Goal: Task Accomplishment & Management: Manage account settings

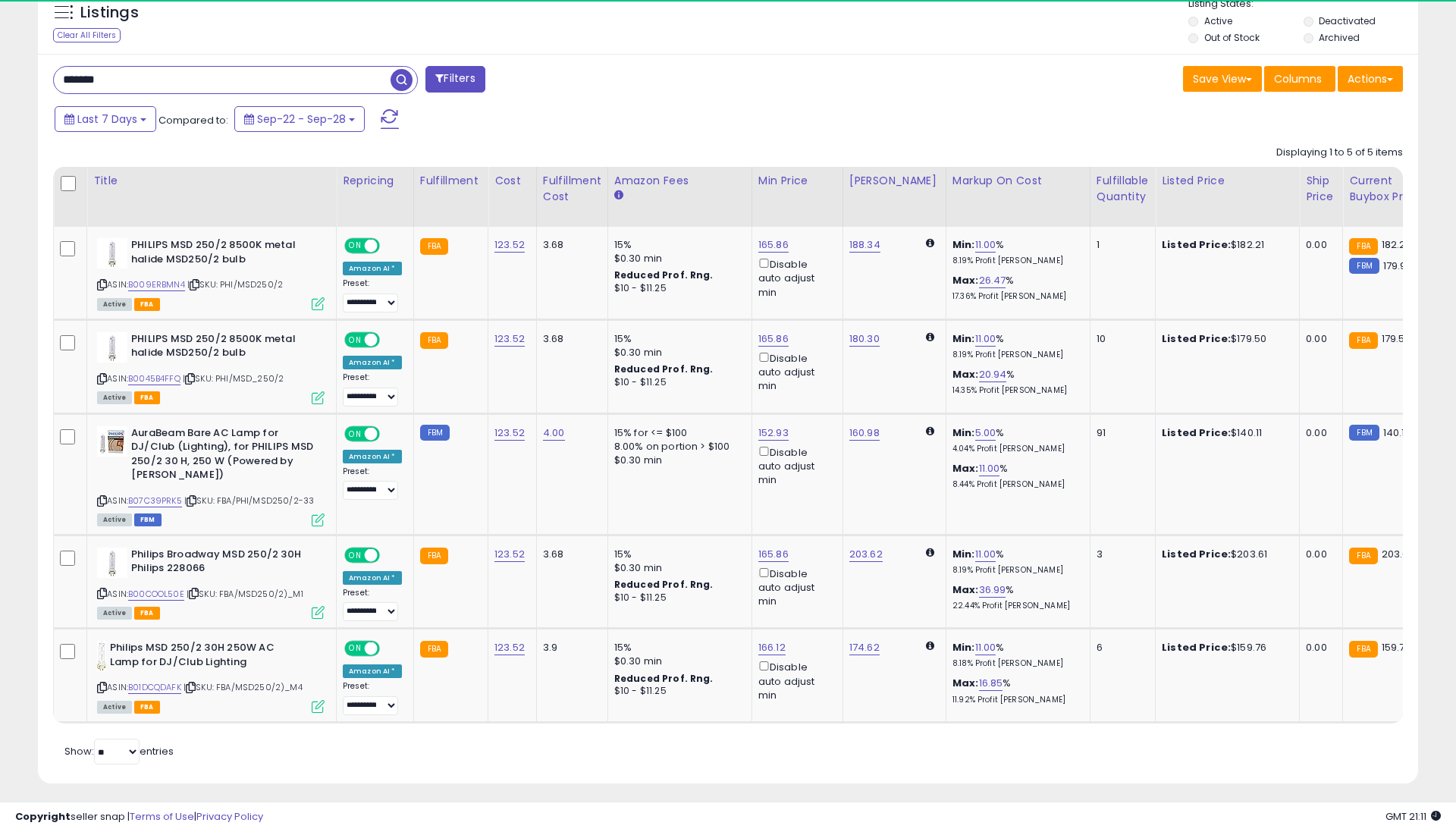
scroll to position [311, 801]
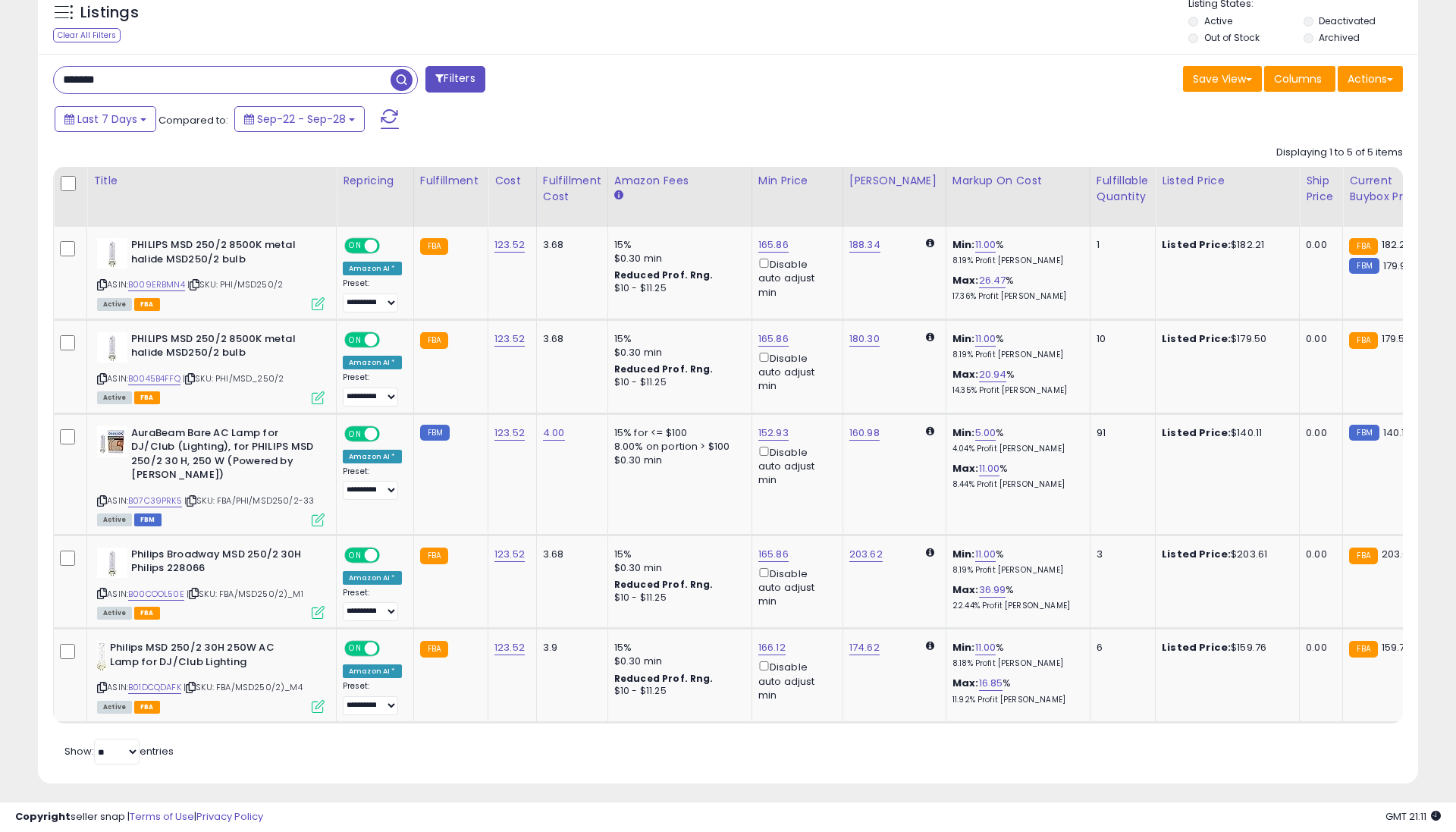
click at [198, 77] on input "*******" at bounding box center [222, 79] width 337 height 27
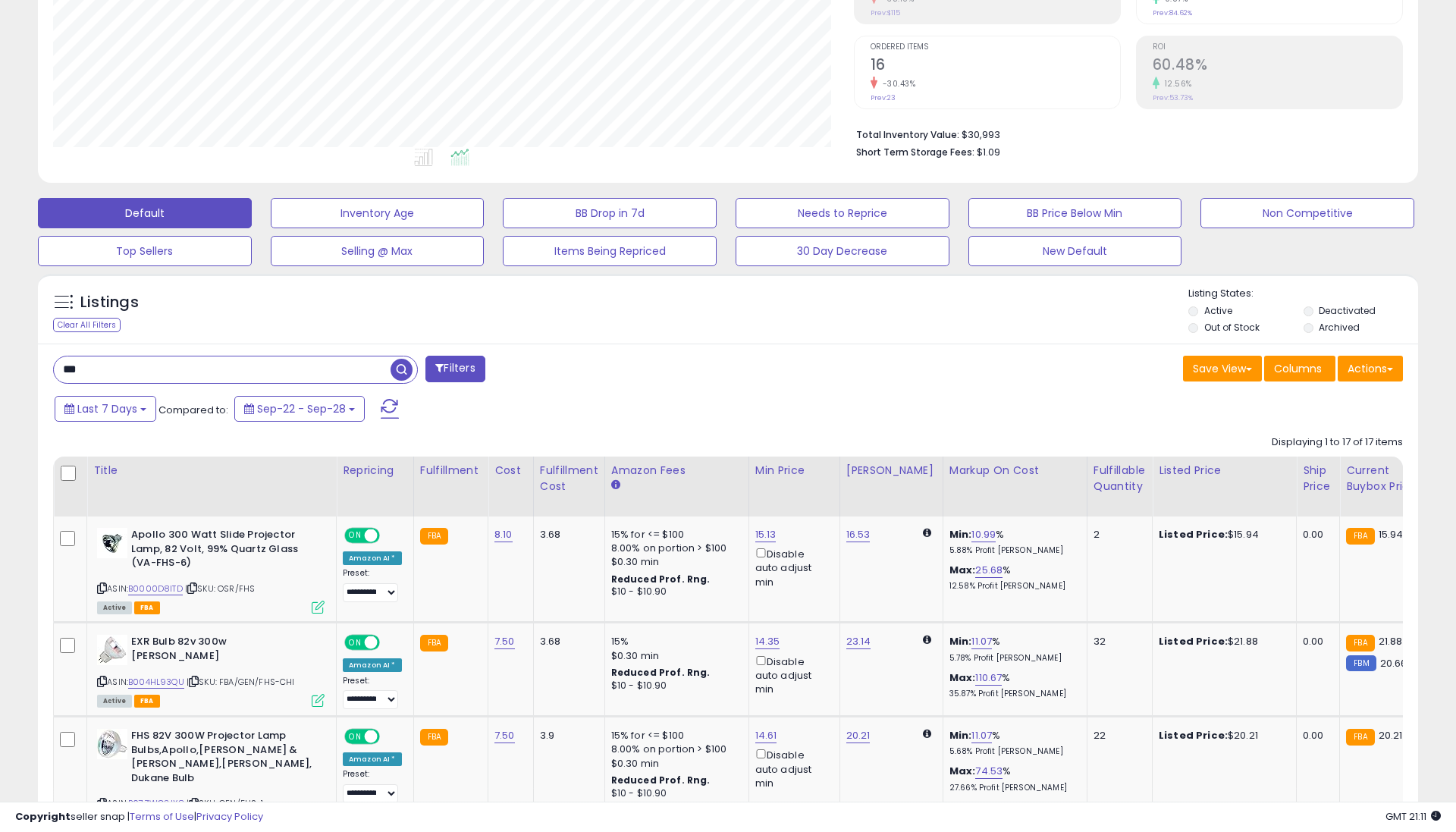
scroll to position [214, 0]
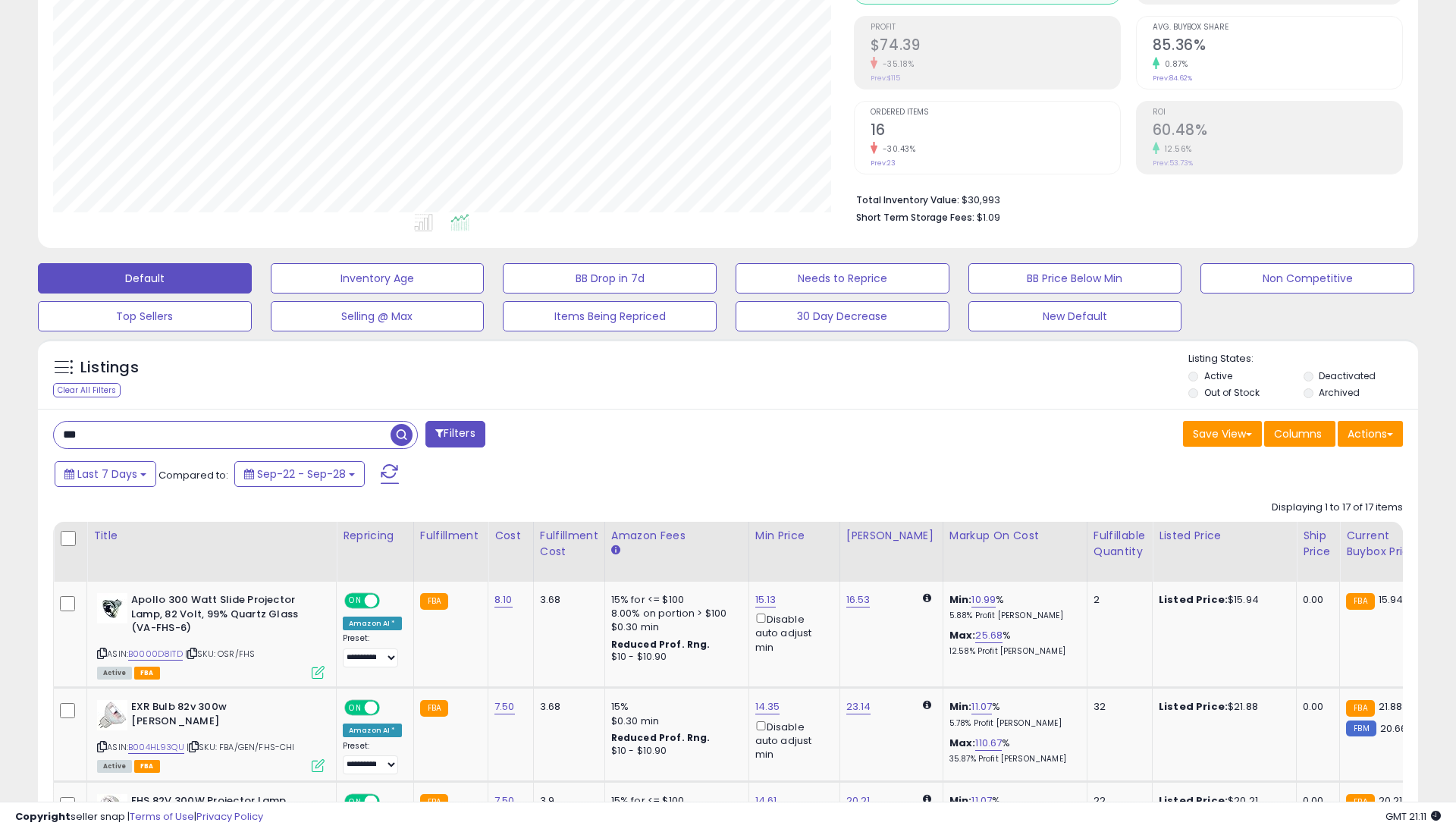
click at [215, 437] on input "***" at bounding box center [222, 435] width 337 height 27
click at [214, 437] on input "***" at bounding box center [222, 435] width 337 height 27
type input "***"
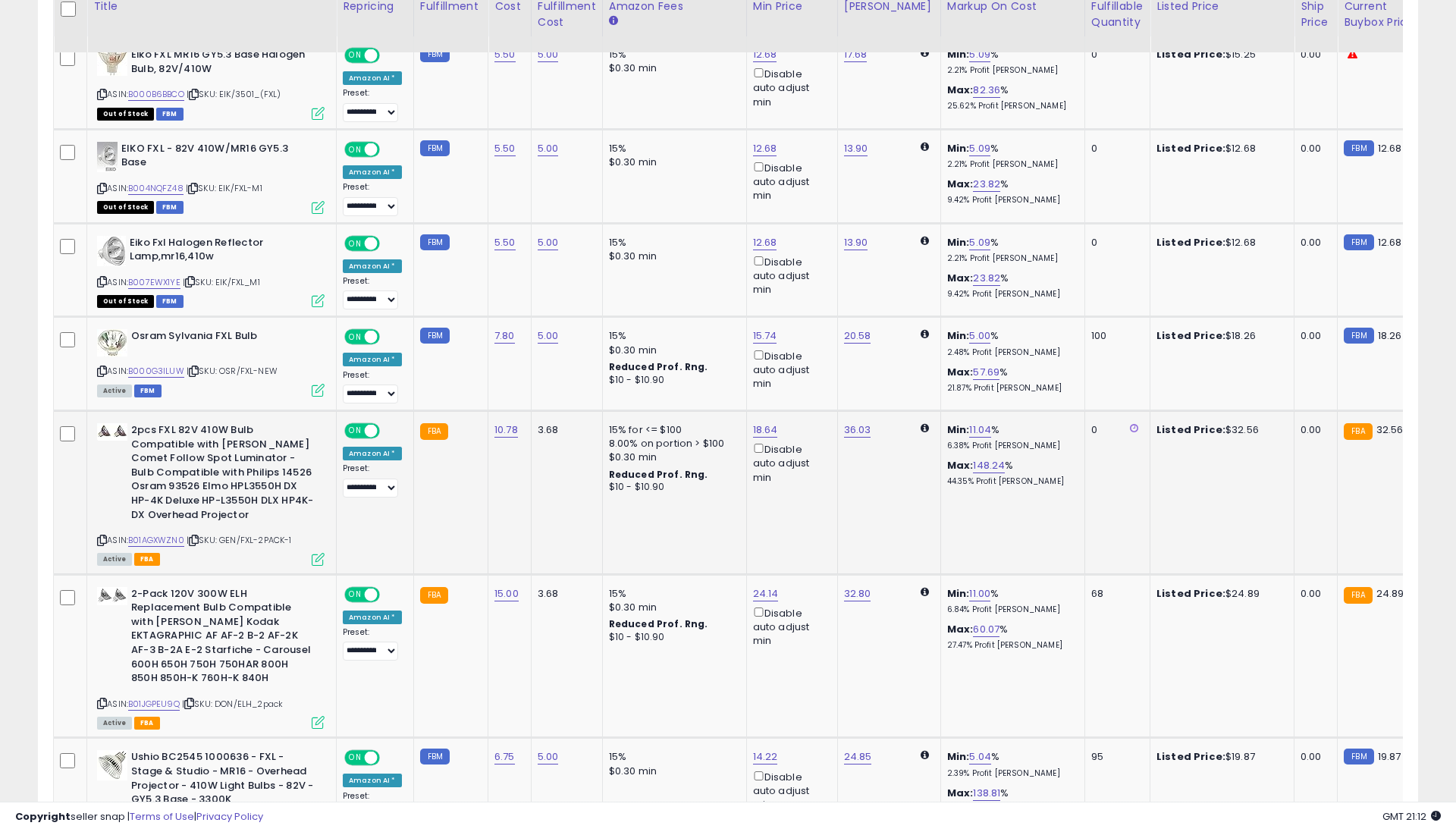
scroll to position [774, 0]
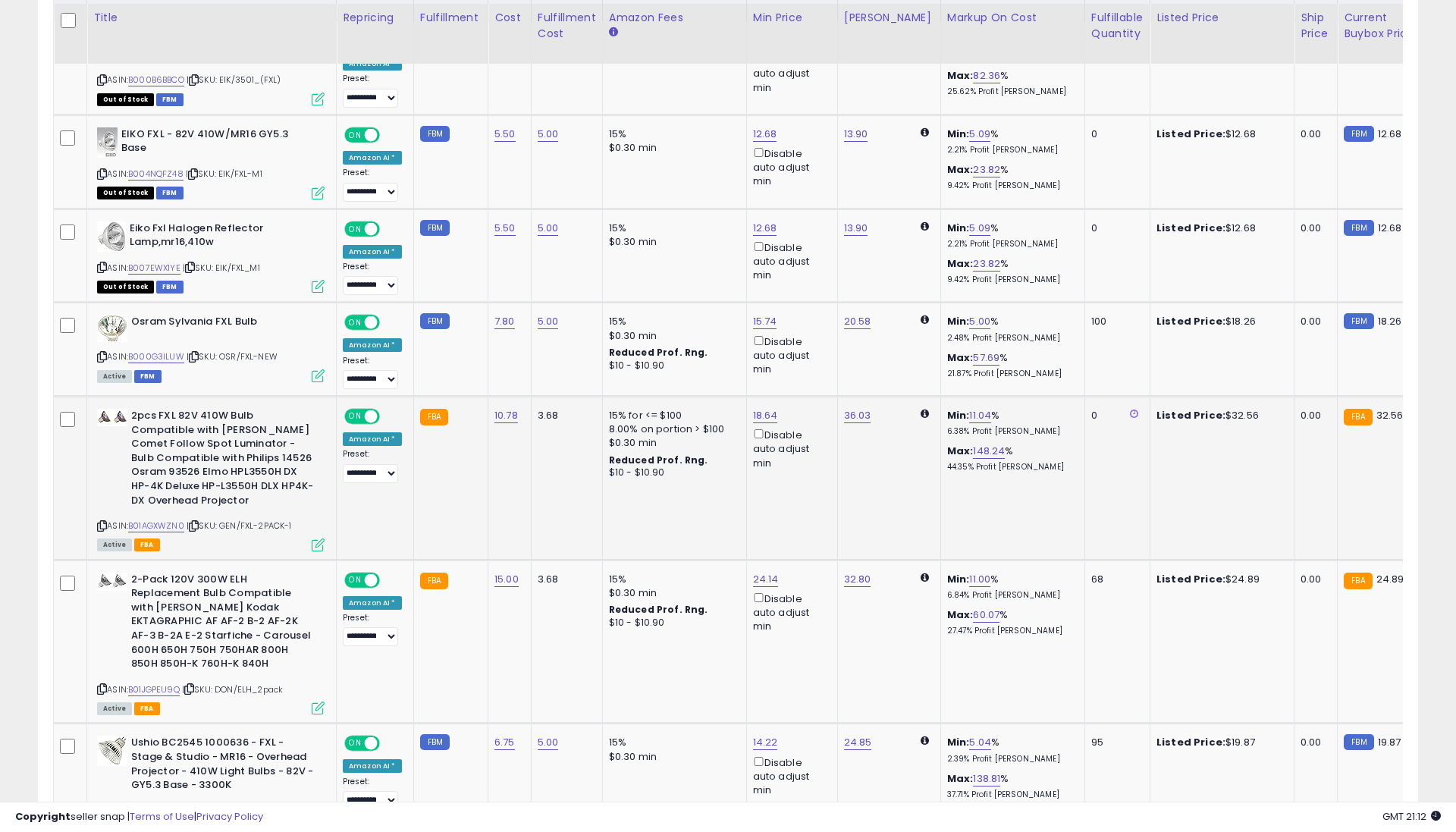
click at [501, 411] on link "10.78" at bounding box center [506, 416] width 24 height 15
type input "**"
click at [555, 373] on icon "submit" at bounding box center [550, 374] width 9 height 9
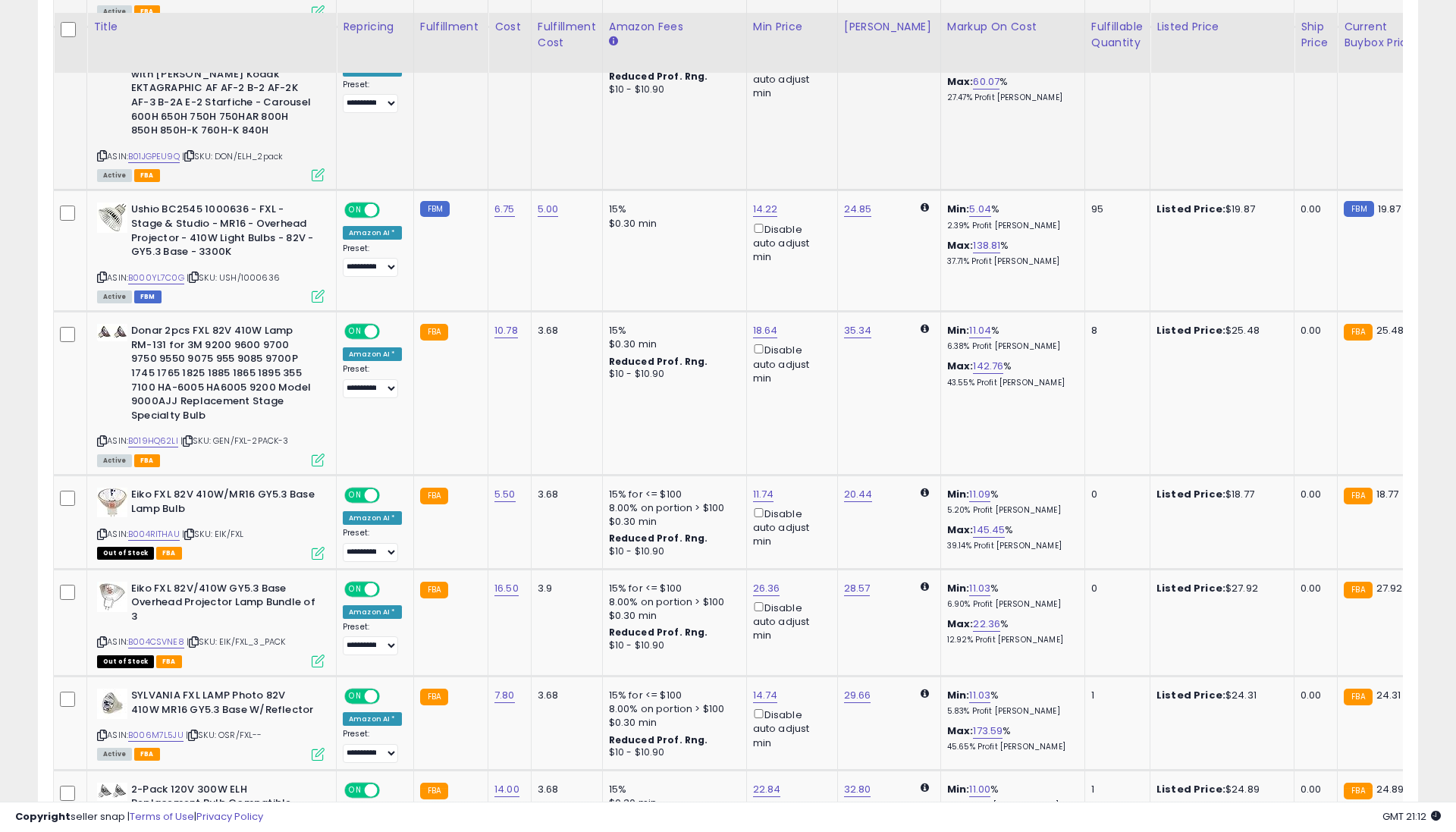
scroll to position [1325, 0]
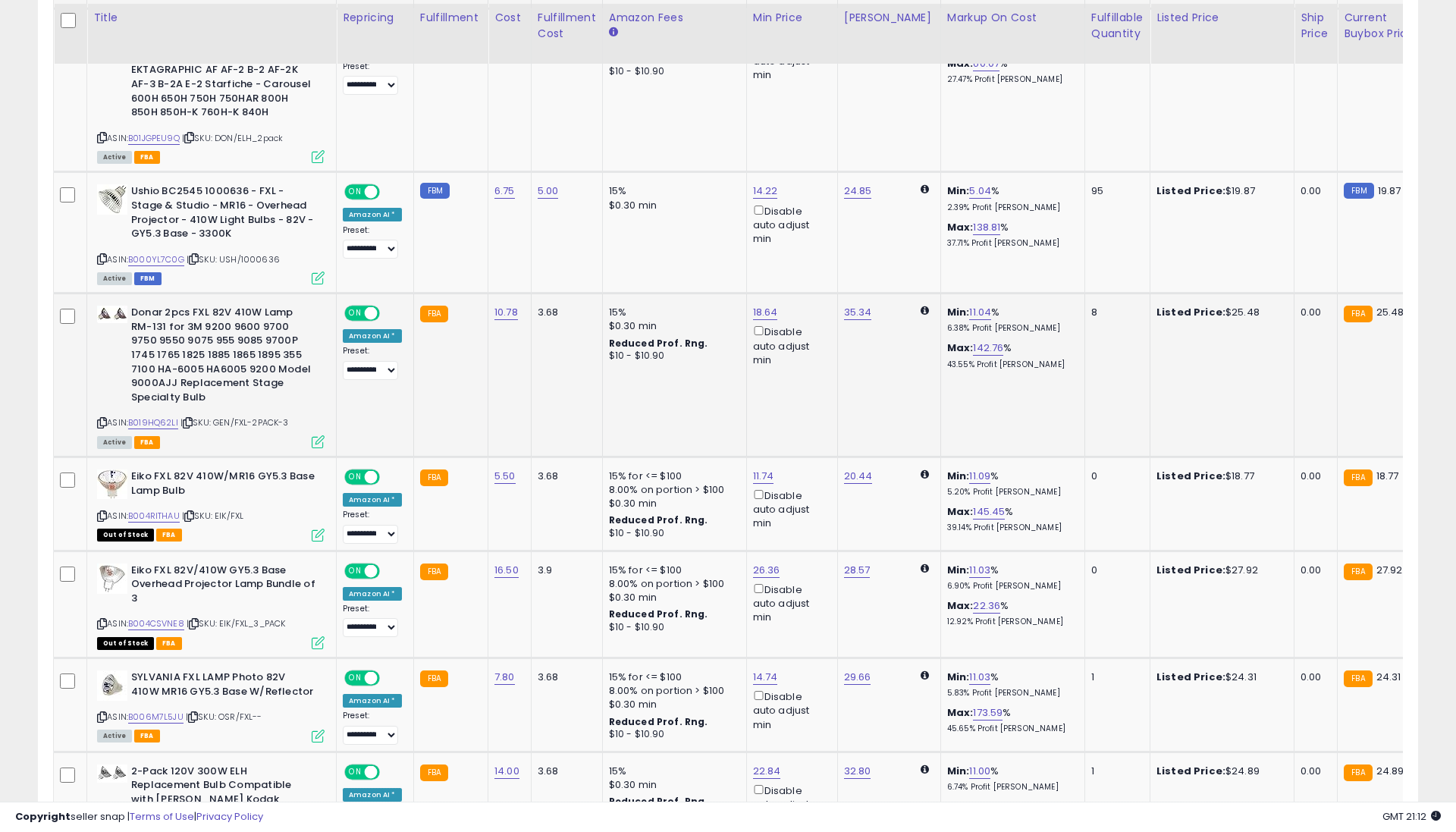
click at [507, 305] on link "10.78" at bounding box center [506, 313] width 24 height 15
type input "**"
click at [555, 257] on icon "submit" at bounding box center [550, 262] width 9 height 9
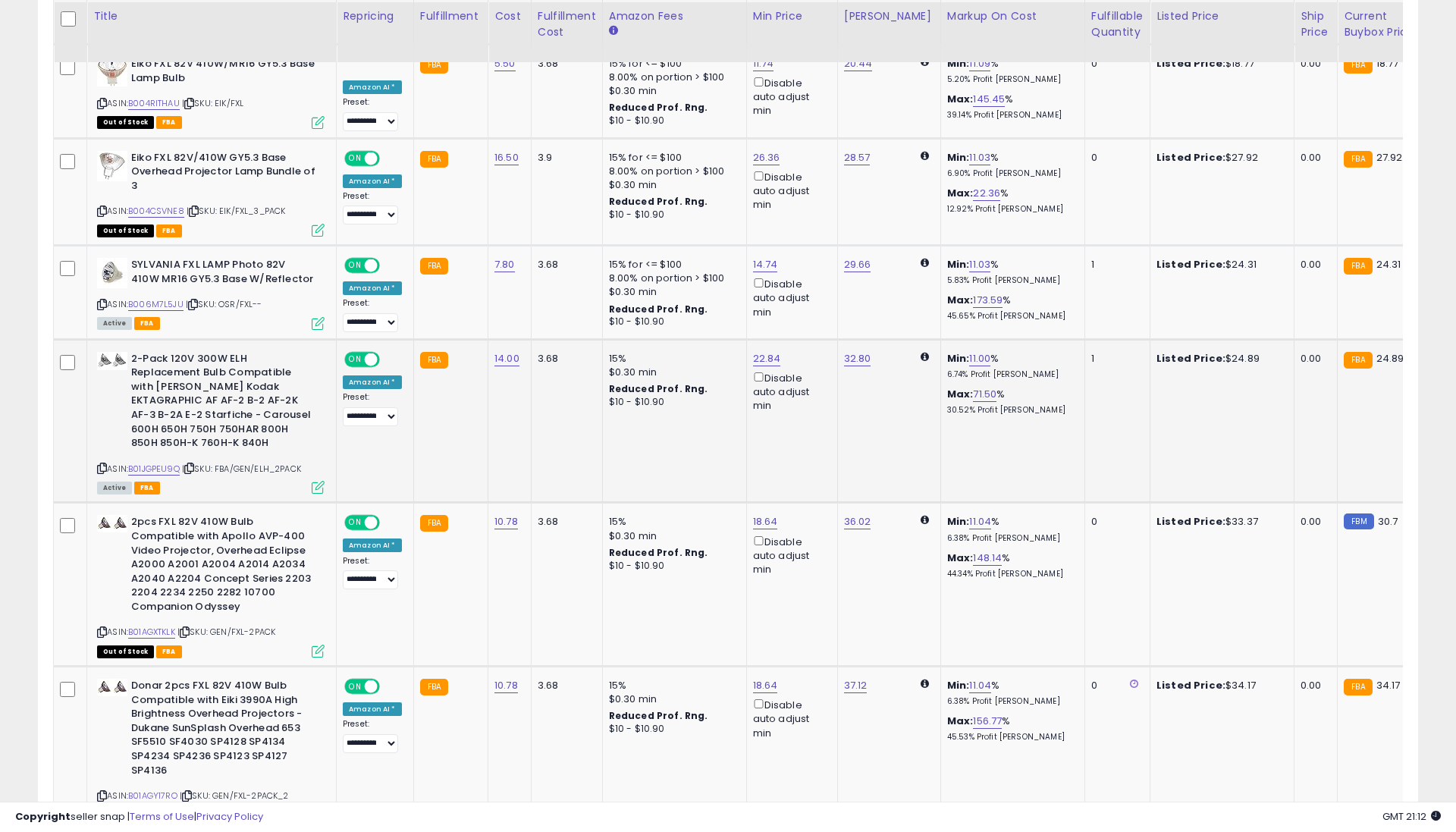
scroll to position [1737, 0]
click at [494, 353] on link "14.00" at bounding box center [507, 360] width 25 height 15
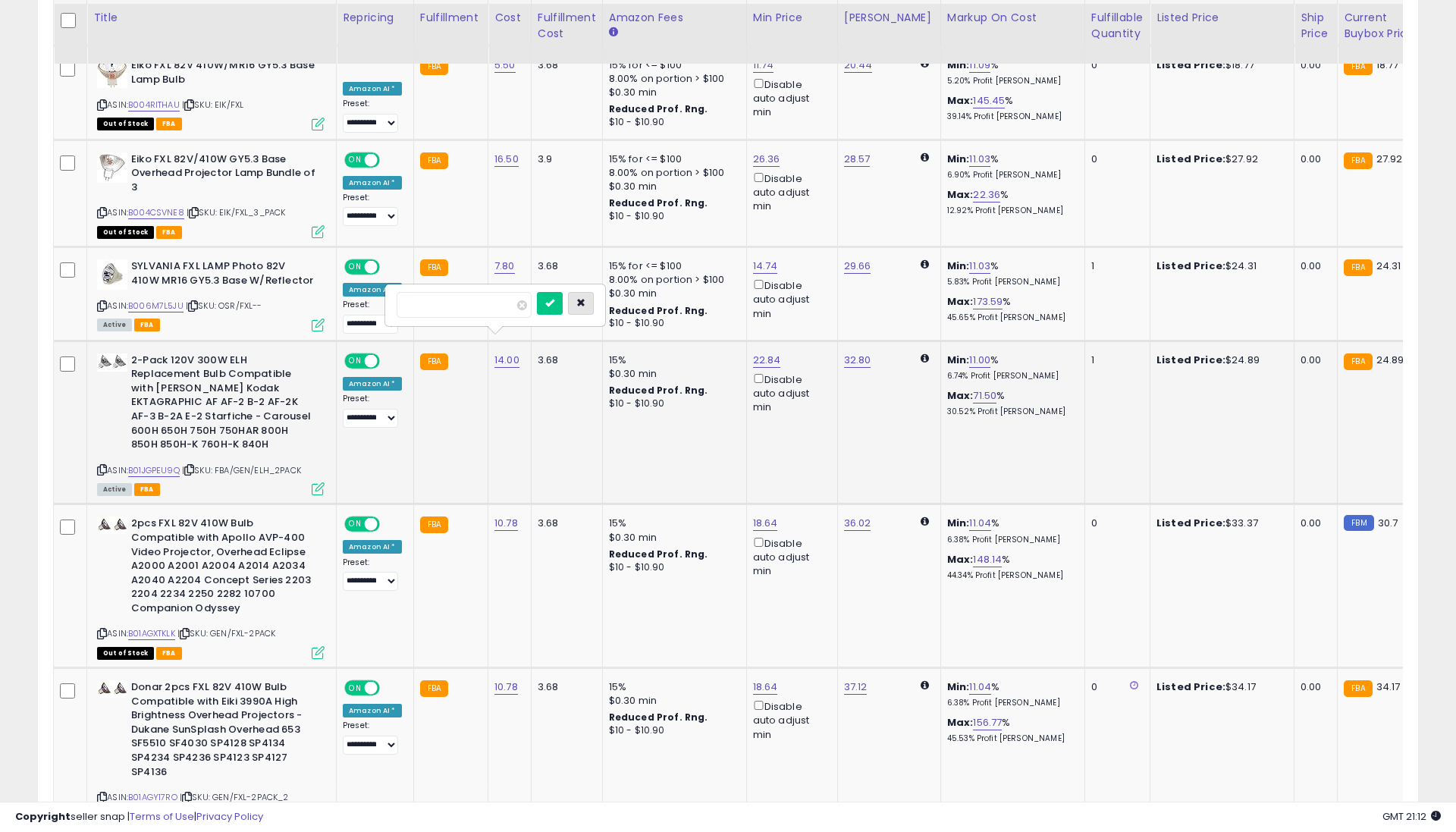
type input "**"
click at [585, 300] on icon "button" at bounding box center [581, 303] width 9 height 9
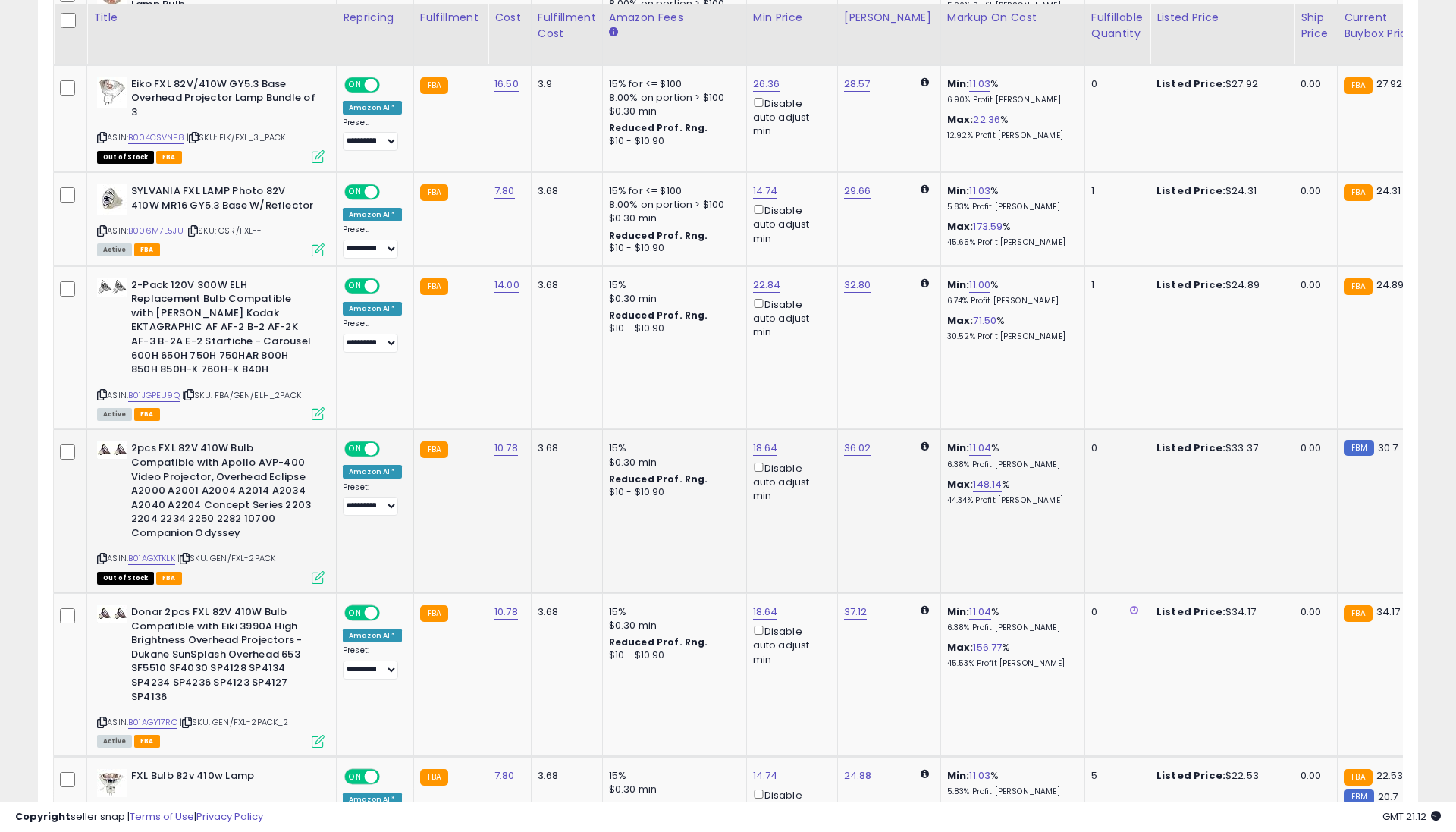
scroll to position [0, 1]
click at [506, 440] on link "10.78" at bounding box center [505, 448] width 24 height 15
type input "**"
click at [554, 387] on icon "submit" at bounding box center [549, 388] width 9 height 9
click at [494, 605] on link "10.78" at bounding box center [505, 612] width 24 height 15
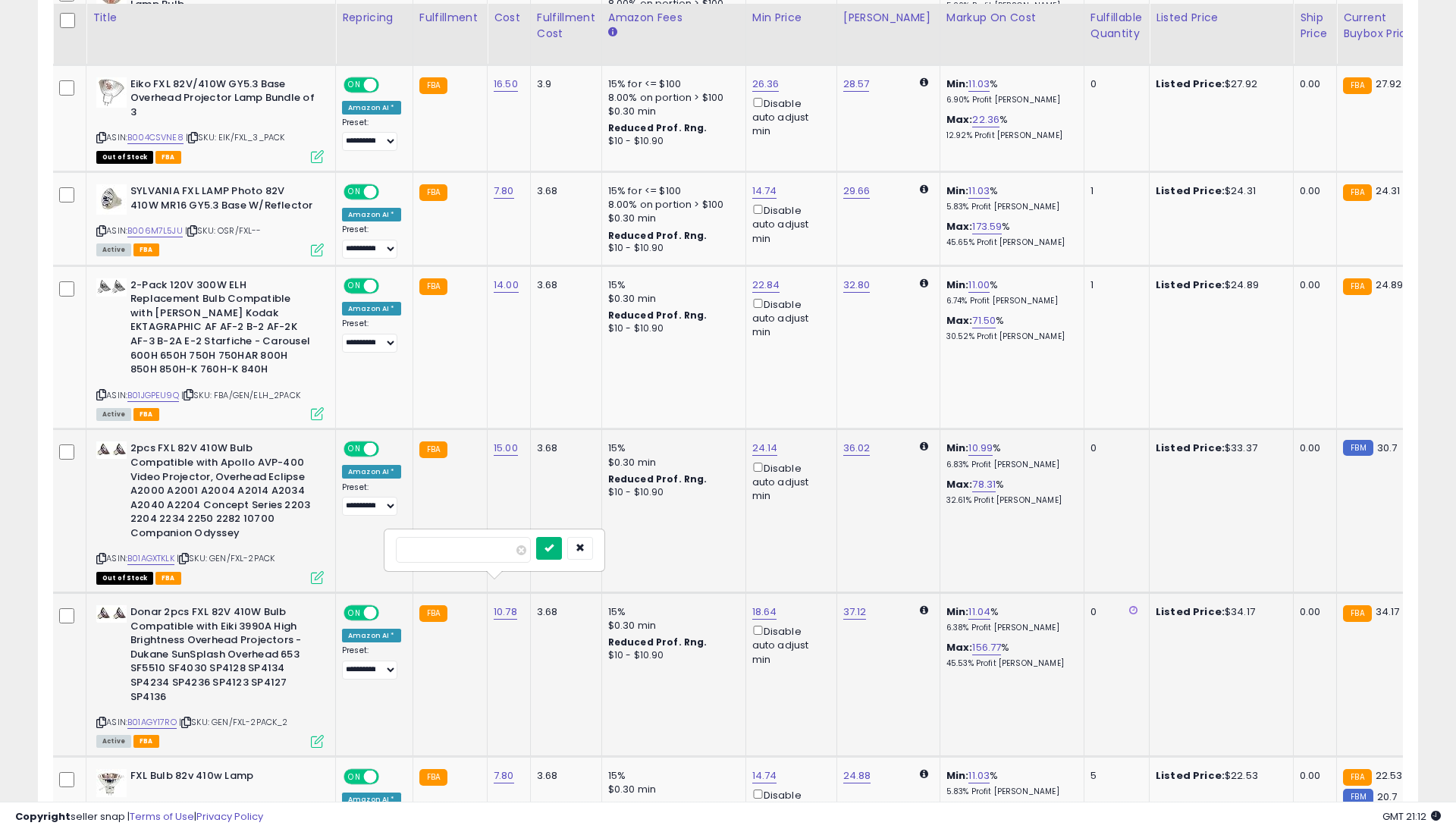
type input "**"
click at [554, 545] on icon "submit" at bounding box center [549, 548] width 9 height 9
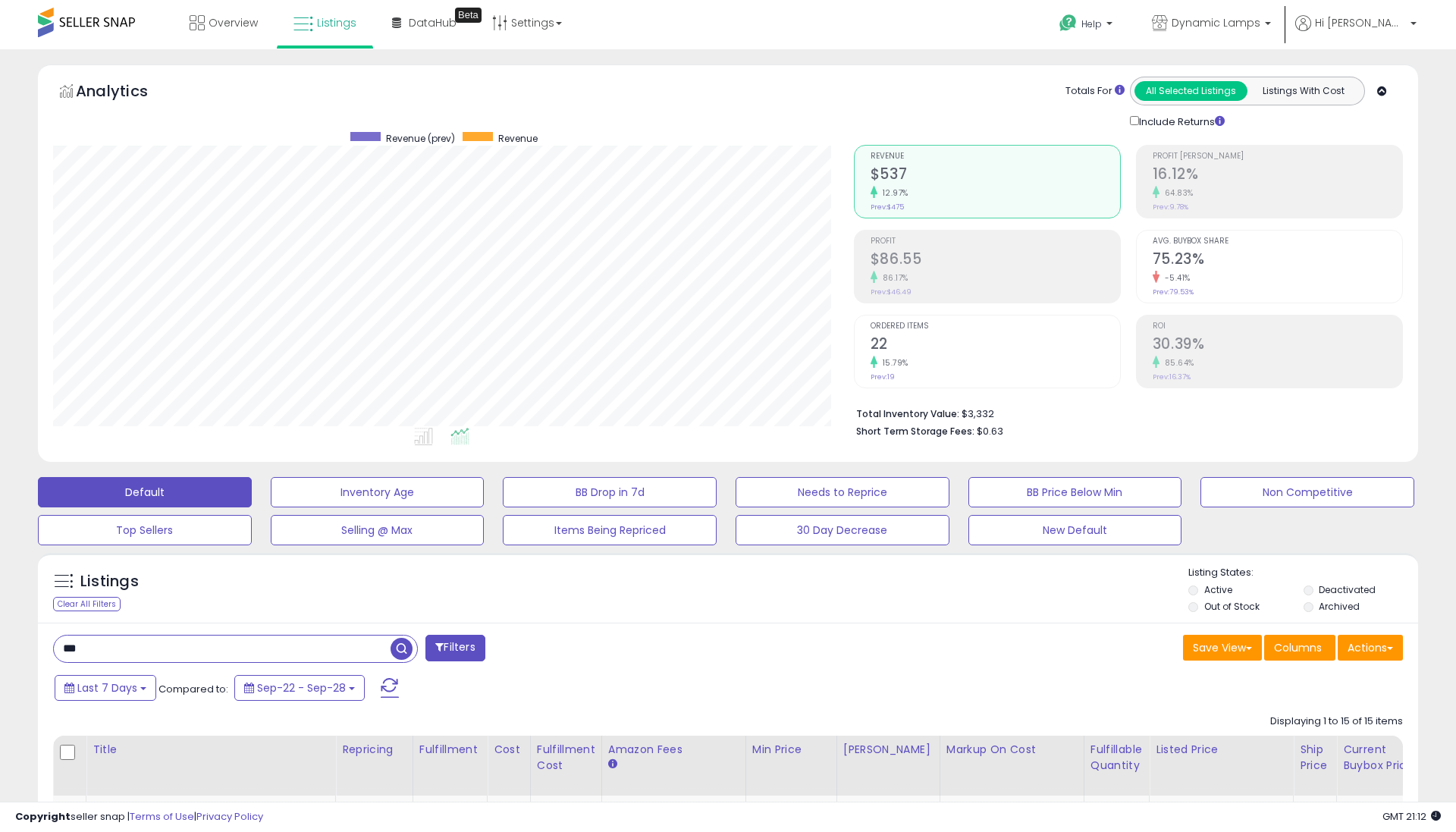
scroll to position [0, 0]
click at [319, 647] on input "***" at bounding box center [222, 649] width 337 height 27
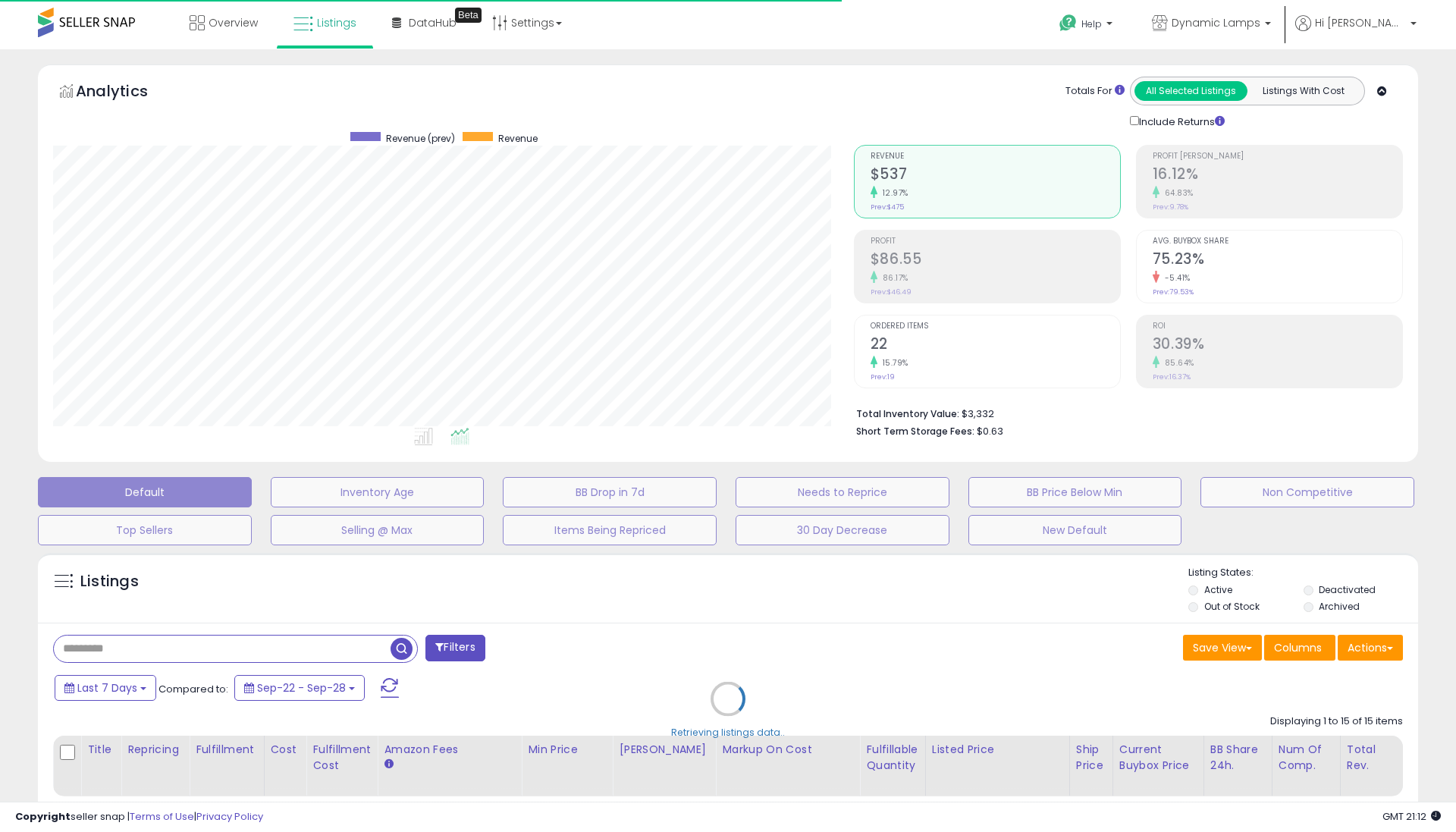
drag, startPoint x: 1010, startPoint y: 633, endPoint x: 1020, endPoint y: 632, distance: 10.0
click at [1010, 633] on div "Retrieving listings data.." at bounding box center [728, 711] width 1403 height 330
drag, startPoint x: 453, startPoint y: 640, endPoint x: 465, endPoint y: 637, distance: 12.4
click at [453, 640] on div "Retrieving listings data.." at bounding box center [728, 711] width 1403 height 330
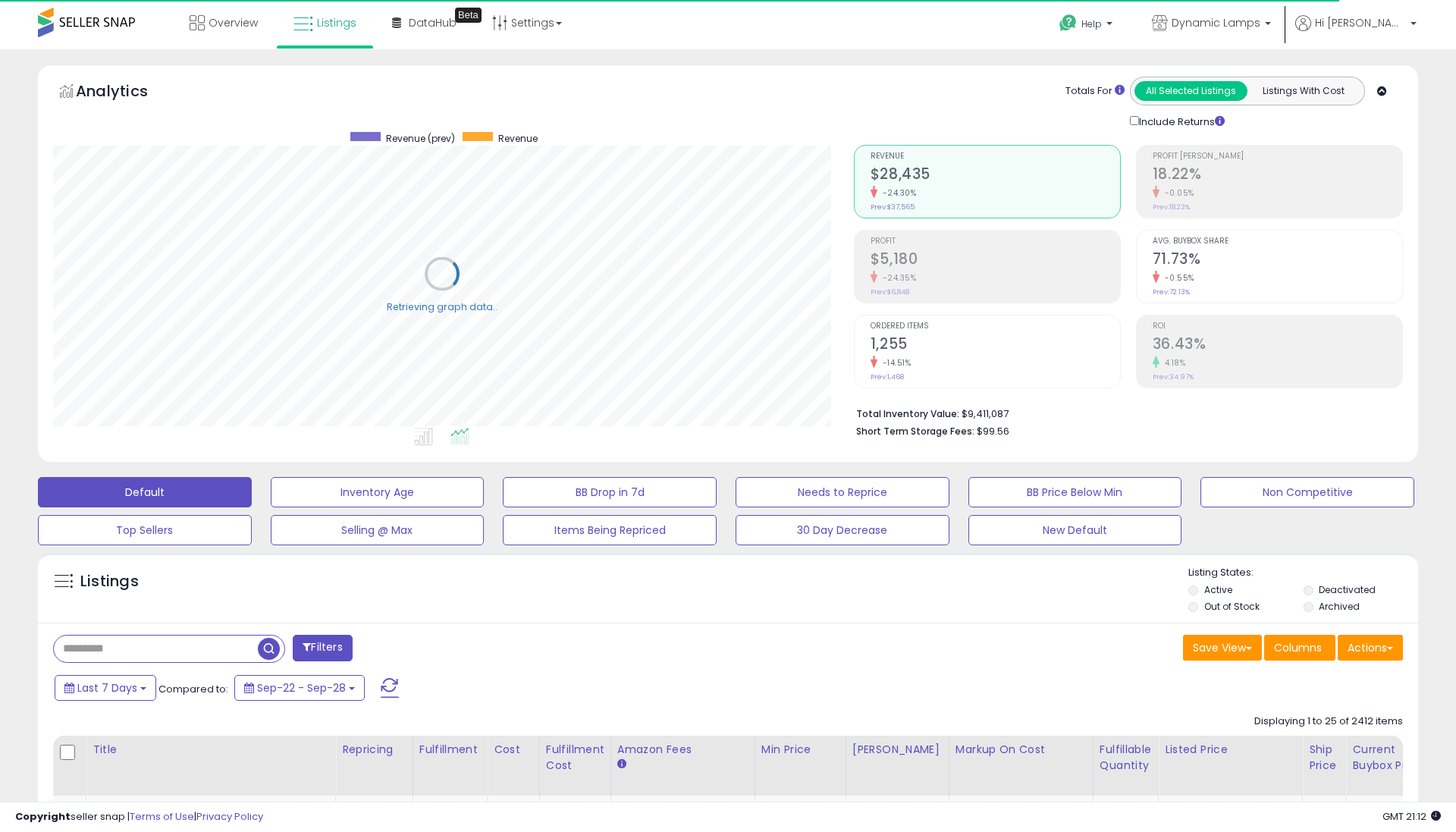
click at [457, 647] on div "Filters" at bounding box center [385, 650] width 687 height 31
click at [292, 653] on div "Filters" at bounding box center [385, 650] width 687 height 31
click at [312, 649] on button "Filters" at bounding box center [323, 648] width 60 height 27
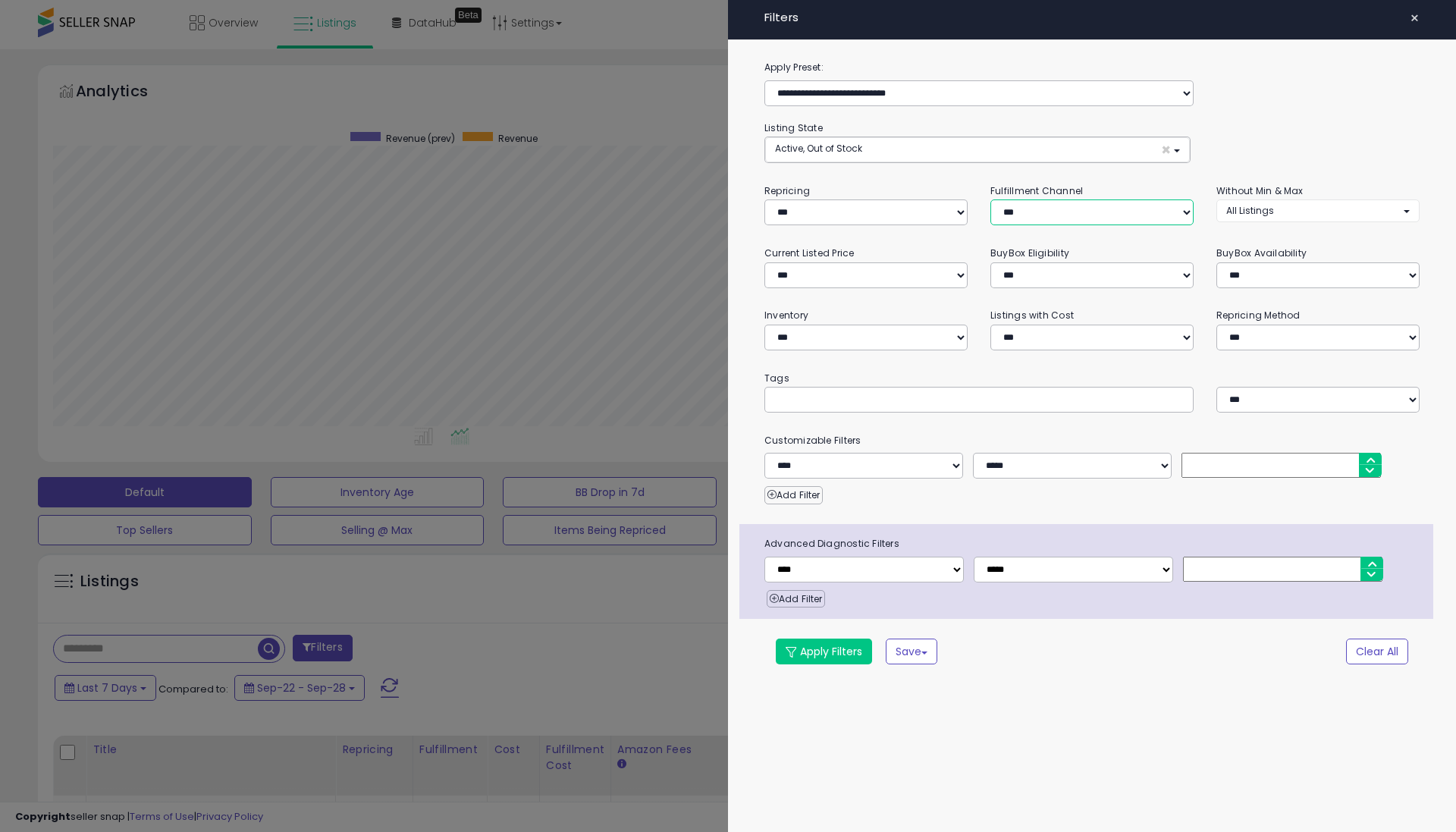
scroll to position [311, 801]
click at [1264, 208] on span "All Listings" at bounding box center [1250, 210] width 48 height 13
select select "**********"
click at [1262, 240] on span "Without Min" at bounding box center [1262, 240] width 54 height 13
click at [815, 657] on button "Apply Filters" at bounding box center [824, 652] width 96 height 26
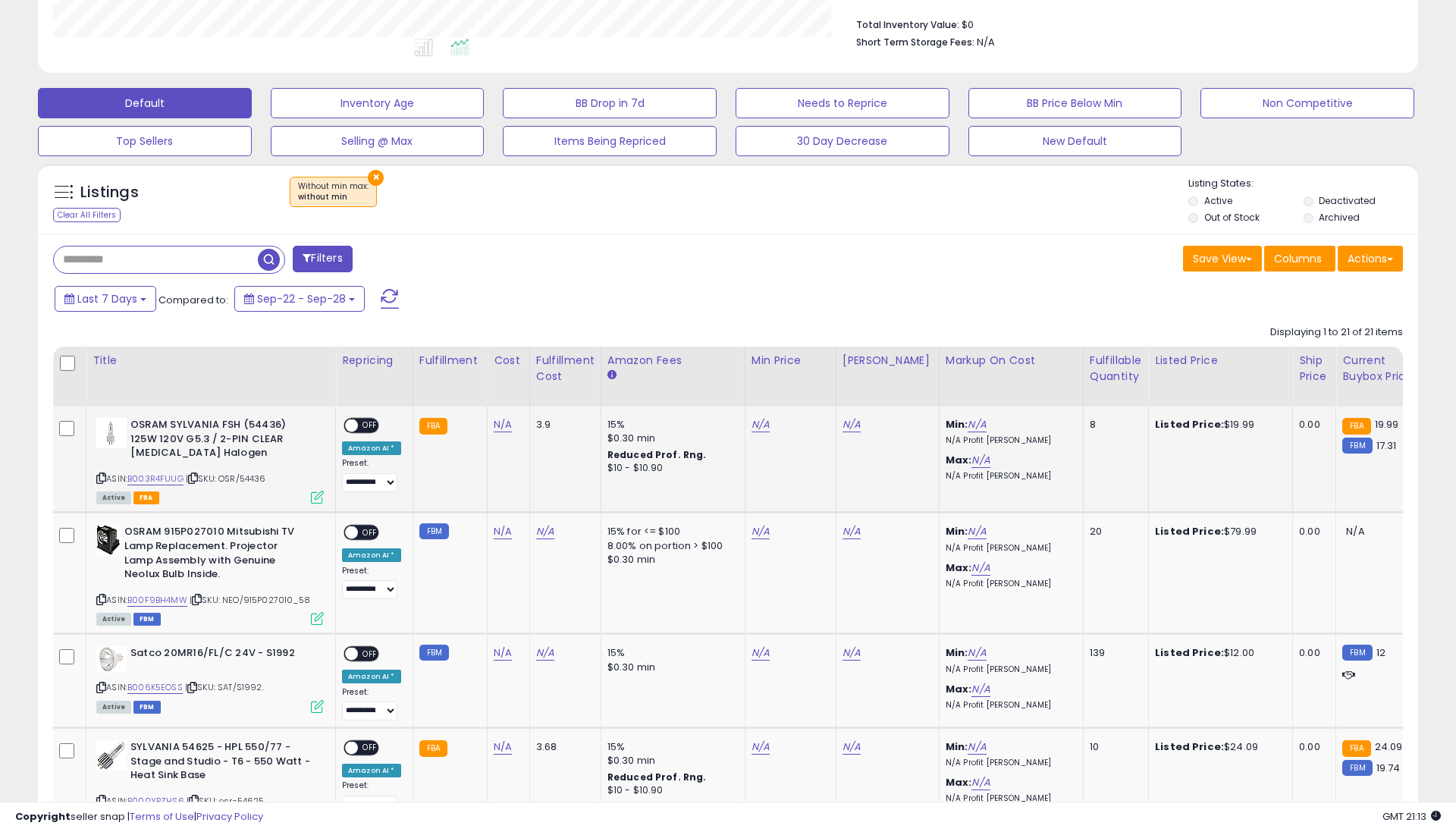
click at [498, 418] on link "N/A" at bounding box center [503, 425] width 18 height 15
type input "****"
click at [553, 386] on button "submit" at bounding box center [546, 386] width 26 height 23
click at [363, 421] on span "OFF" at bounding box center [370, 426] width 24 height 13
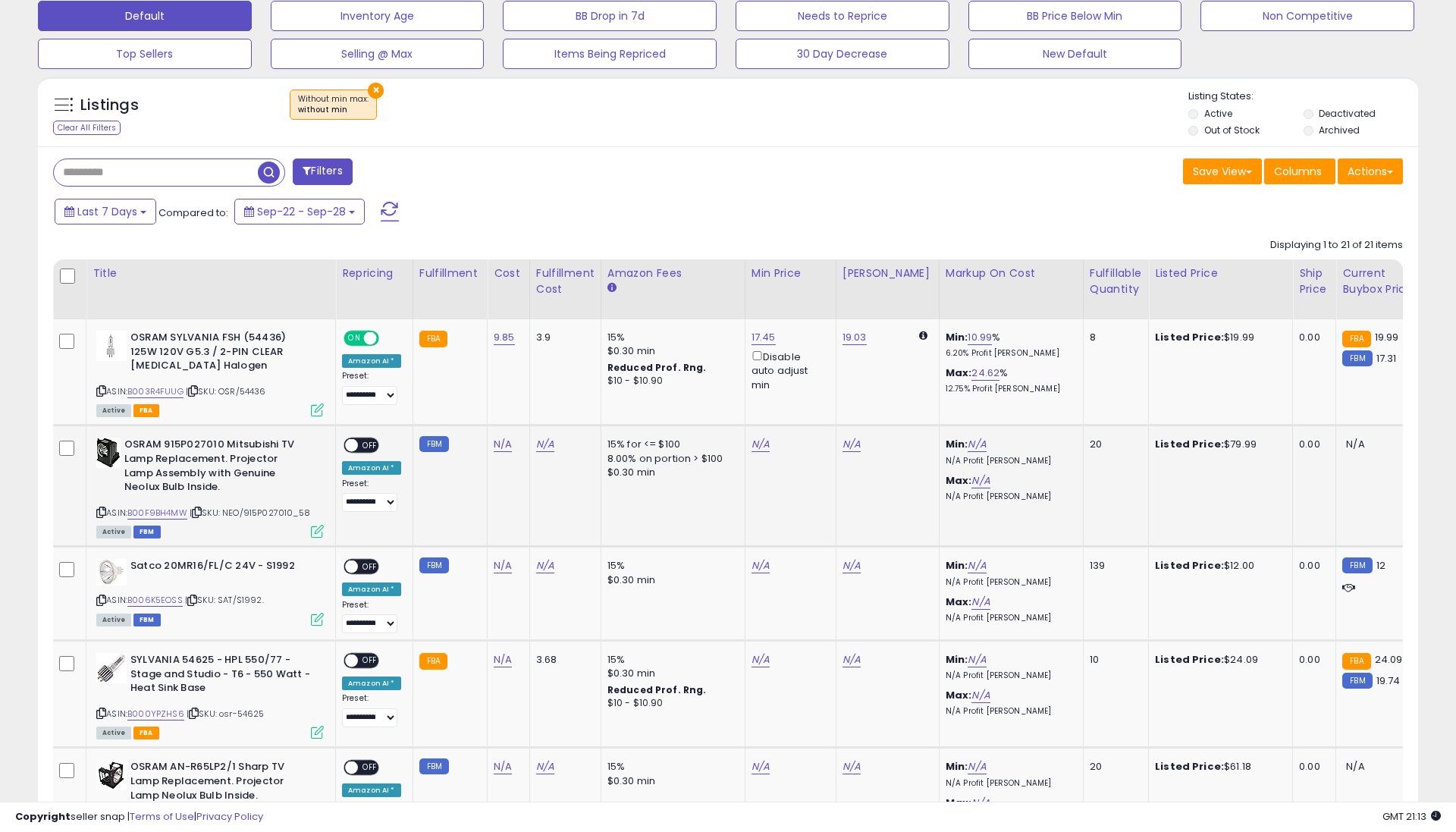
scroll to position [477, 0]
click at [199, 508] on icon at bounding box center [196, 511] width 10 height 8
click at [200, 508] on icon at bounding box center [196, 511] width 10 height 8
click at [124, 167] on input "text" at bounding box center [156, 172] width 204 height 27
type input "*****"
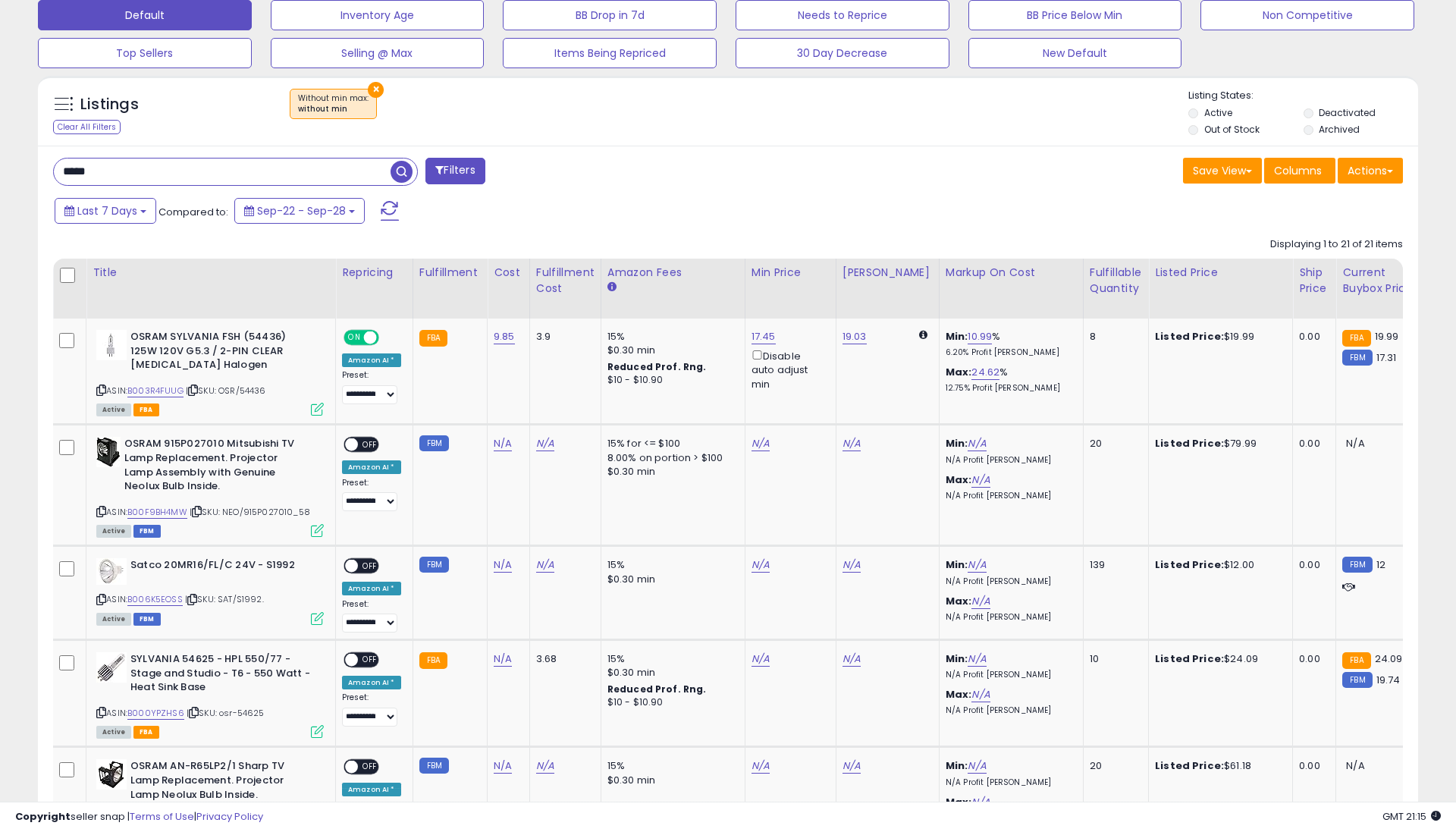
click at [173, 169] on input "*****" at bounding box center [222, 172] width 337 height 27
type input "***"
click at [503, 558] on link "N/A" at bounding box center [502, 566] width 18 height 15
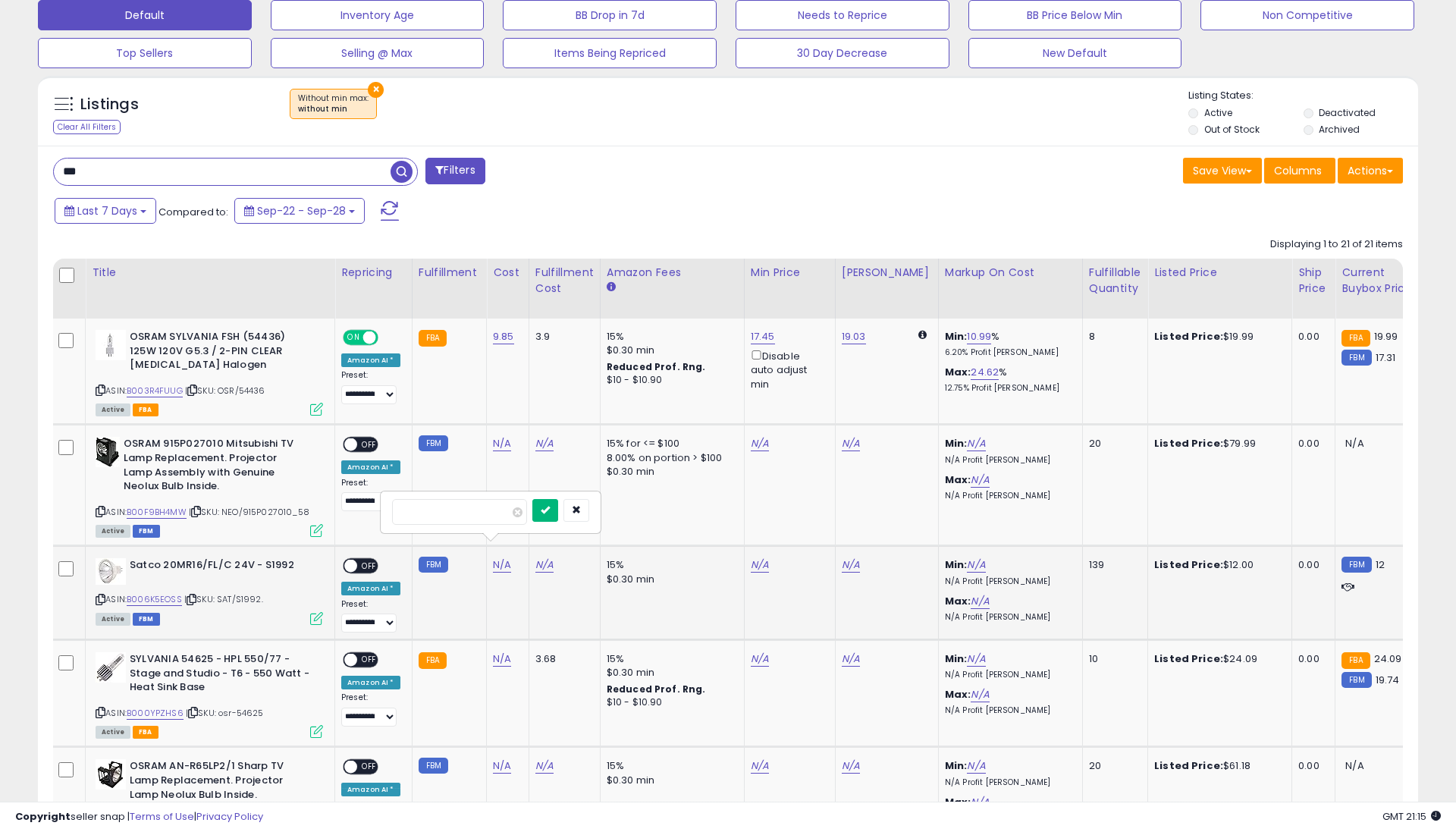
type input "****"
drag, startPoint x: 555, startPoint y: 511, endPoint x: 538, endPoint y: 541, distance: 34.5
click at [550, 511] on icon "submit" at bounding box center [546, 510] width 9 height 9
click at [536, 558] on link "N/A" at bounding box center [545, 566] width 18 height 15
type input "*"
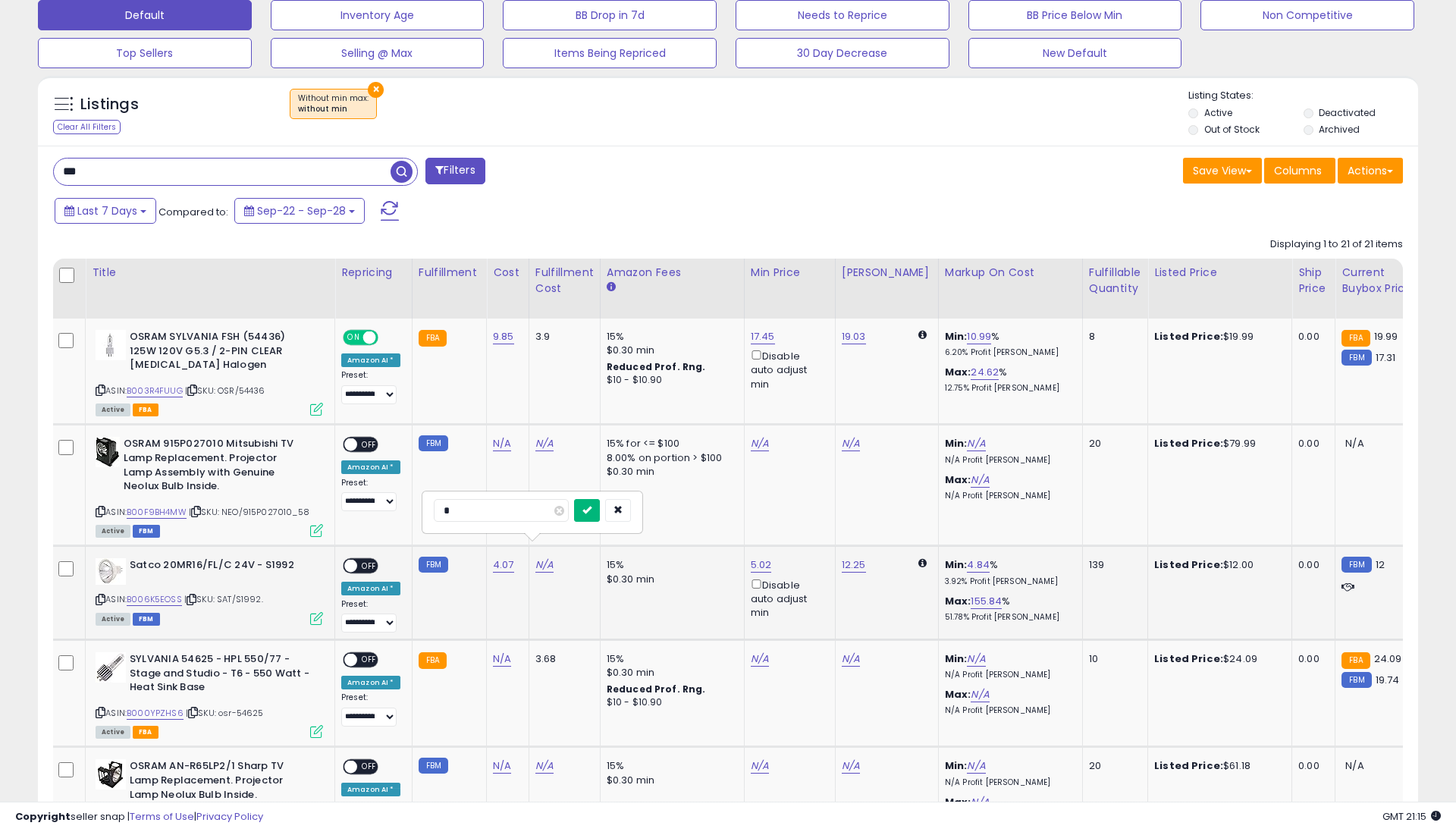
click at [591, 510] on button "submit" at bounding box center [587, 511] width 26 height 23
click at [371, 560] on span "OFF" at bounding box center [369, 566] width 24 height 13
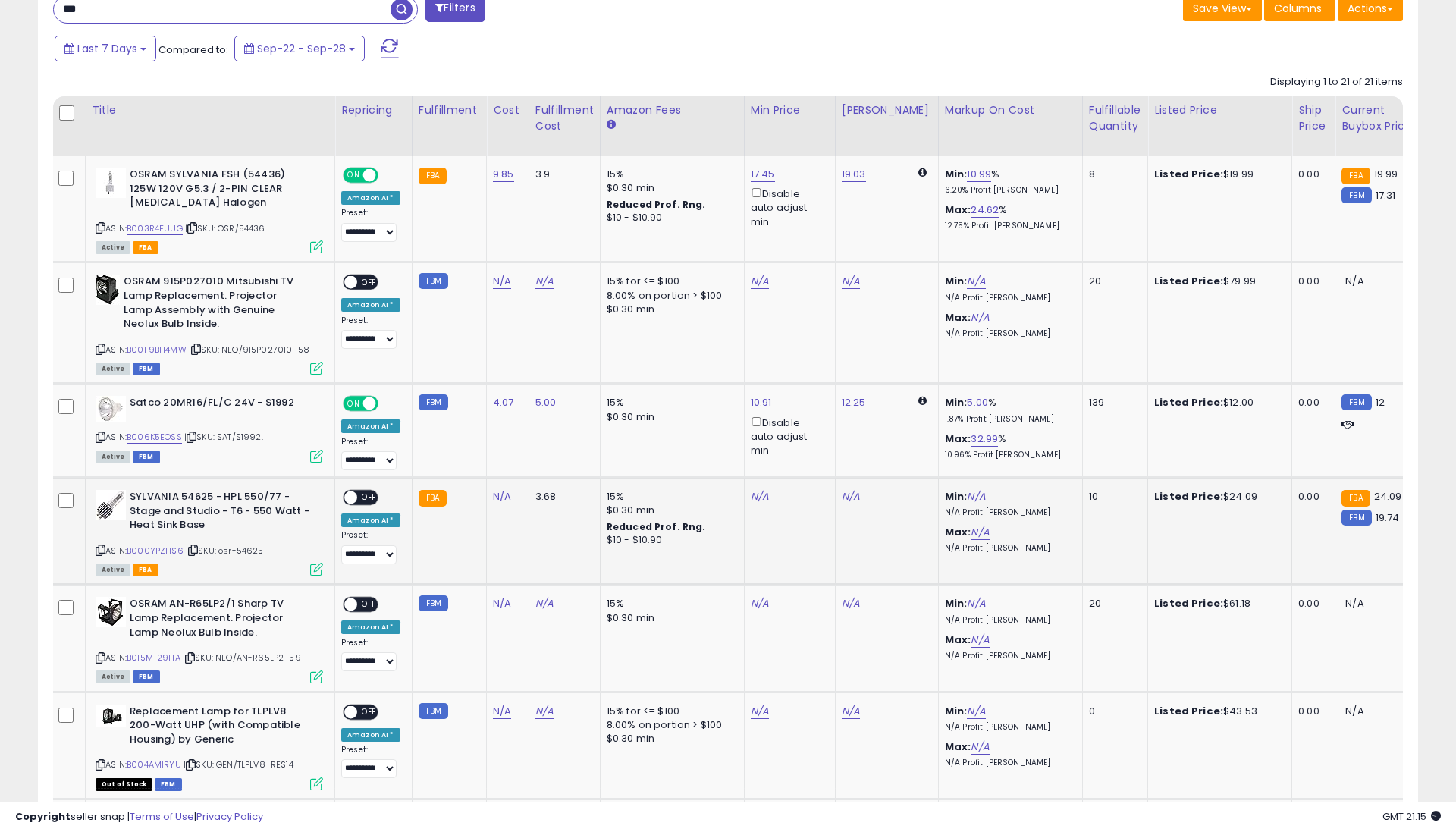
scroll to position [671, 0]
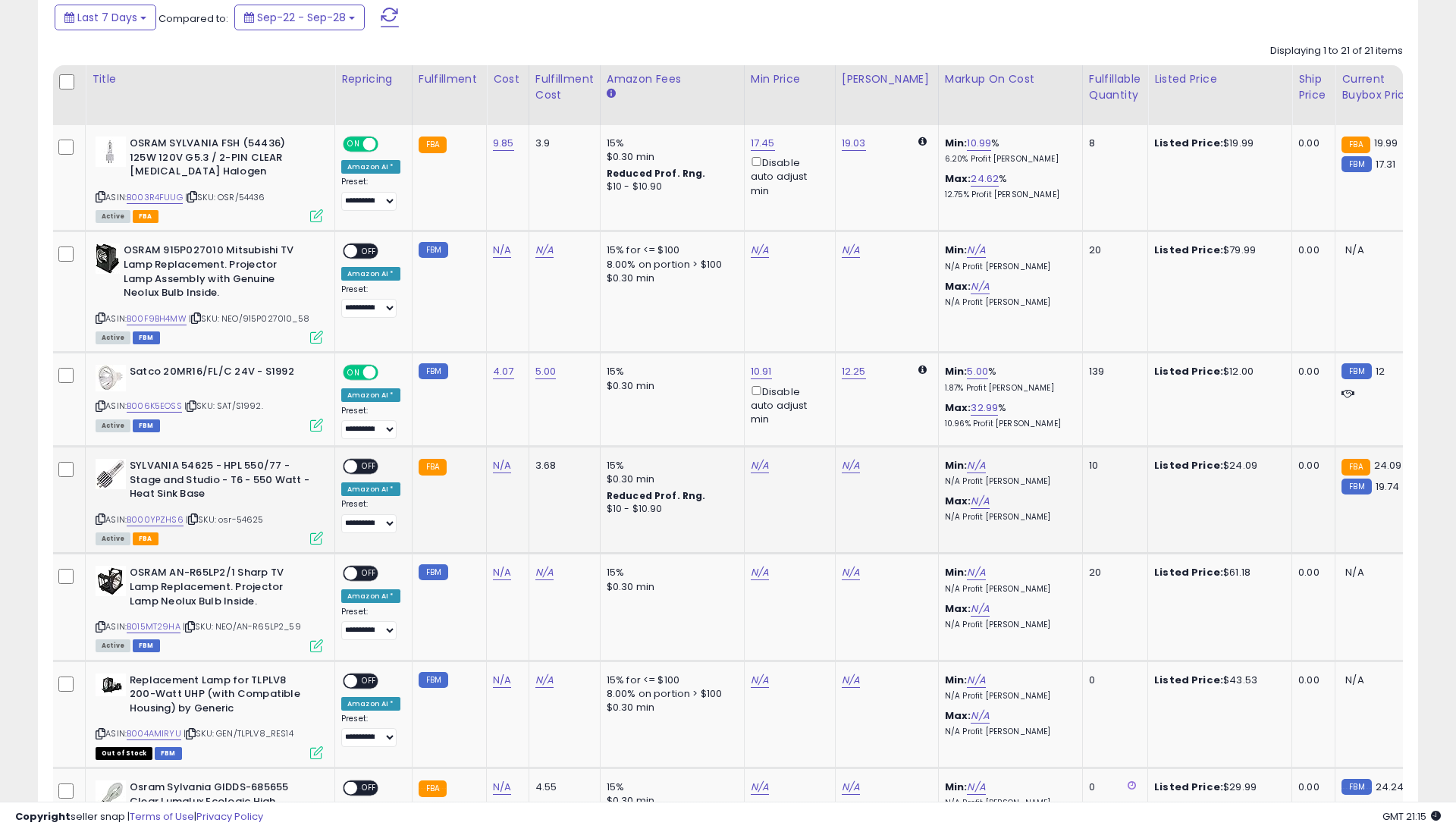
drag, startPoint x: 497, startPoint y: 478, endPoint x: 494, endPoint y: 453, distance: 25.2
click at [497, 477] on td "N/A" at bounding box center [508, 500] width 43 height 107
click at [494, 458] on link "N/A" at bounding box center [502, 466] width 18 height 15
type input "*****"
drag, startPoint x: 556, startPoint y: 405, endPoint x: 451, endPoint y: 462, distance: 119.5
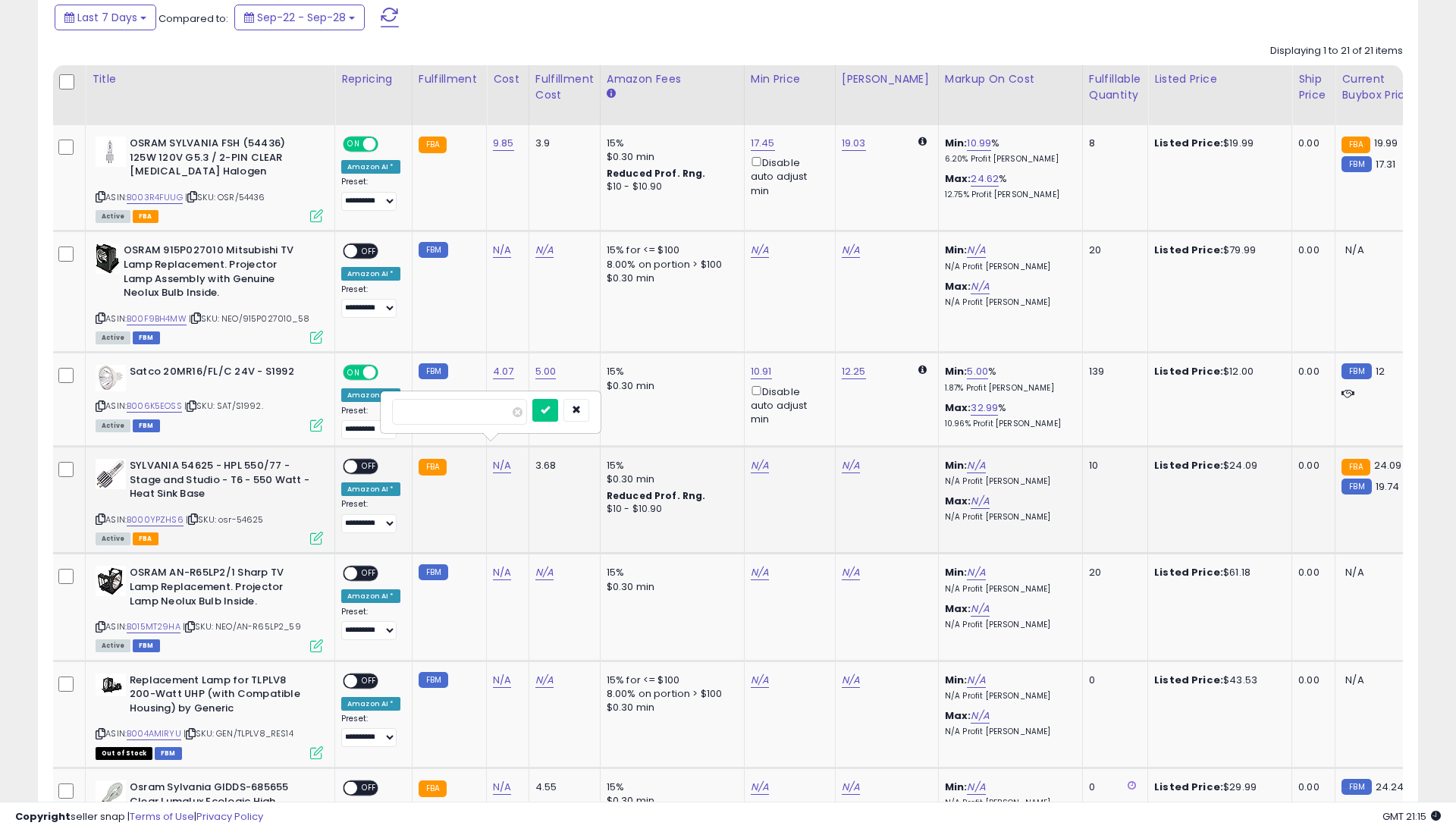
click at [550, 405] on icon "submit" at bounding box center [546, 410] width 9 height 9
click at [369, 460] on span "OFF" at bounding box center [369, 466] width 24 height 13
click at [192, 623] on icon at bounding box center [190, 627] width 10 height 8
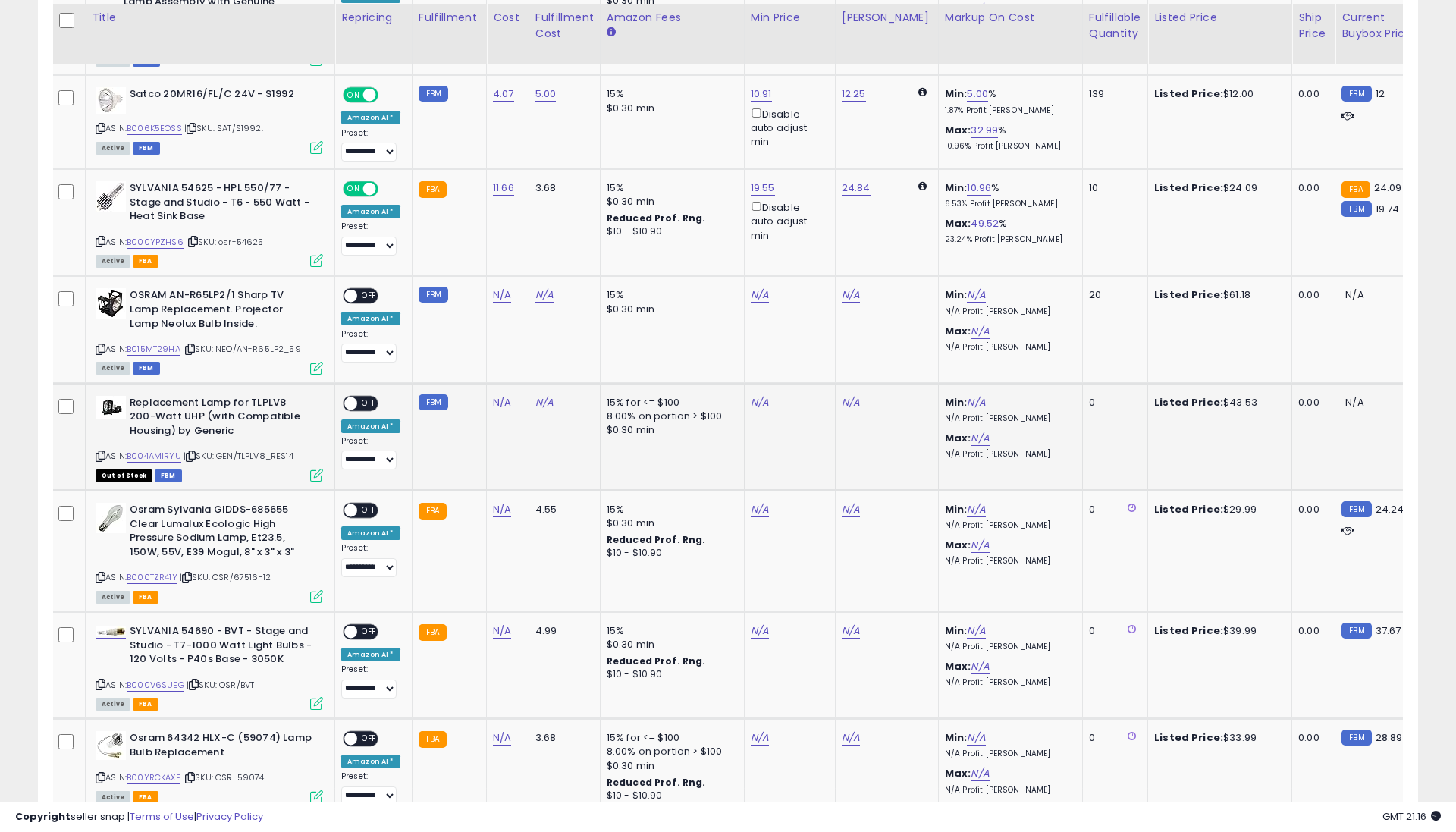
scroll to position [0, 3]
click at [188, 452] on icon at bounding box center [189, 456] width 10 height 8
click at [498, 395] on link "N/A" at bounding box center [501, 403] width 18 height 15
click at [579, 340] on icon "button" at bounding box center [575, 343] width 9 height 9
click at [502, 502] on link "N/A" at bounding box center [501, 510] width 18 height 15
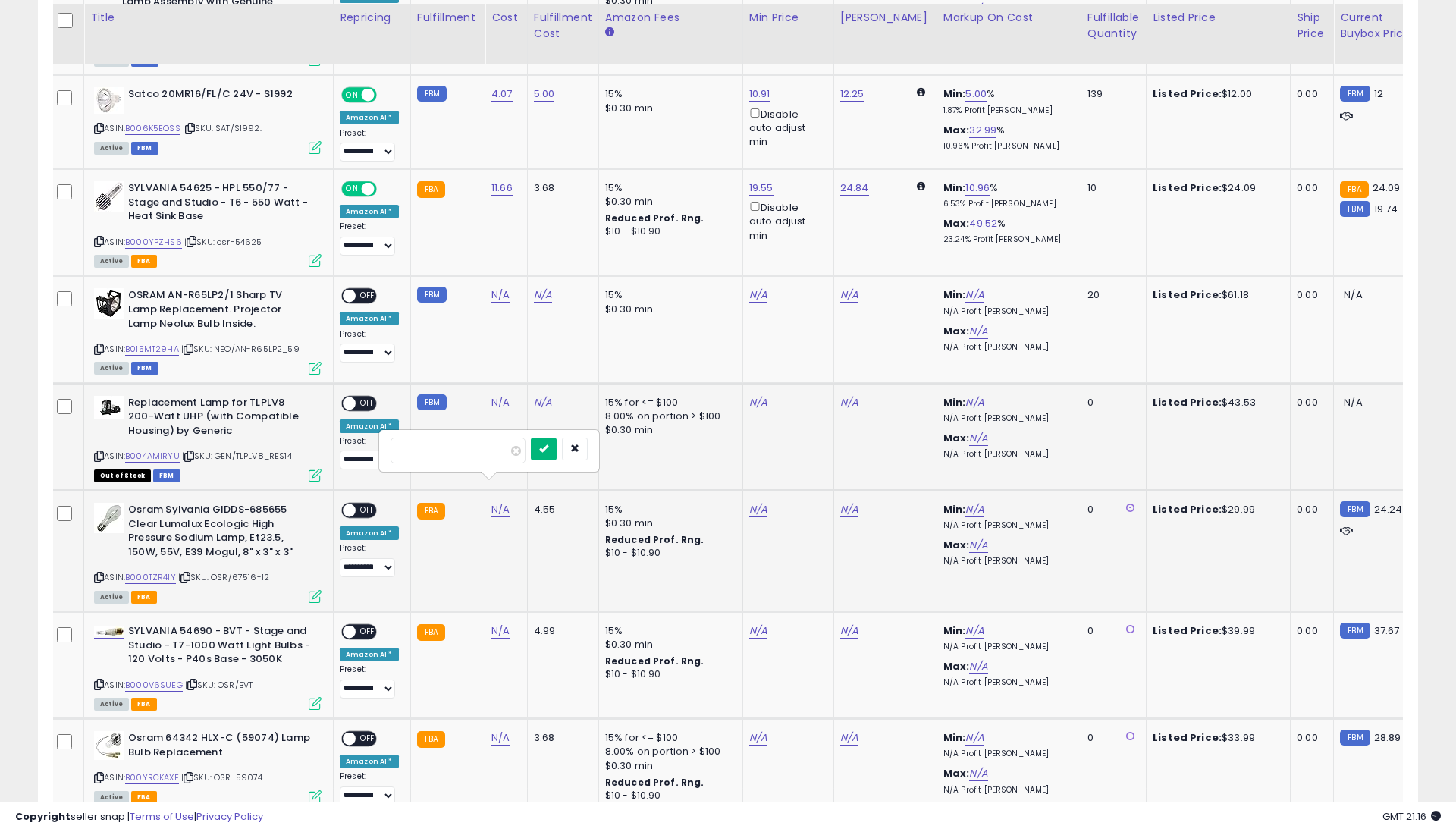
type input "*****"
click at [549, 446] on button "submit" at bounding box center [544, 450] width 26 height 23
click at [370, 505] on span "OFF" at bounding box center [368, 511] width 24 height 13
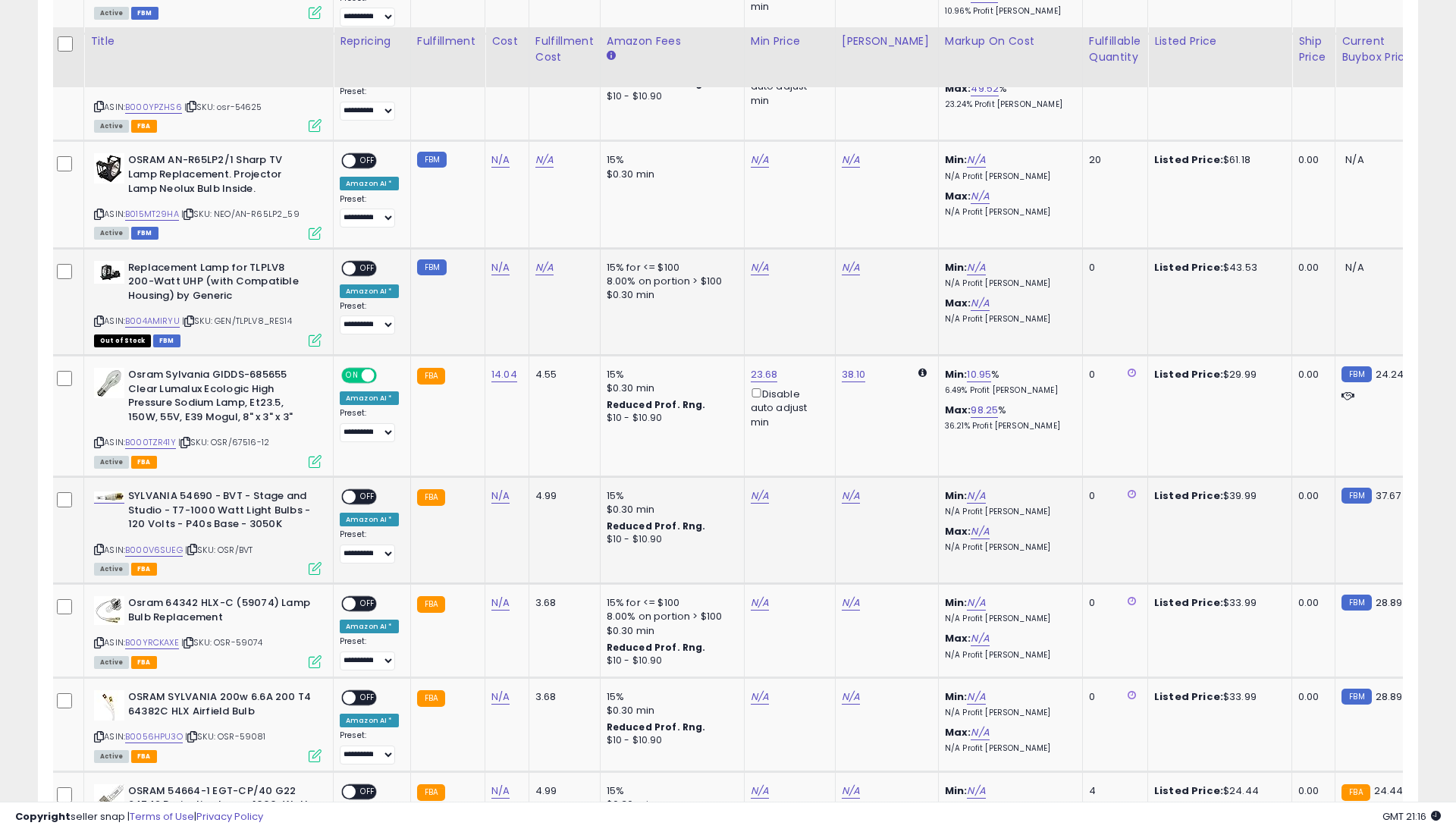
scroll to position [1125, 0]
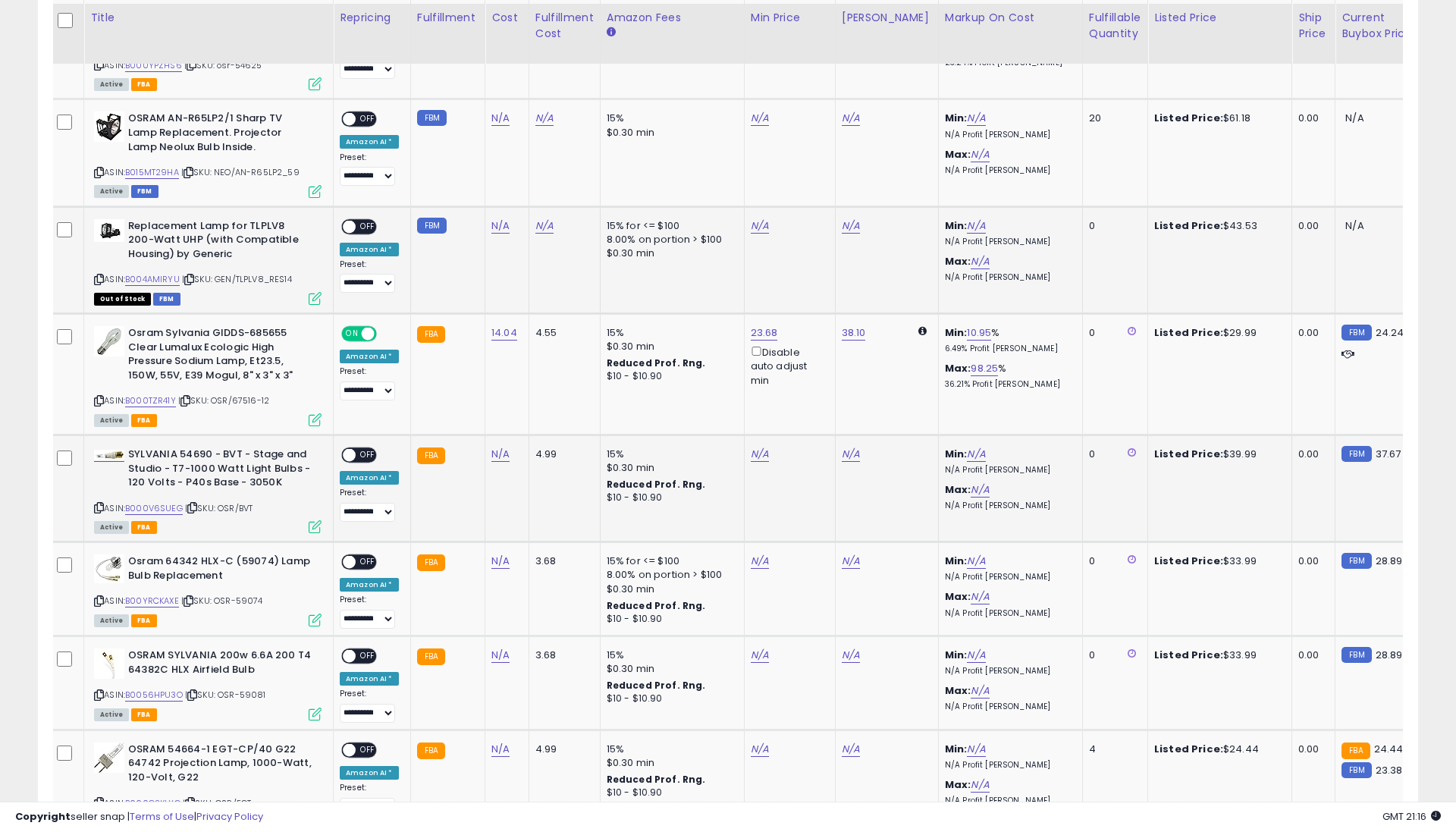
click at [491, 447] on link "N/A" at bounding box center [501, 454] width 18 height 15
type input "*****"
click at [553, 395] on button "submit" at bounding box center [544, 392] width 26 height 23
click at [366, 449] on span "OFF" at bounding box center [368, 455] width 24 height 13
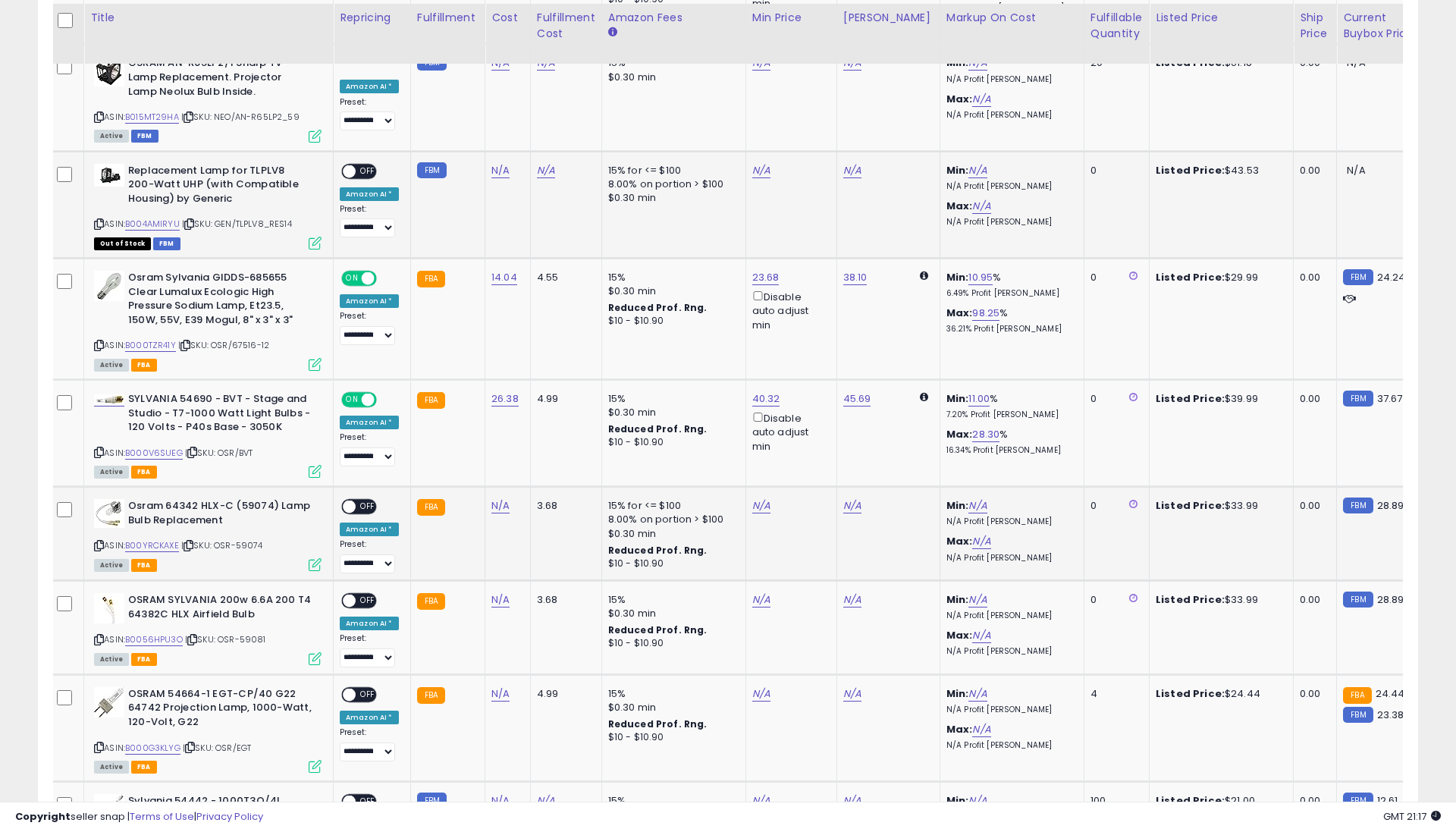
click at [492, 498] on link "N/A" at bounding box center [501, 506] width 18 height 15
type input "*****"
click at [557, 440] on button "submit" at bounding box center [544, 442] width 26 height 23
click at [364, 501] on span "OFF" at bounding box center [368, 507] width 24 height 13
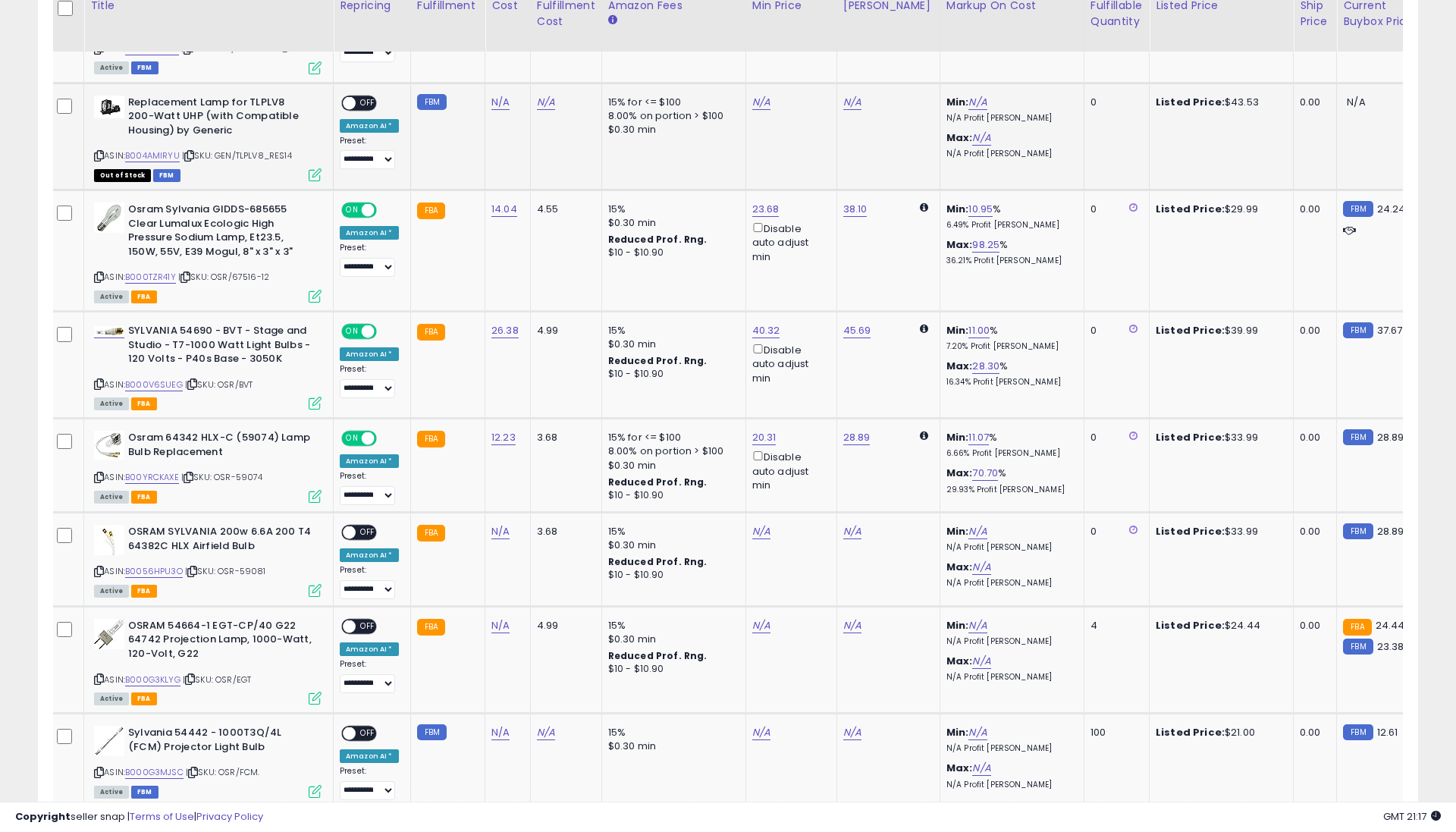
scroll to position [1255, 0]
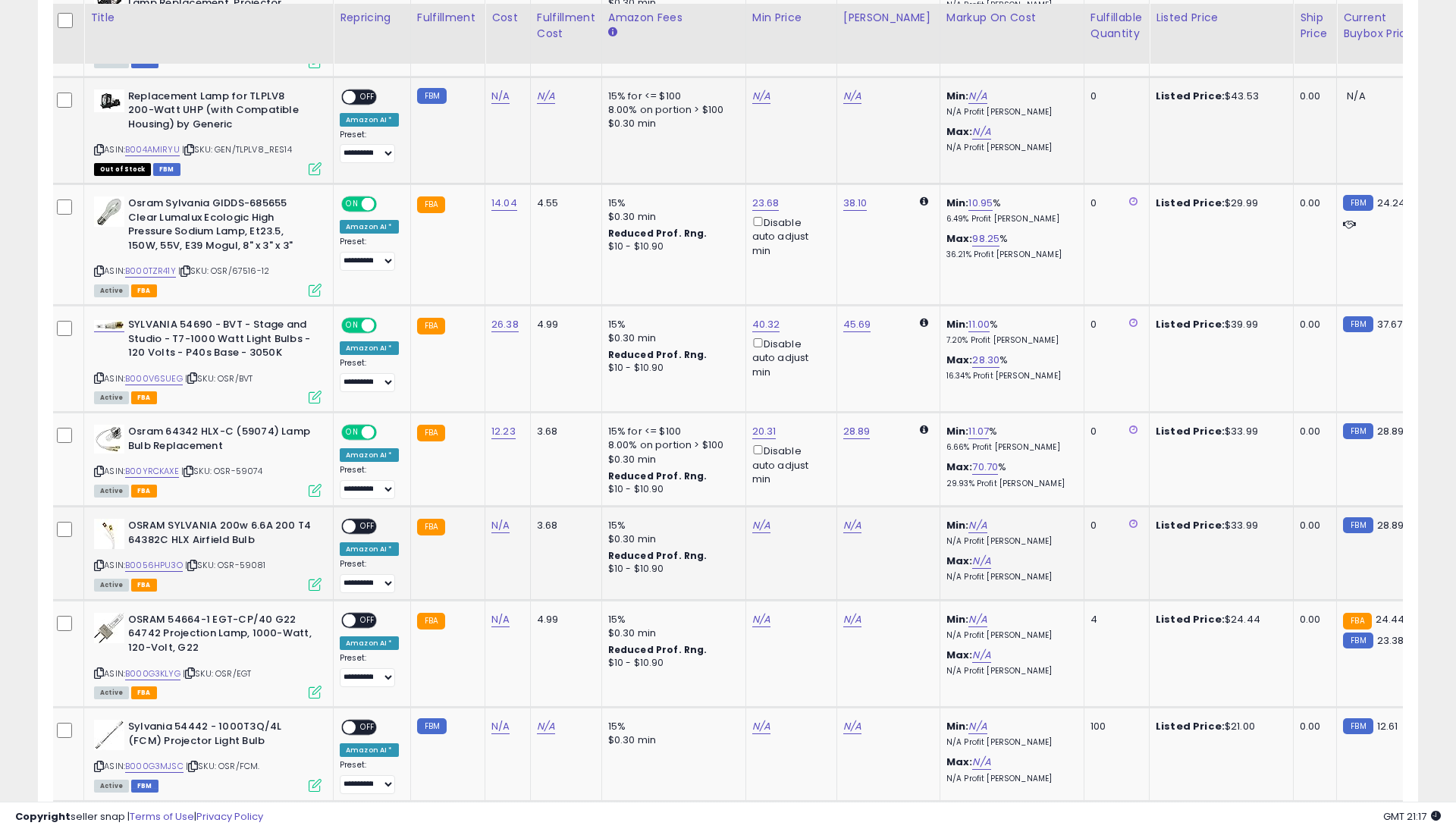
drag, startPoint x: 511, startPoint y: 511, endPoint x: 507, endPoint y: 493, distance: 18.4
click at [510, 509] on td "N/A" at bounding box center [508, 553] width 46 height 94
click at [506, 519] on div "N/A" at bounding box center [505, 526] width 27 height 14
click at [498, 518] on link "N/A" at bounding box center [501, 526] width 18 height 15
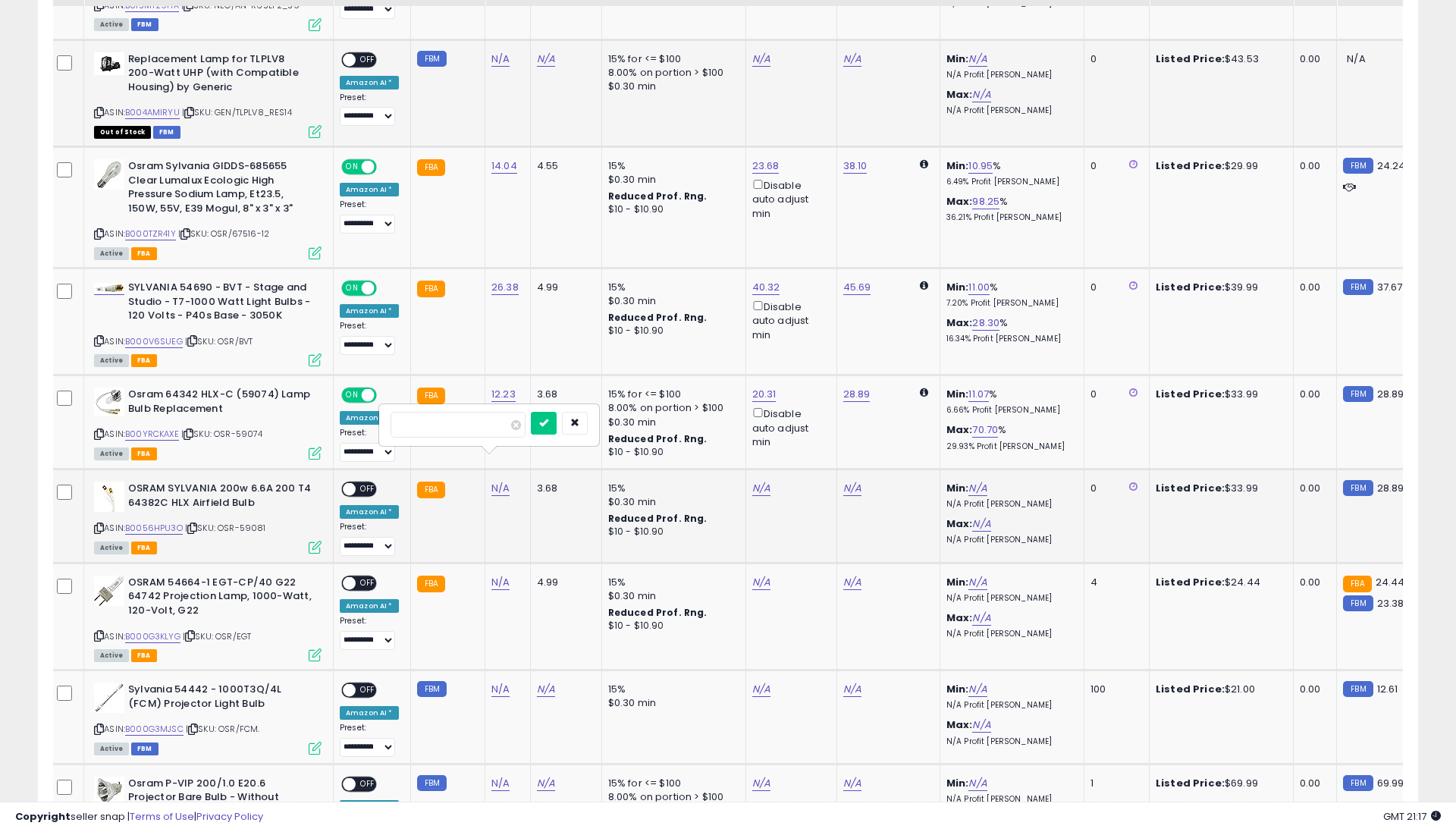
scroll to position [1333, 0]
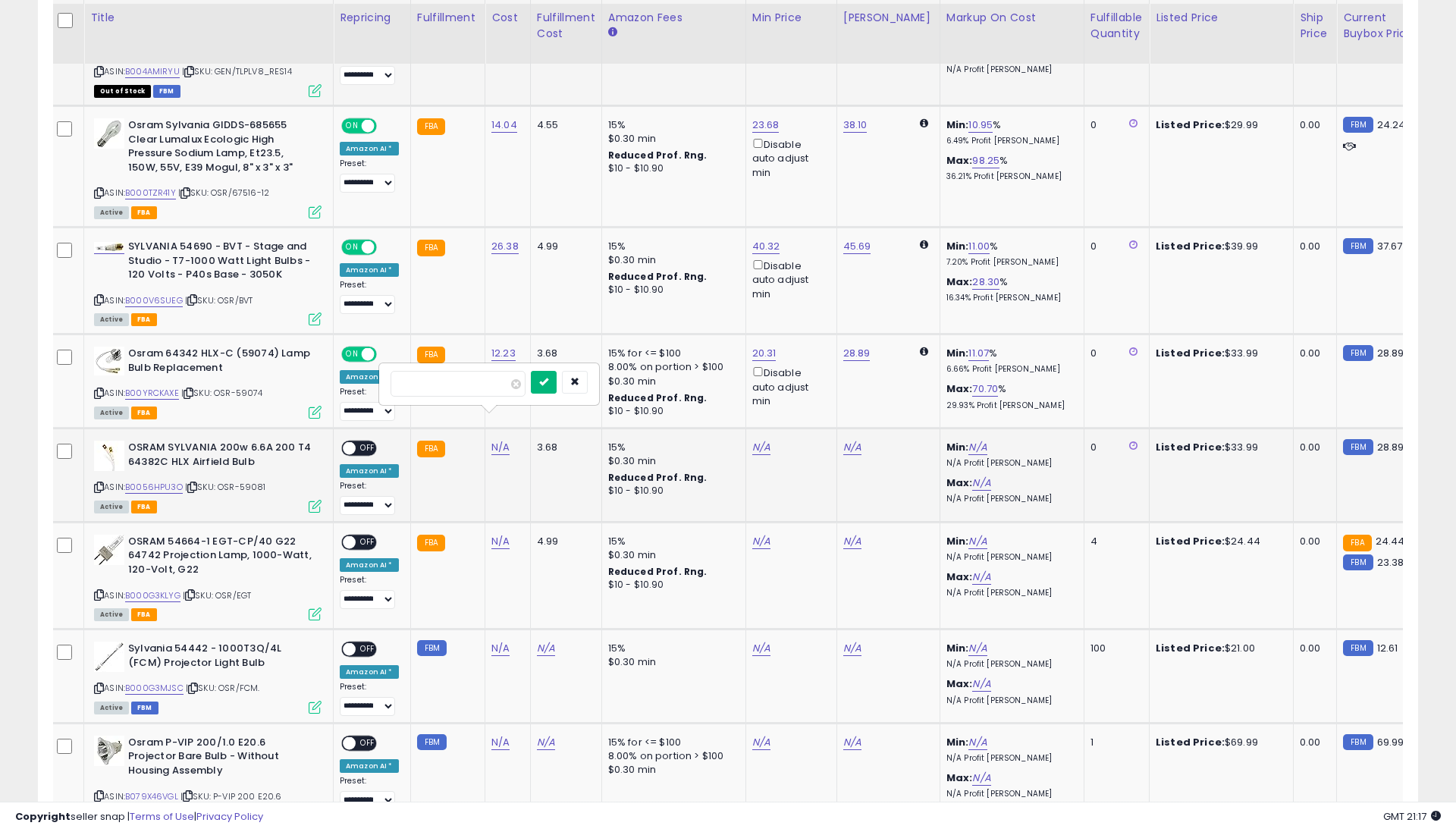
type input "*****"
drag, startPoint x: 551, startPoint y: 375, endPoint x: 546, endPoint y: 383, distance: 9.4
click at [551, 375] on button "submit" at bounding box center [544, 382] width 26 height 23
click at [369, 442] on span "OFF" at bounding box center [368, 448] width 24 height 13
click at [491, 534] on link "N/A" at bounding box center [501, 542] width 18 height 15
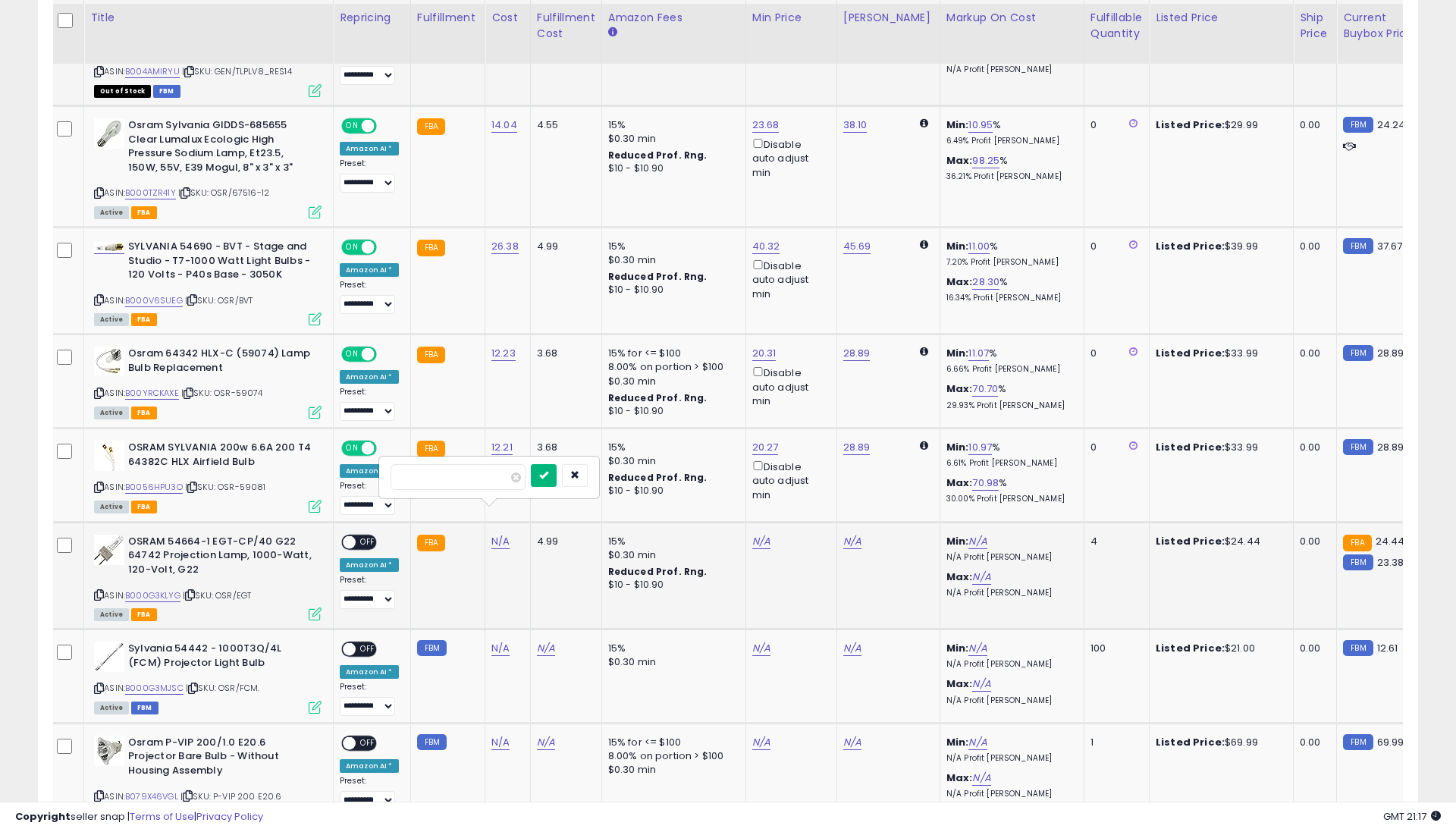
type input "*****"
drag, startPoint x: 555, startPoint y: 475, endPoint x: 473, endPoint y: 517, distance: 92.1
click at [549, 475] on icon "submit" at bounding box center [544, 475] width 9 height 9
drag, startPoint x: 366, startPoint y: 510, endPoint x: 383, endPoint y: 534, distance: 29.4
click at [366, 536] on span "OFF" at bounding box center [368, 542] width 24 height 13
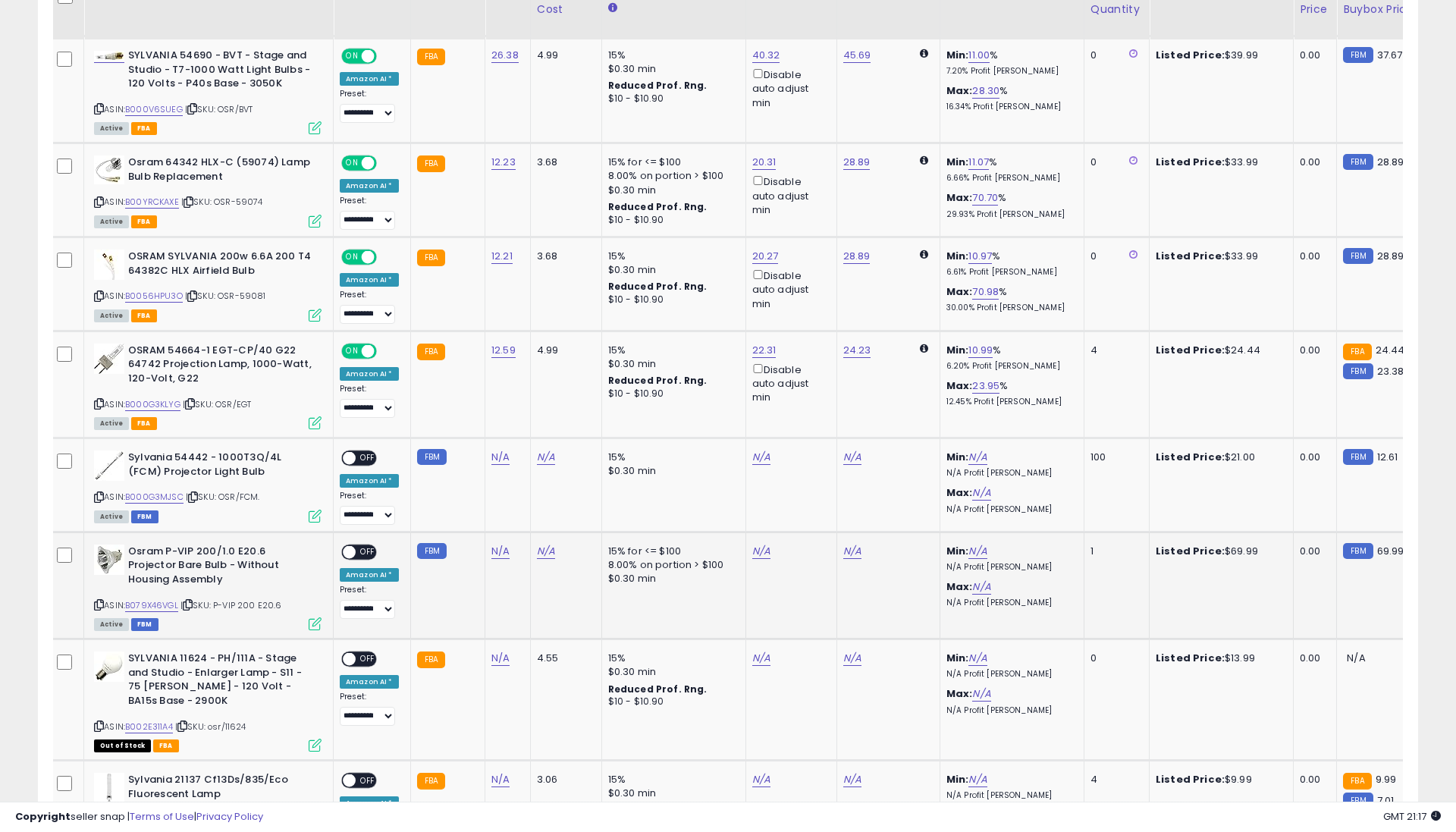
scroll to position [1570, 0]
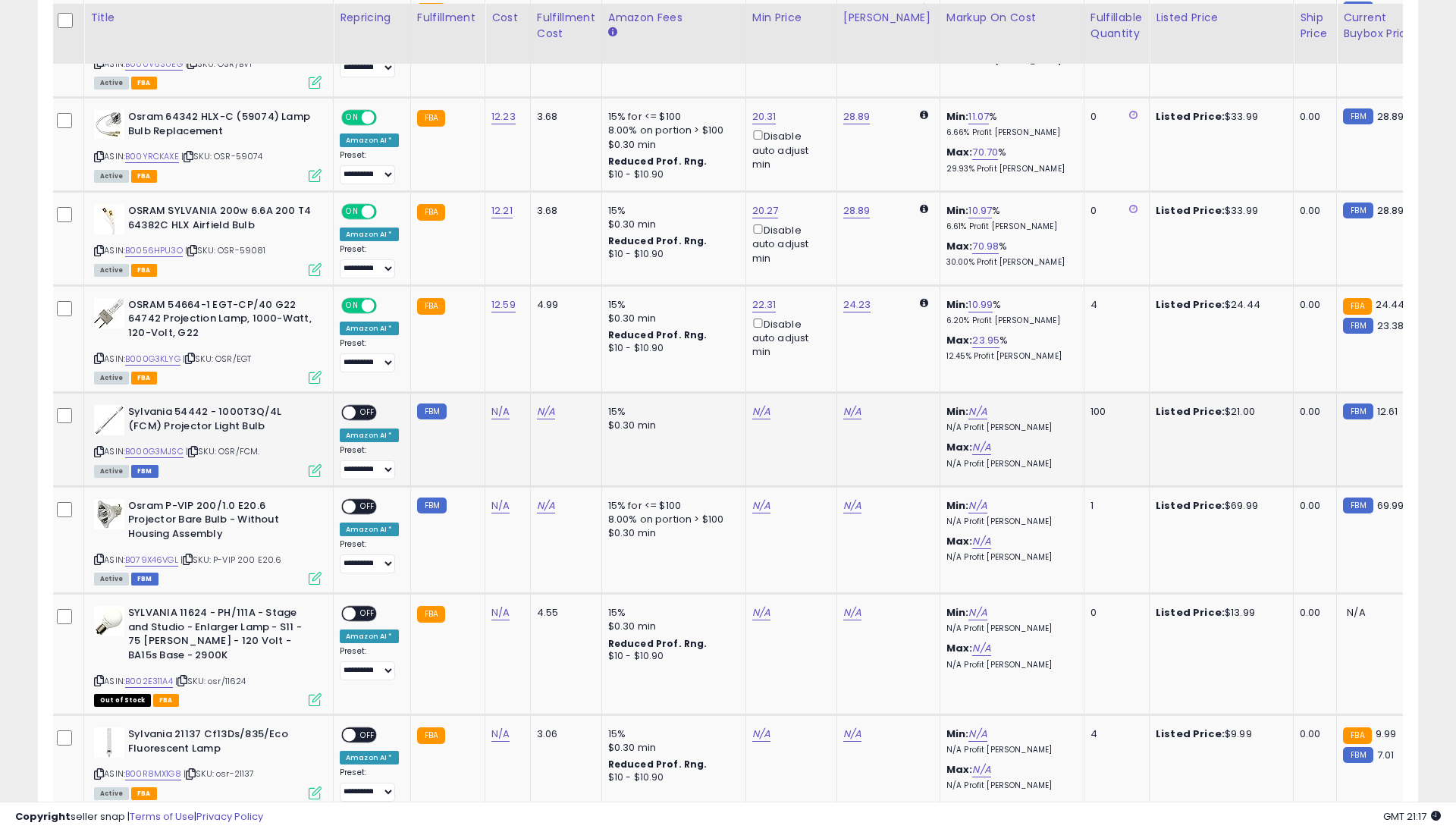
click at [485, 393] on td "N/A" at bounding box center [508, 440] width 46 height 94
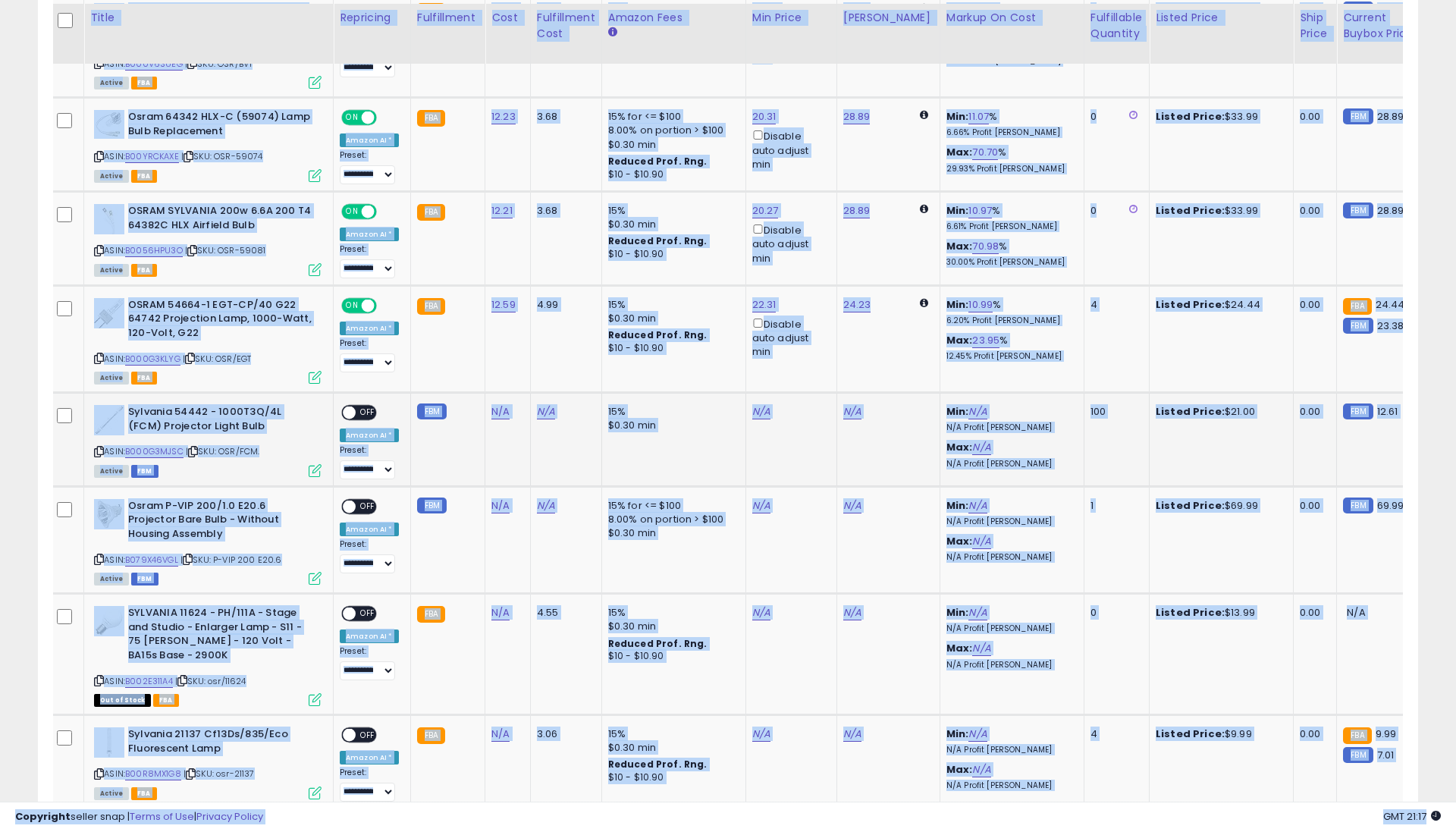
click at [485, 393] on td "N/A" at bounding box center [508, 440] width 46 height 94
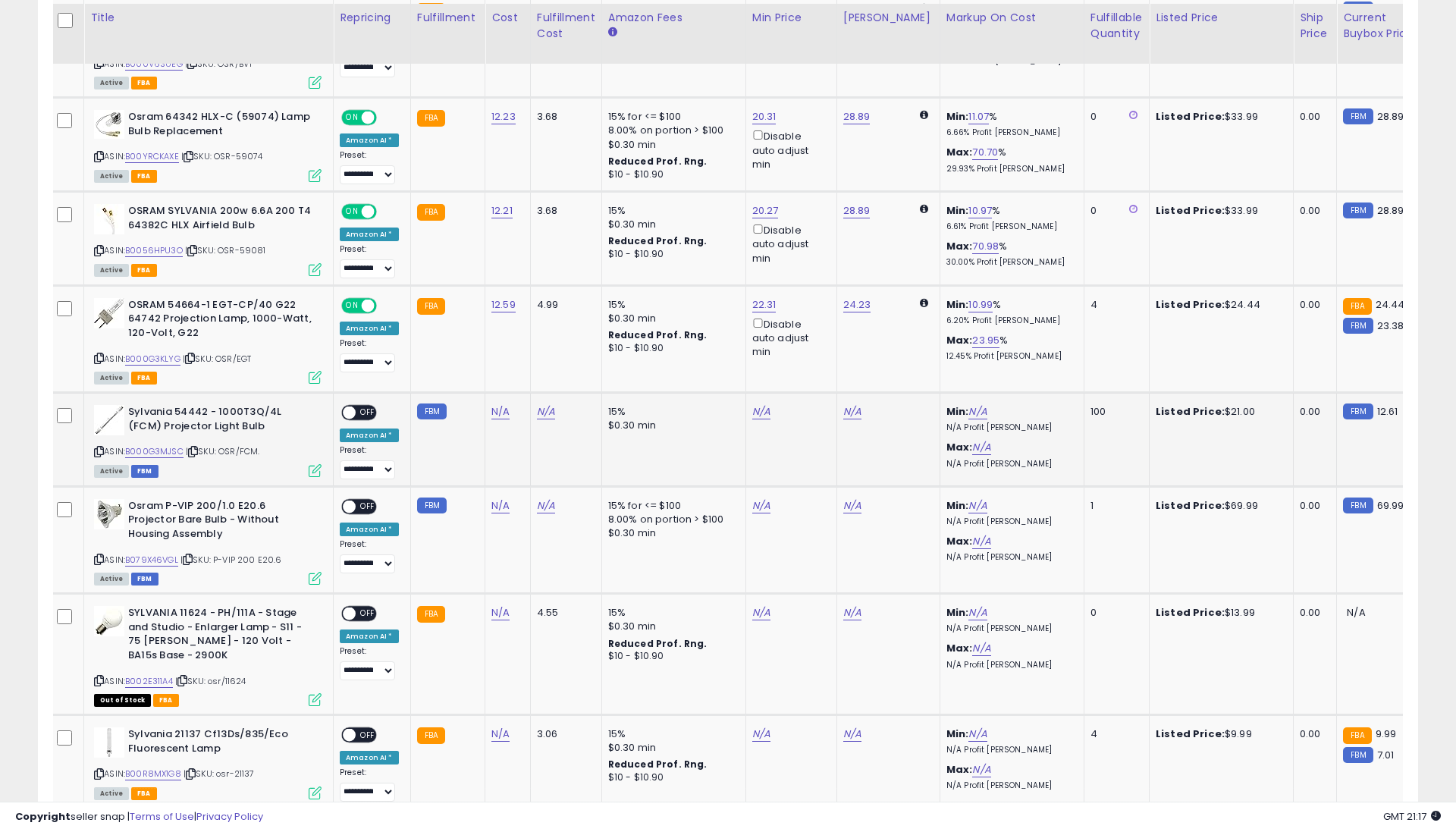
click at [495, 393] on td "N/A" at bounding box center [508, 440] width 46 height 94
click at [494, 405] on link "N/A" at bounding box center [501, 412] width 18 height 15
type input "****"
drag, startPoint x: 562, startPoint y: 340, endPoint x: 542, endPoint y: 387, distance: 51.1
click at [557, 341] on button "submit" at bounding box center [544, 344] width 26 height 23
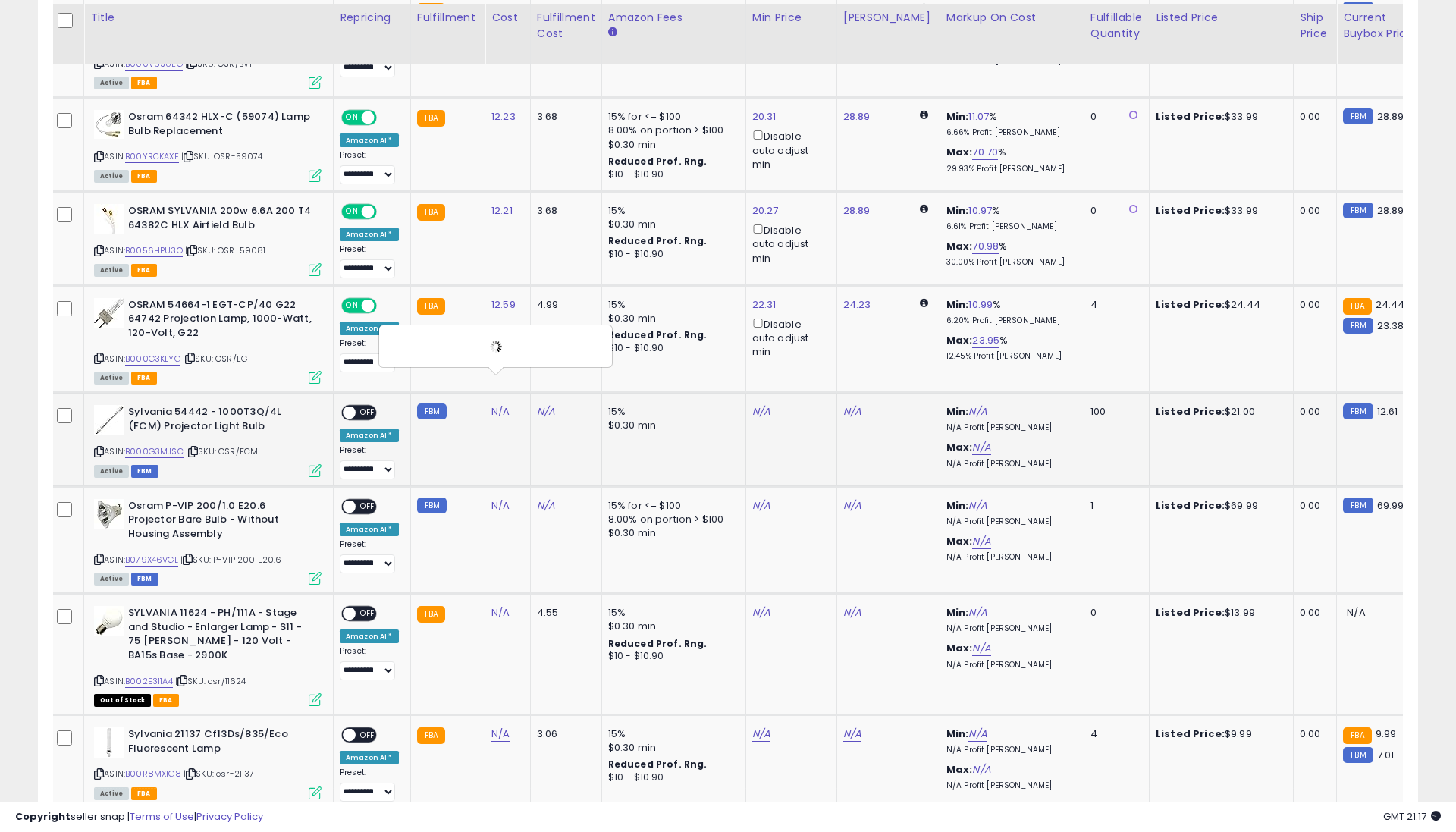
click at [540, 405] on link "N/A" at bounding box center [546, 412] width 18 height 15
type input "*"
click at [594, 340] on icon "submit" at bounding box center [589, 343] width 9 height 9
click at [369, 407] on span "OFF" at bounding box center [368, 413] width 24 height 13
click at [499, 498] on link "N/A" at bounding box center [501, 506] width 18 height 15
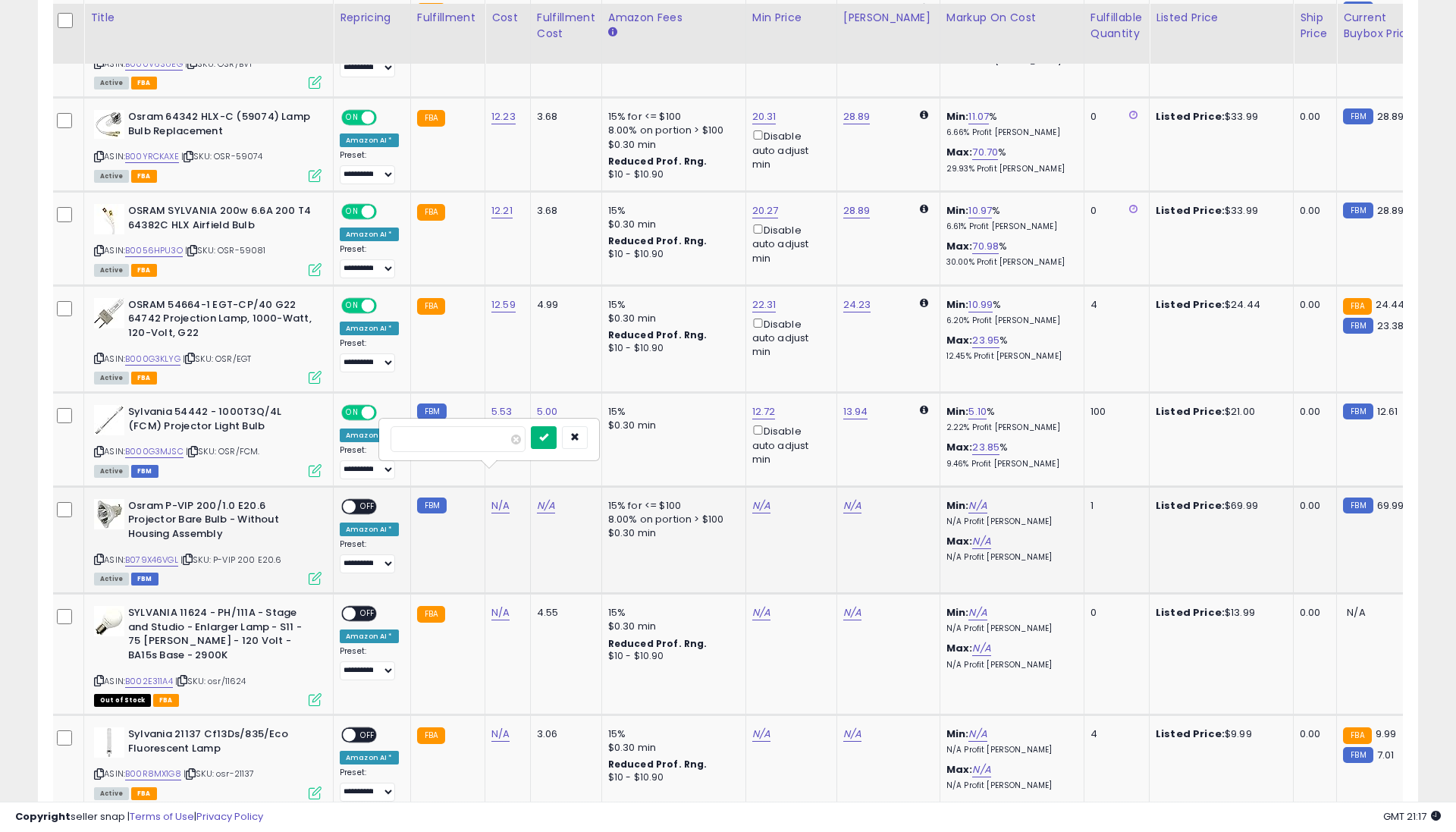
type input "*****"
drag, startPoint x: 554, startPoint y: 435, endPoint x: 549, endPoint y: 460, distance: 25.5
click at [549, 435] on icon "submit" at bounding box center [544, 437] width 9 height 9
click at [546, 498] on link "N/A" at bounding box center [546, 506] width 18 height 15
type input "*"
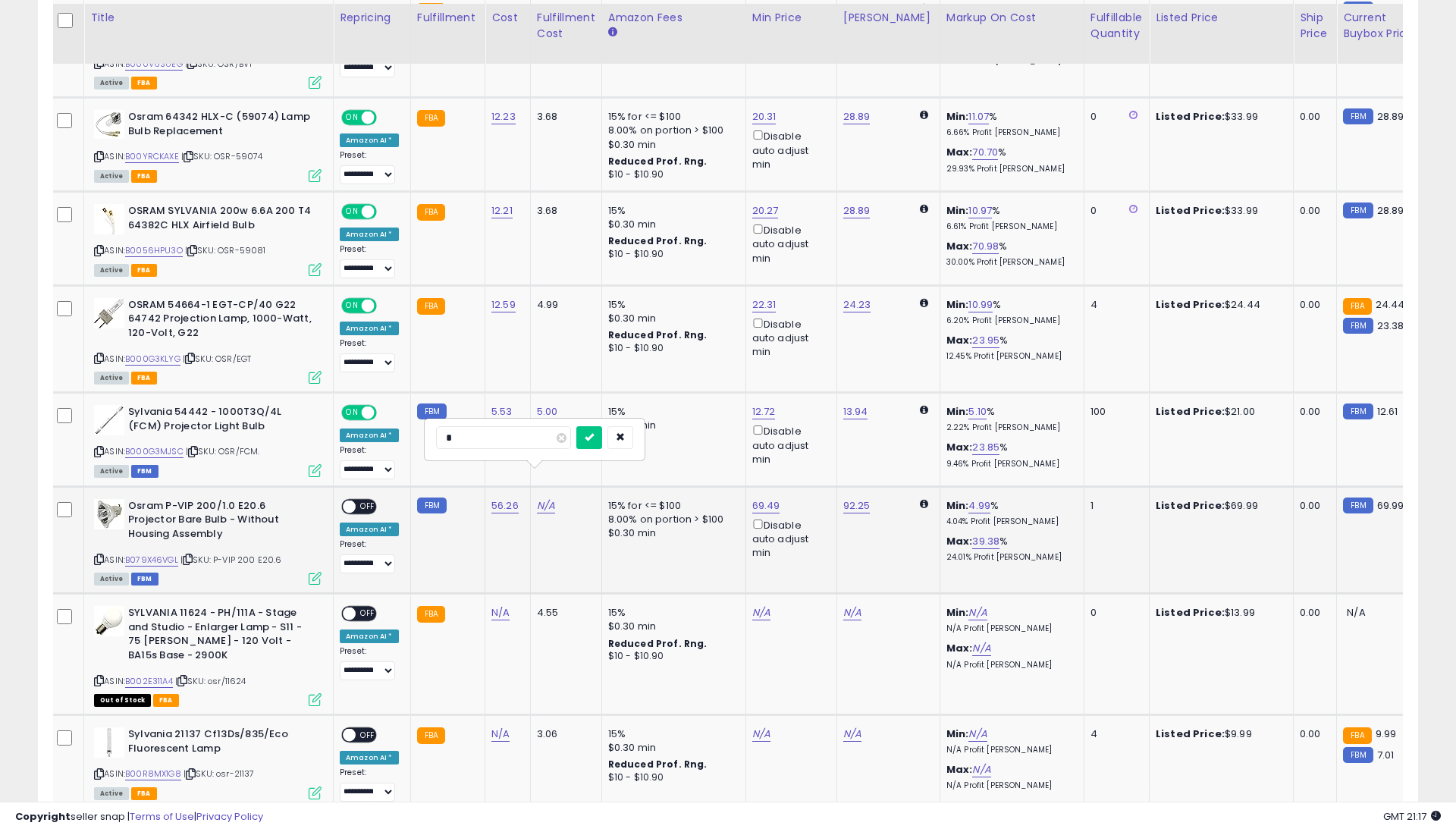
drag, startPoint x: 609, startPoint y: 436, endPoint x: 522, endPoint y: 478, distance: 96.6
click at [602, 436] on button "submit" at bounding box center [589, 438] width 26 height 23
click at [366, 500] on span "OFF" at bounding box center [368, 506] width 24 height 13
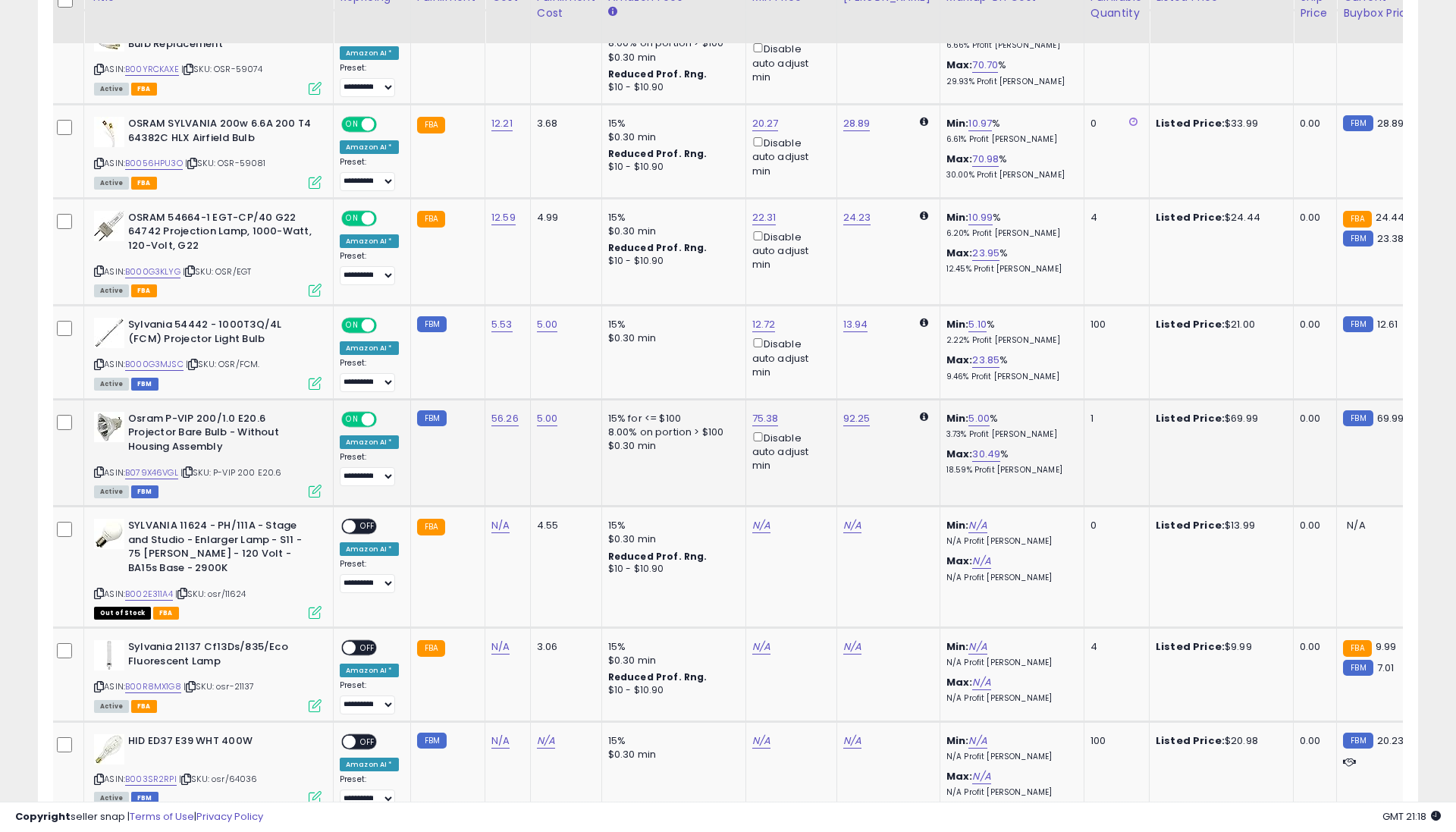
scroll to position [1663, 0]
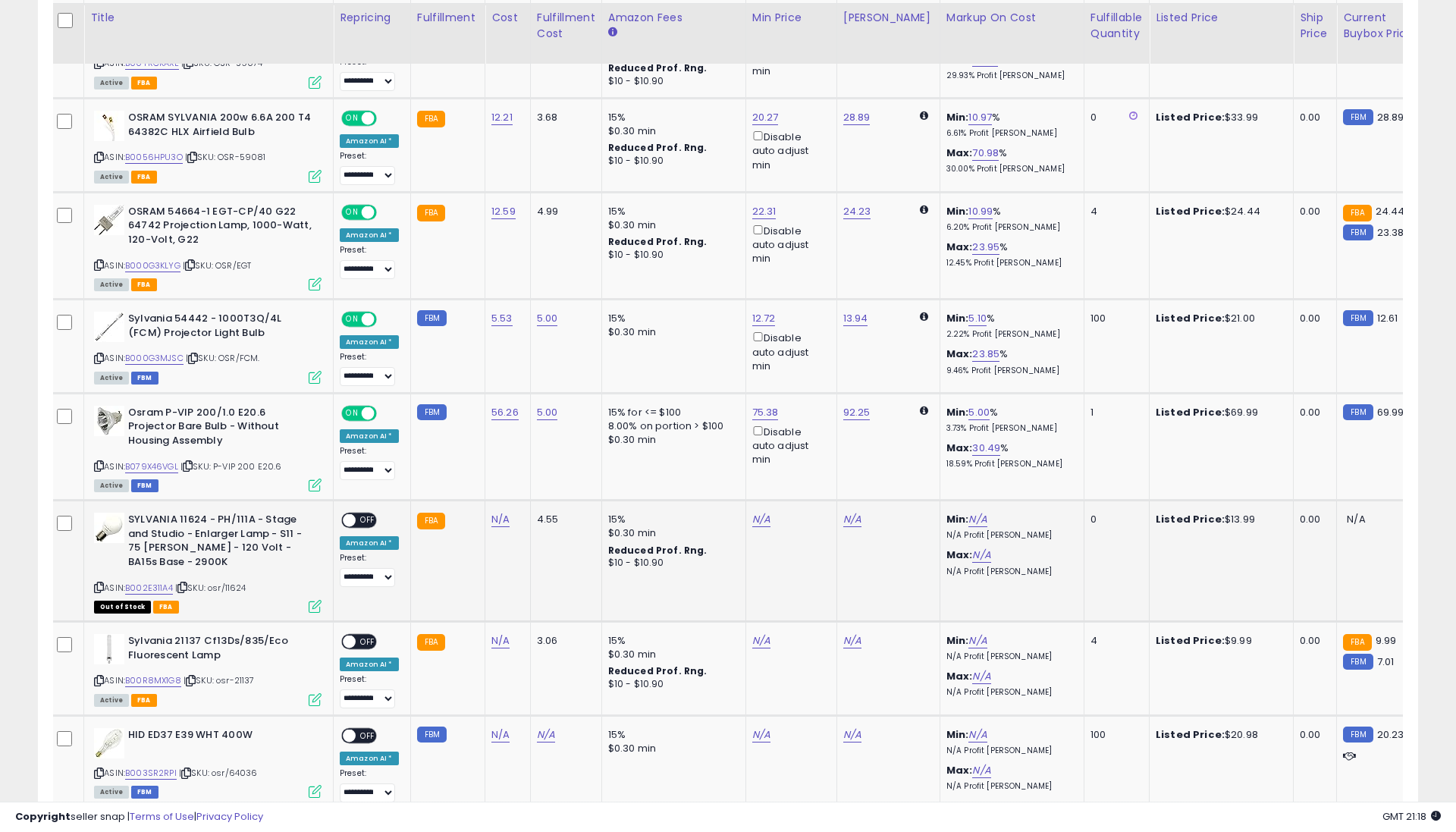
drag, startPoint x: 511, startPoint y: 511, endPoint x: 501, endPoint y: 495, distance: 18.9
click at [511, 511] on td "N/A" at bounding box center [508, 561] width 46 height 121
click at [498, 512] on link "N/A" at bounding box center [501, 520] width 18 height 15
type input "****"
click at [549, 444] on icon "submit" at bounding box center [544, 449] width 9 height 9
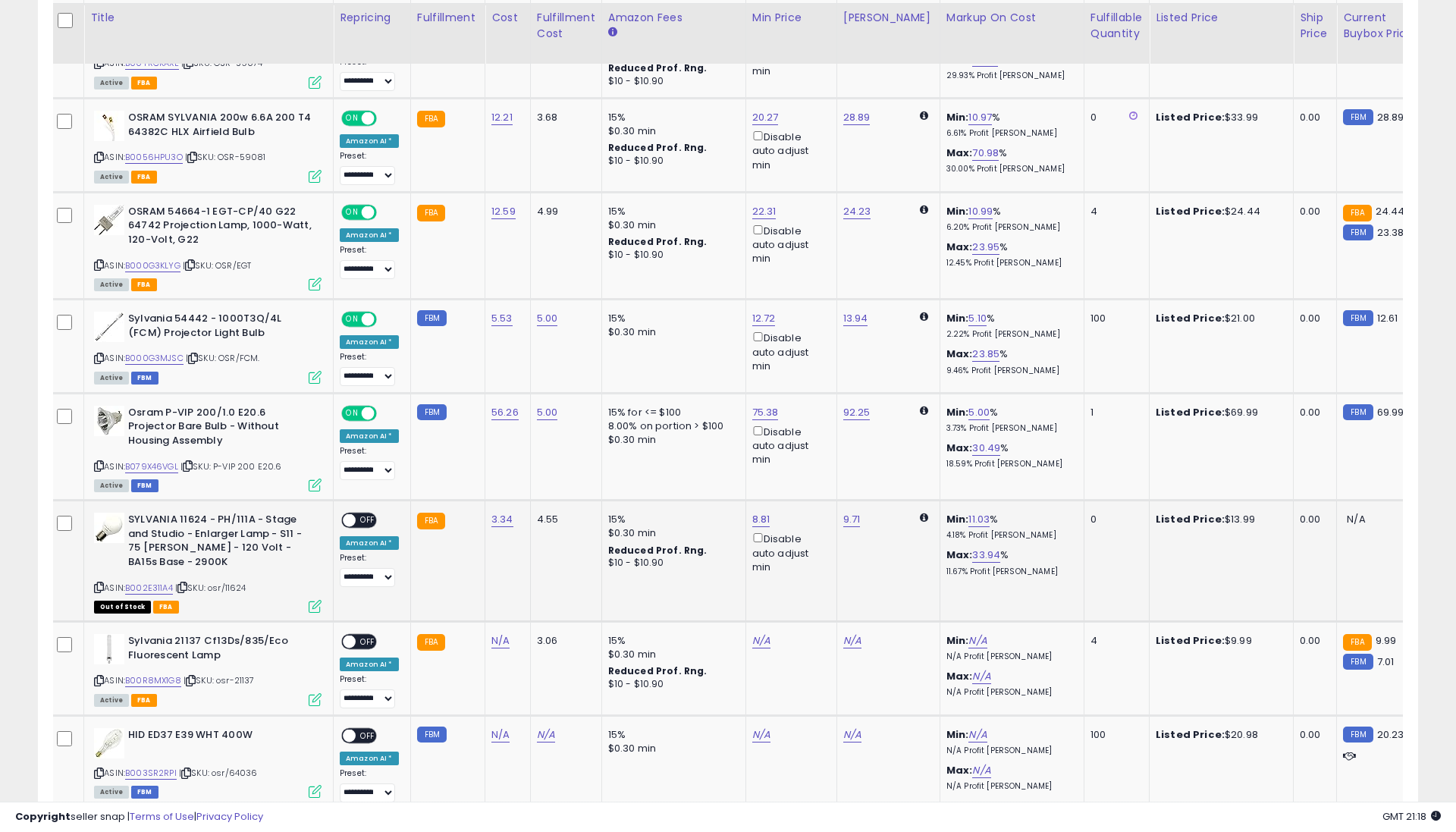
click at [367, 514] on span "OFF" at bounding box center [368, 521] width 24 height 13
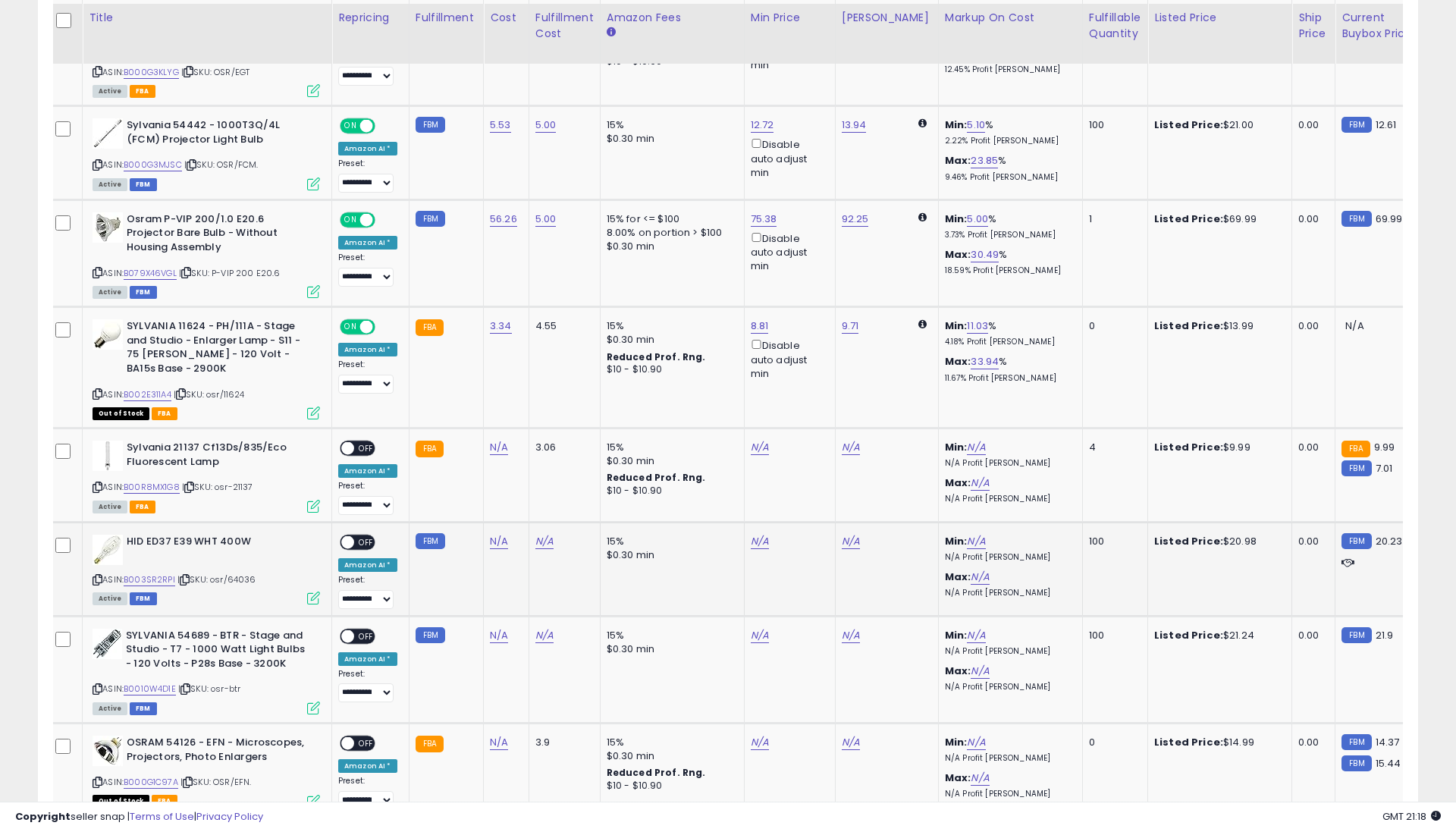
scroll to position [0, 5]
click at [491, 440] on link "N/A" at bounding box center [499, 447] width 18 height 15
type input "***"
click at [547, 370] on icon "submit" at bounding box center [543, 375] width 9 height 9
drag, startPoint x: 369, startPoint y: 414, endPoint x: 404, endPoint y: 451, distance: 50.9
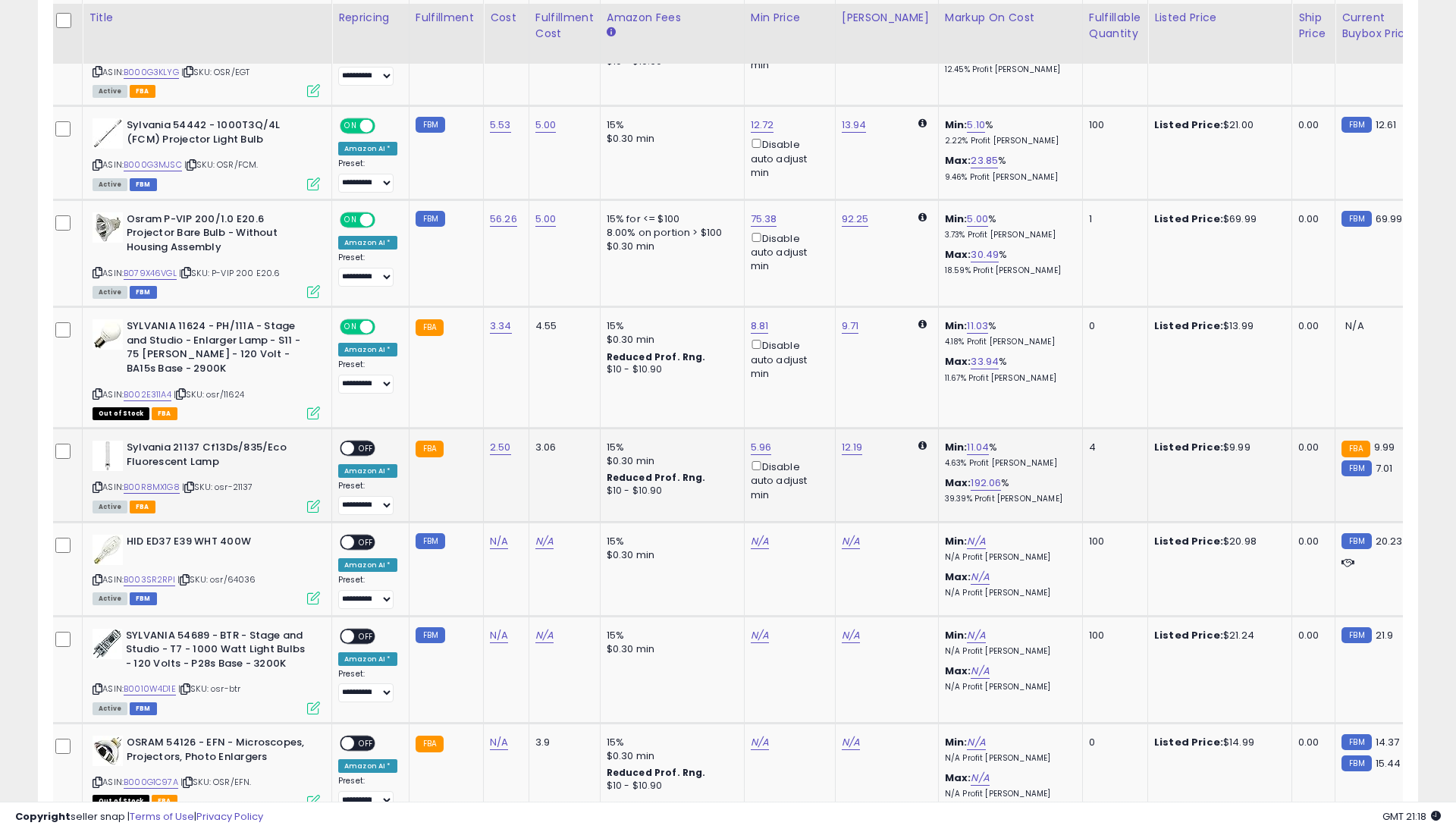
click at [369, 442] on span "OFF" at bounding box center [366, 448] width 24 height 13
click at [494, 534] on link "N/A" at bounding box center [499, 542] width 18 height 15
type input "*****"
drag, startPoint x: 555, startPoint y: 460, endPoint x: 538, endPoint y: 488, distance: 32.8
click at [547, 463] on icon "submit" at bounding box center [543, 468] width 9 height 9
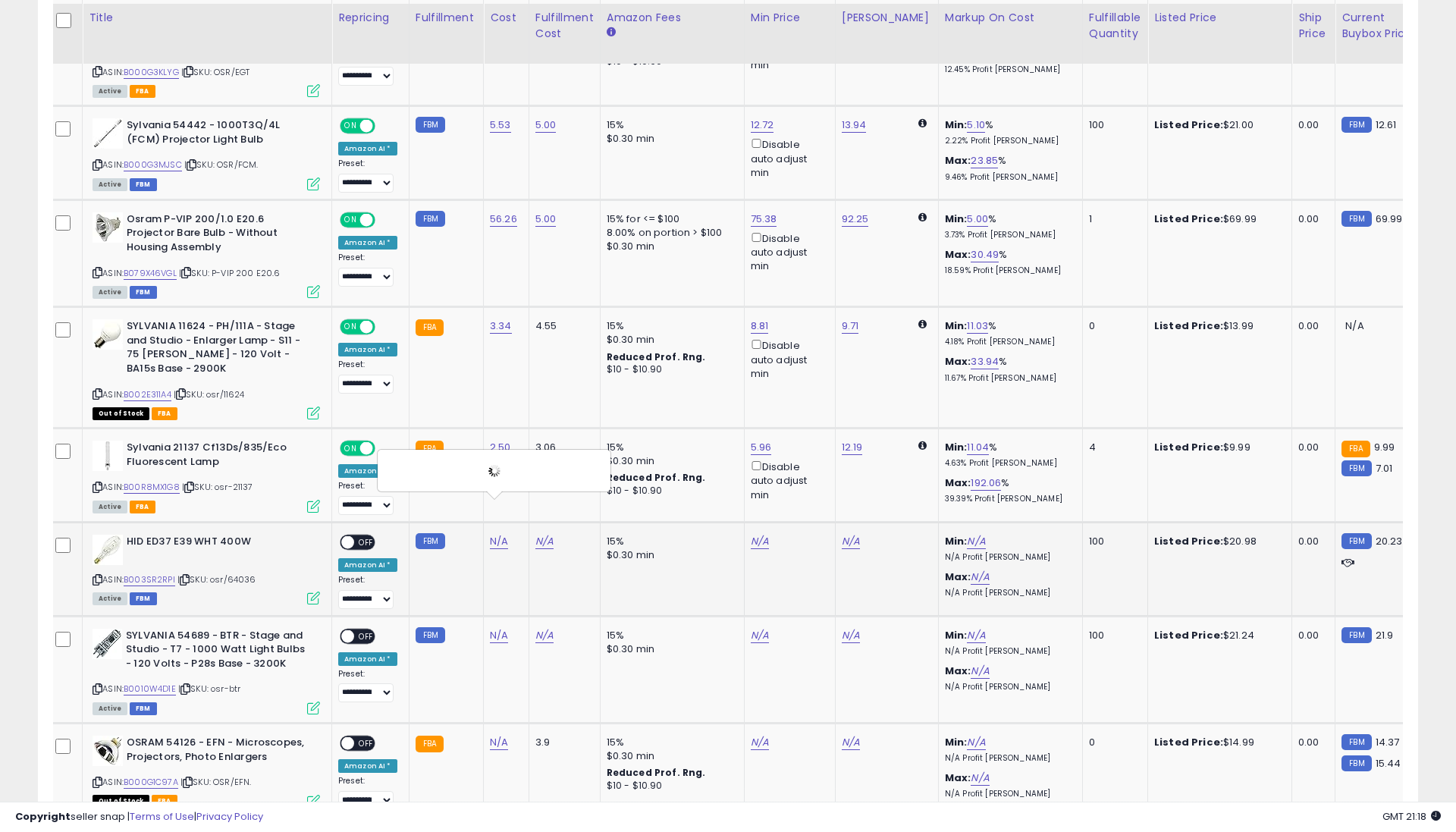
click at [536, 534] on link "N/A" at bounding box center [545, 542] width 18 height 15
type input "*"
drag, startPoint x: 601, startPoint y: 460, endPoint x: 463, endPoint y: 512, distance: 147.5
click at [592, 463] on icon "submit" at bounding box center [588, 468] width 9 height 9
click at [362, 536] on span "OFF" at bounding box center [366, 542] width 24 height 13
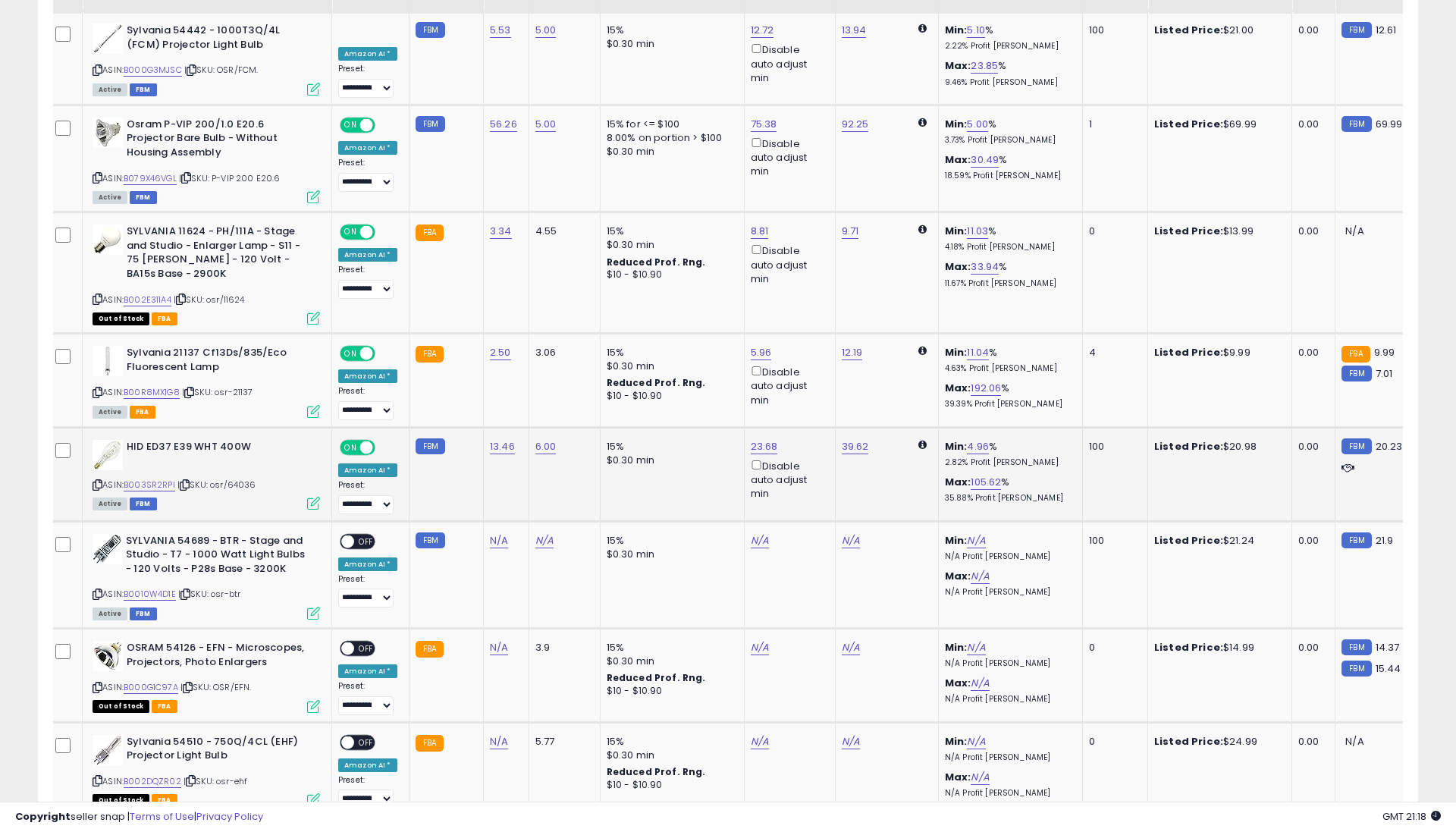
scroll to position [1965, 0]
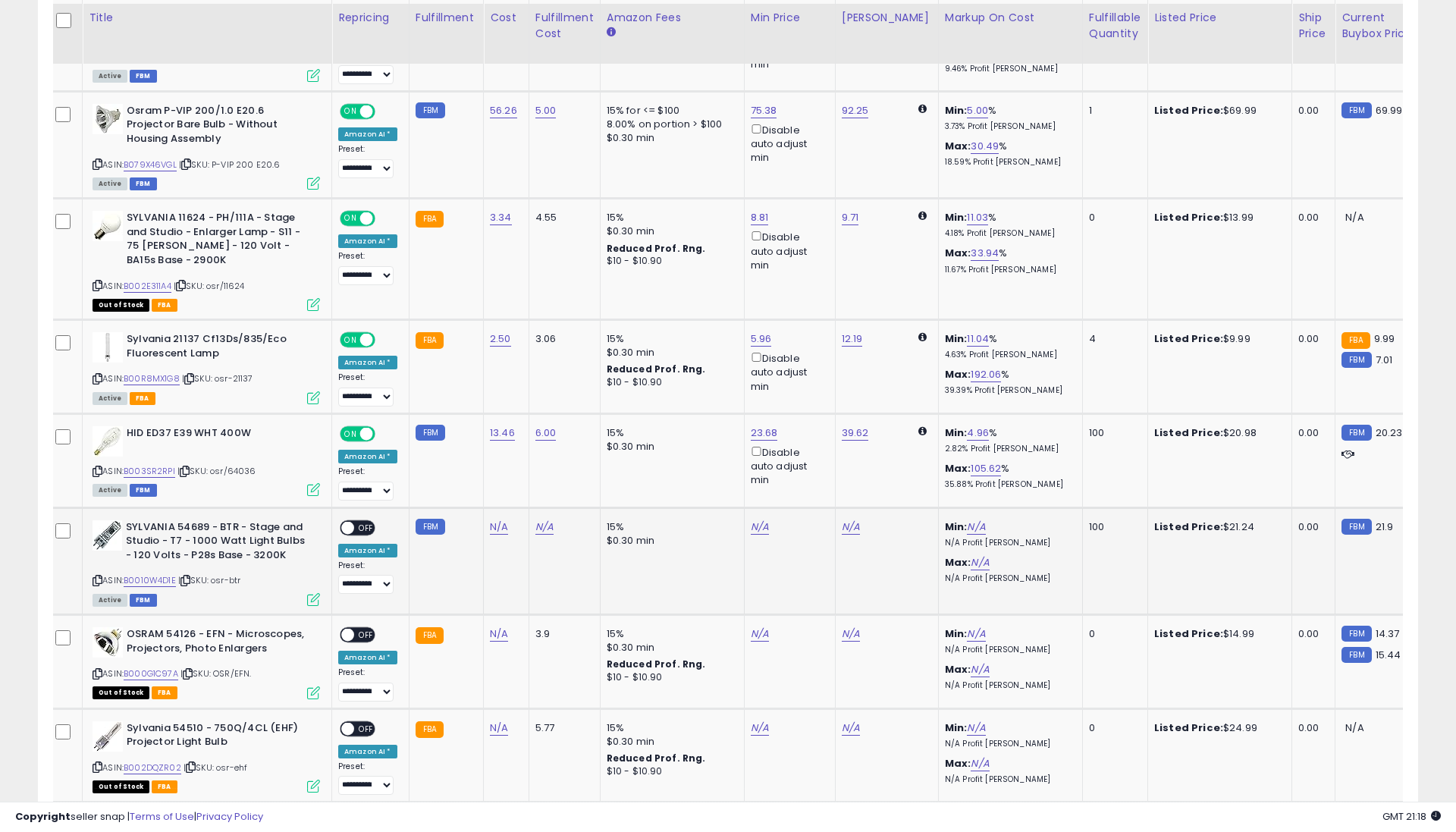
click at [492, 520] on link "N/A" at bounding box center [499, 527] width 18 height 15
type input "*****"
click at [547, 448] on icon "submit" at bounding box center [543, 453] width 9 height 9
click at [537, 520] on link "N/A" at bounding box center [545, 527] width 18 height 15
type input "*"
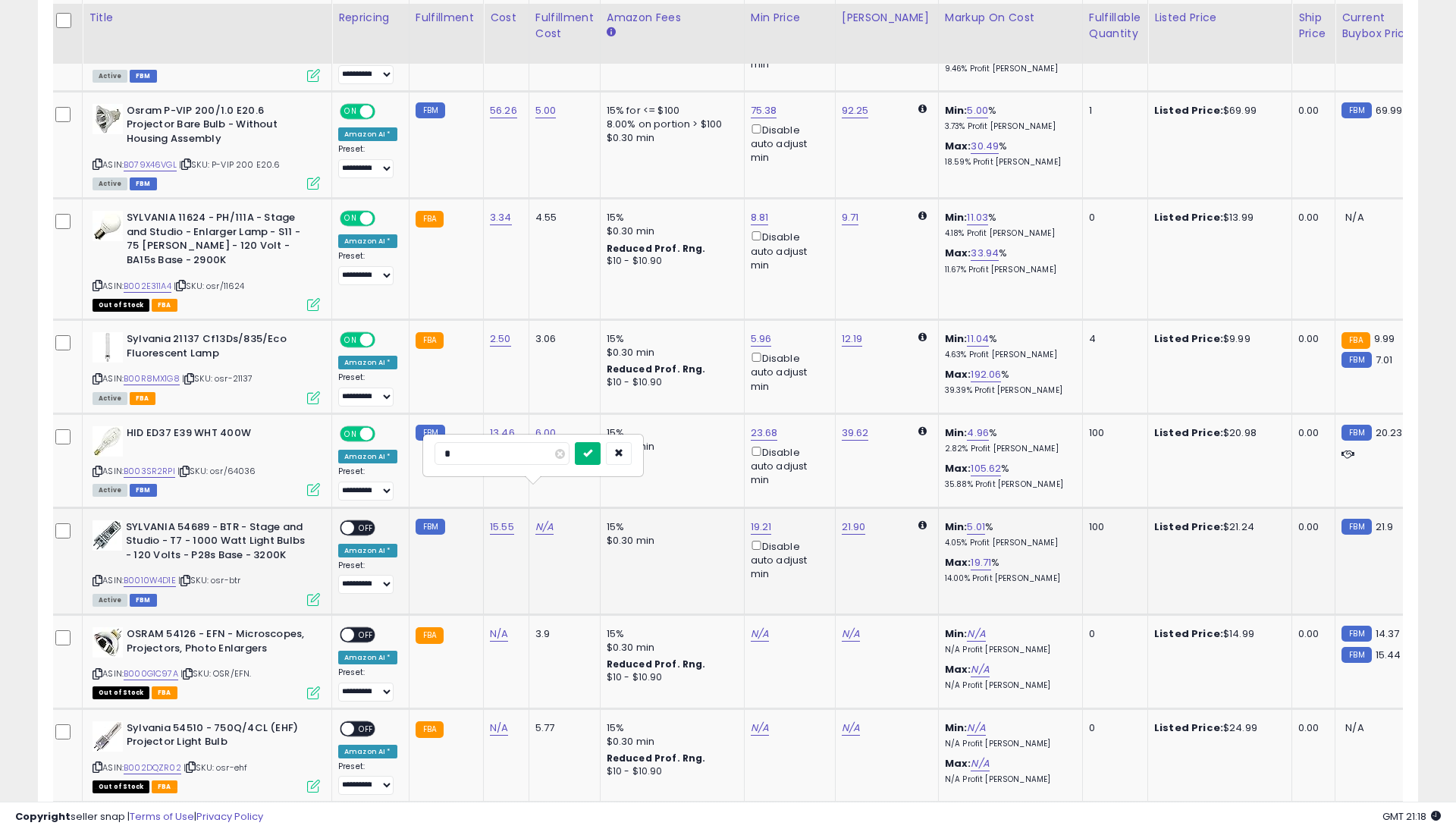
click at [601, 442] on button "submit" at bounding box center [588, 453] width 26 height 23
click at [364, 521] on span "OFF" at bounding box center [366, 527] width 24 height 13
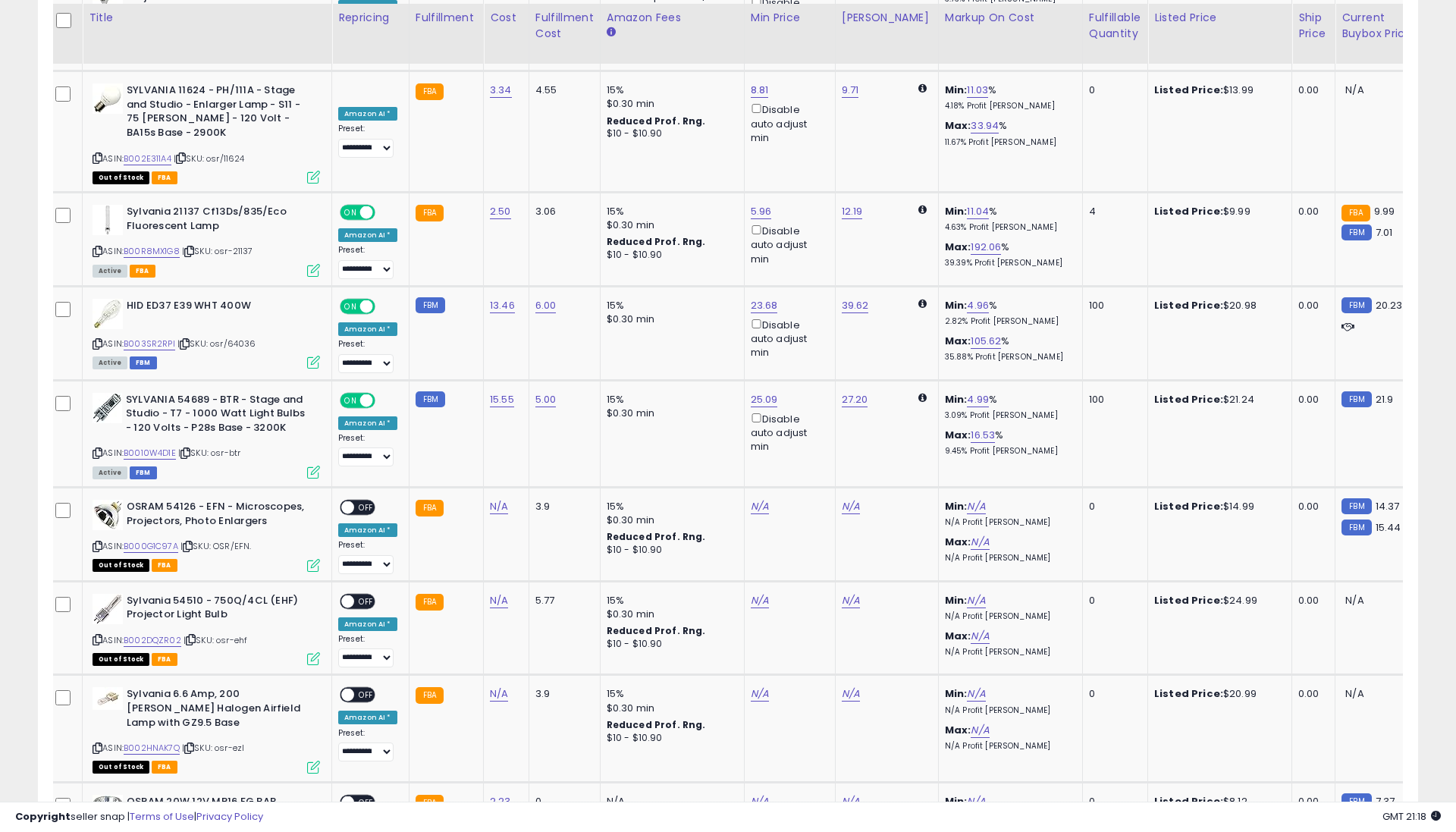
scroll to position [2092, 0]
click at [491, 499] on link "N/A" at bounding box center [499, 507] width 18 height 15
type input "****"
drag, startPoint x: 549, startPoint y: 427, endPoint x: 475, endPoint y: 450, distance: 77.5
click at [549, 427] on button "submit" at bounding box center [543, 432] width 26 height 23
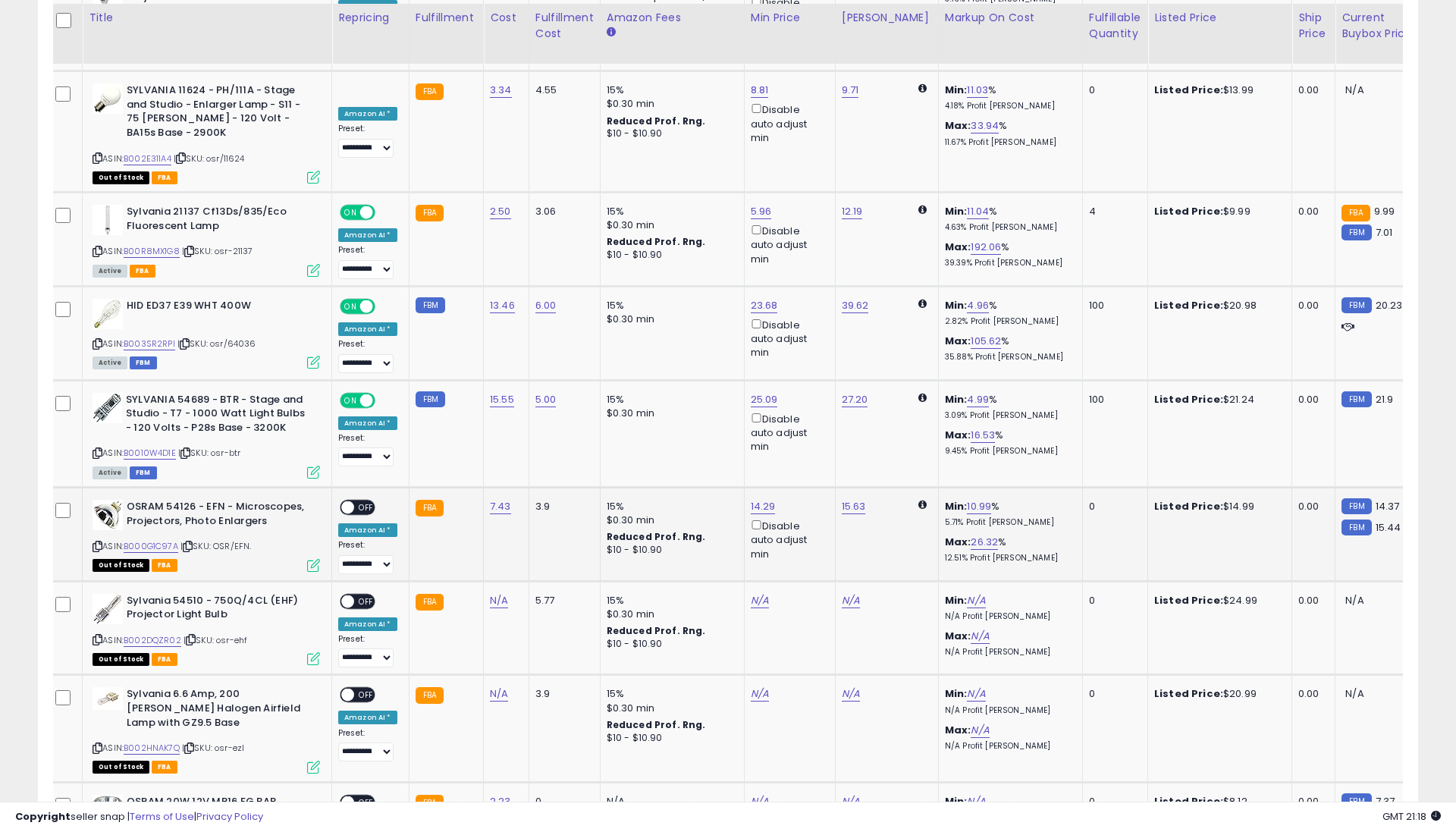
drag, startPoint x: 370, startPoint y: 467, endPoint x: 404, endPoint y: 485, distance: 38.5
click at [369, 501] on span "OFF" at bounding box center [366, 508] width 24 height 13
click at [500, 593] on link "N/A" at bounding box center [499, 601] width 18 height 15
type input "*"
type input "*****"
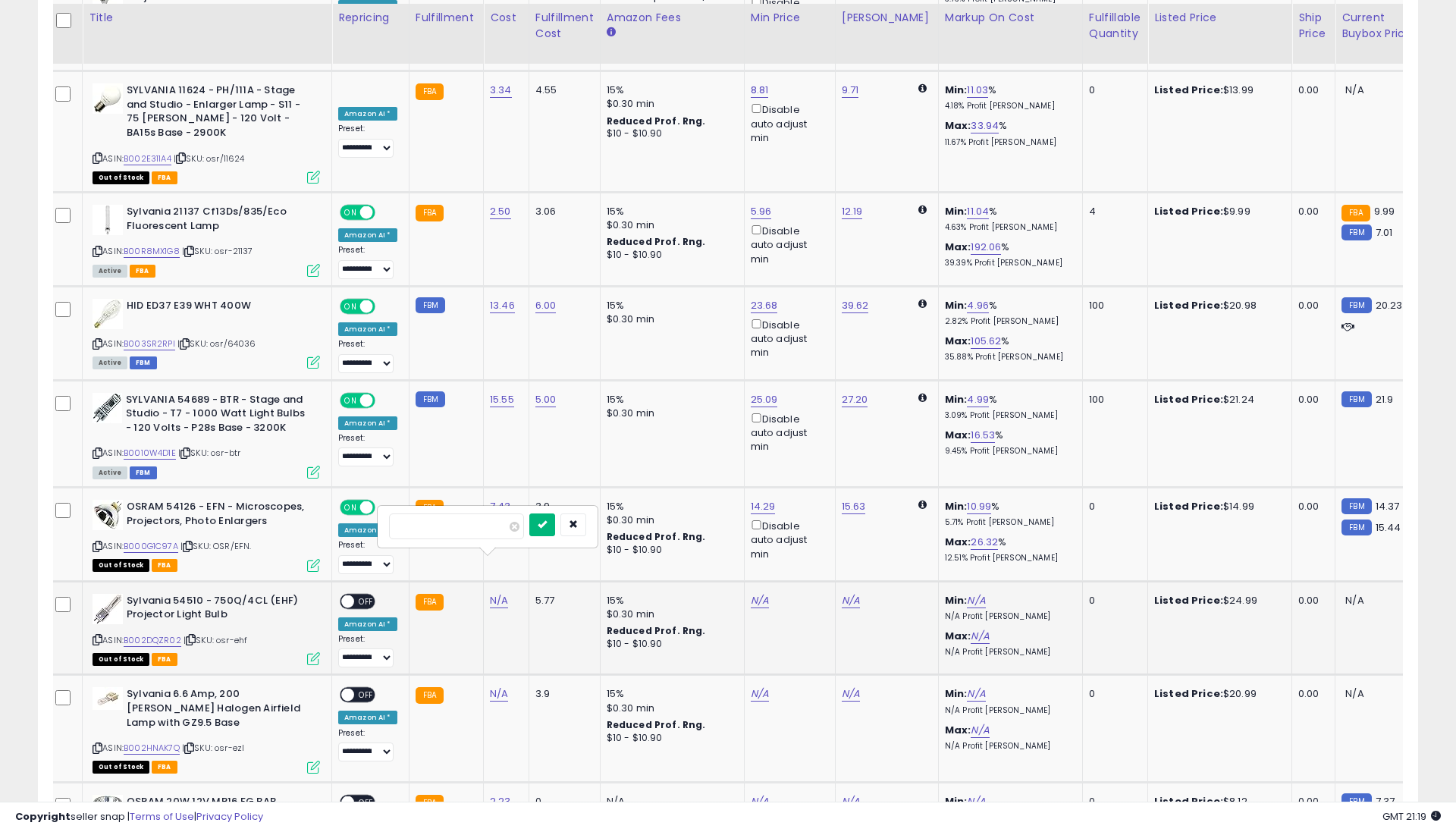
click at [546, 522] on button "submit" at bounding box center [543, 525] width 26 height 23
click at [360, 595] on span "OFF" at bounding box center [366, 601] width 24 height 13
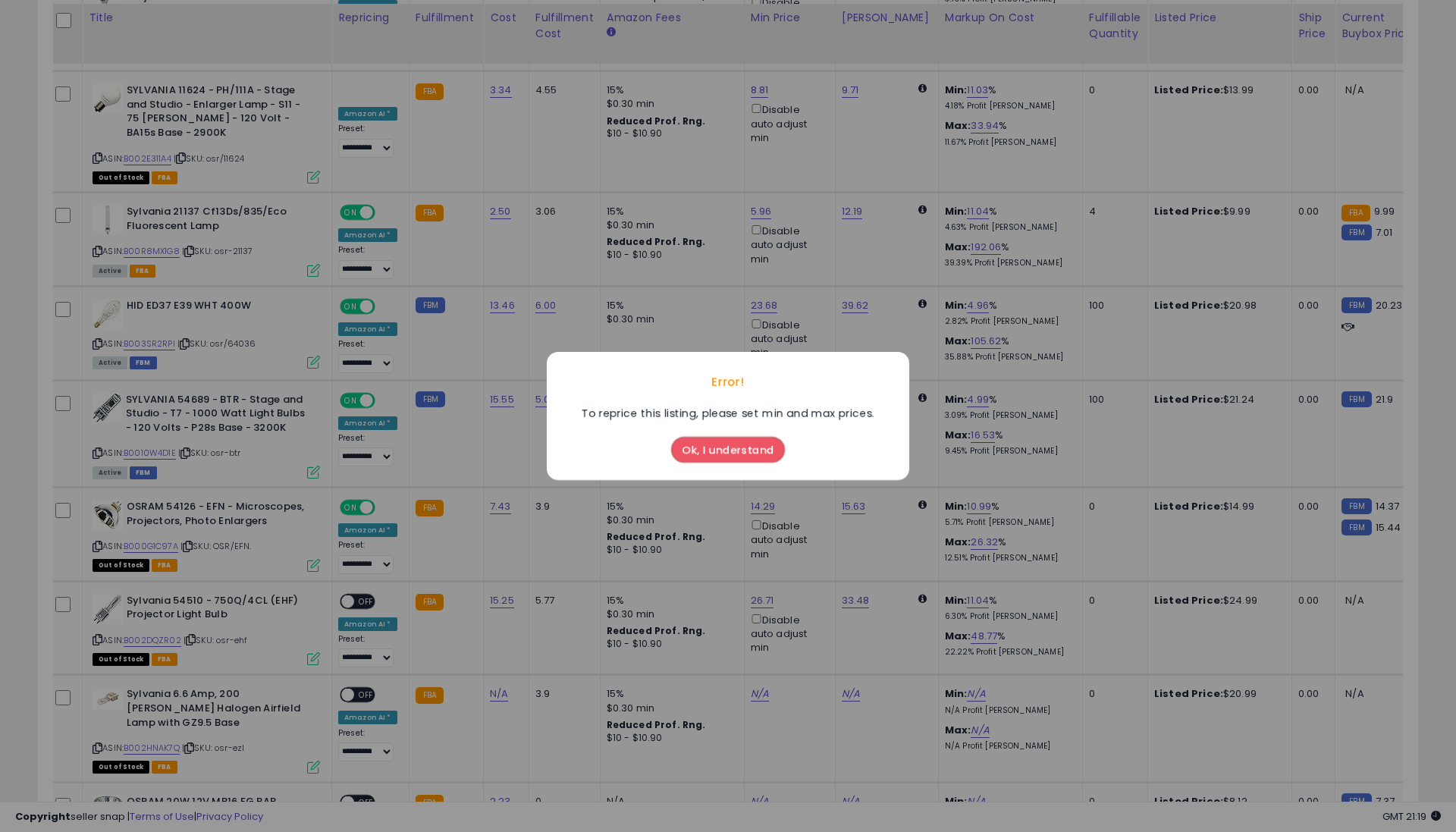
click at [723, 446] on button "Ok, I understand" at bounding box center [728, 450] width 114 height 26
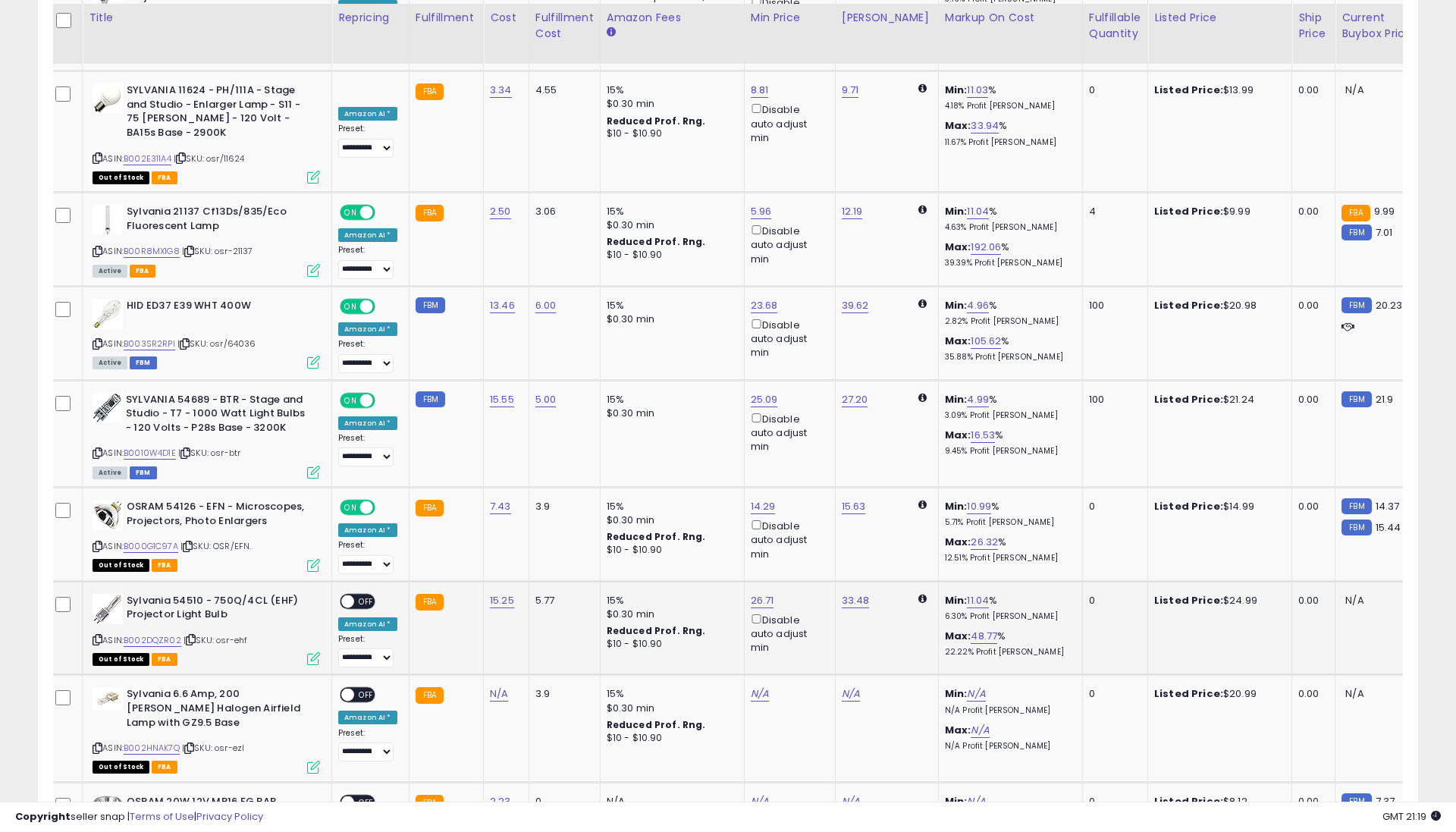
click at [364, 595] on span "OFF" at bounding box center [366, 601] width 24 height 13
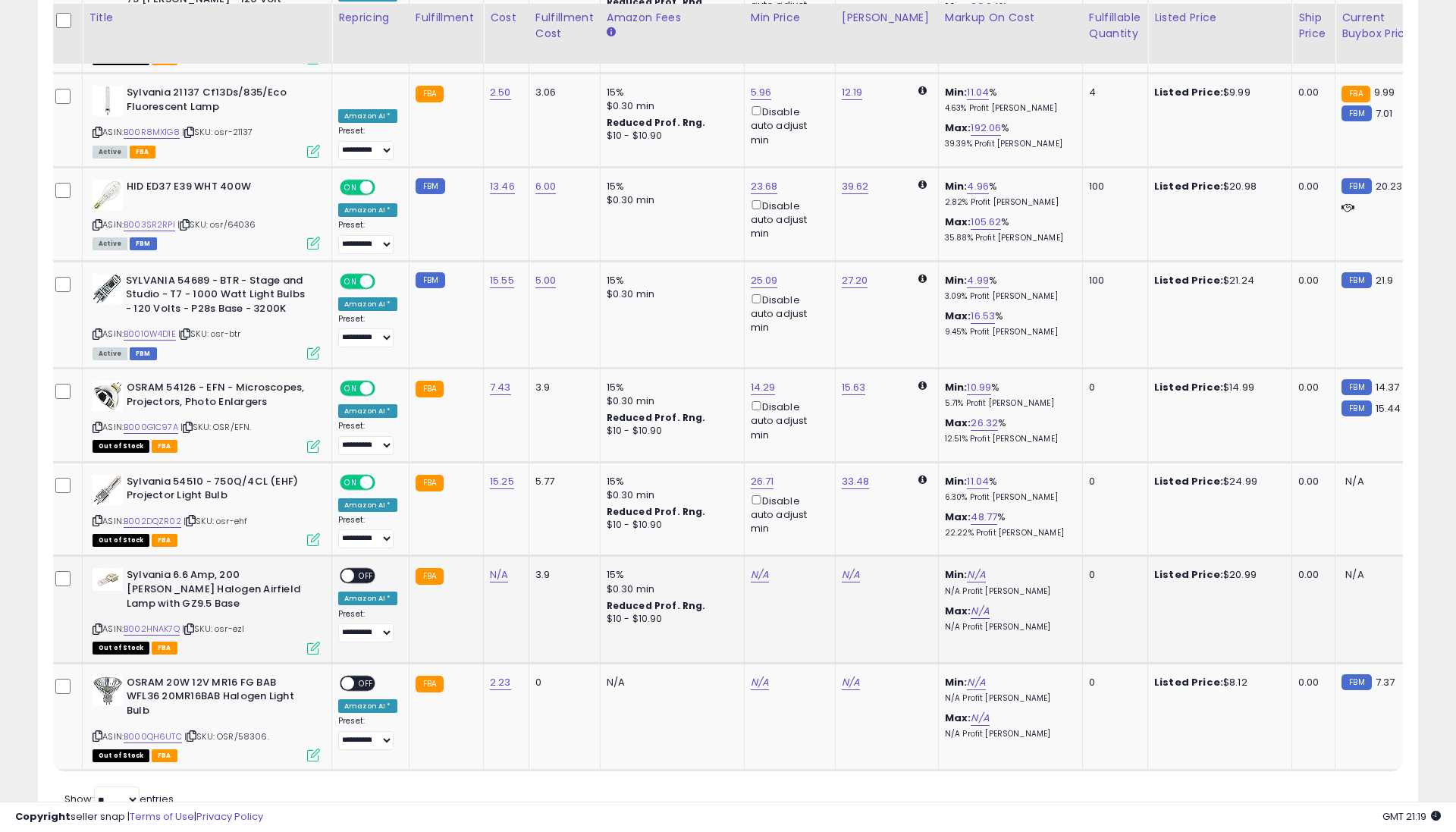
scroll to position [2211, 0]
click at [491, 568] on link "N/A" at bounding box center [499, 576] width 18 height 15
type input "*****"
click at [547, 495] on icon "submit" at bounding box center [543, 499] width 9 height 9
click at [371, 570] on span "OFF" at bounding box center [366, 576] width 24 height 13
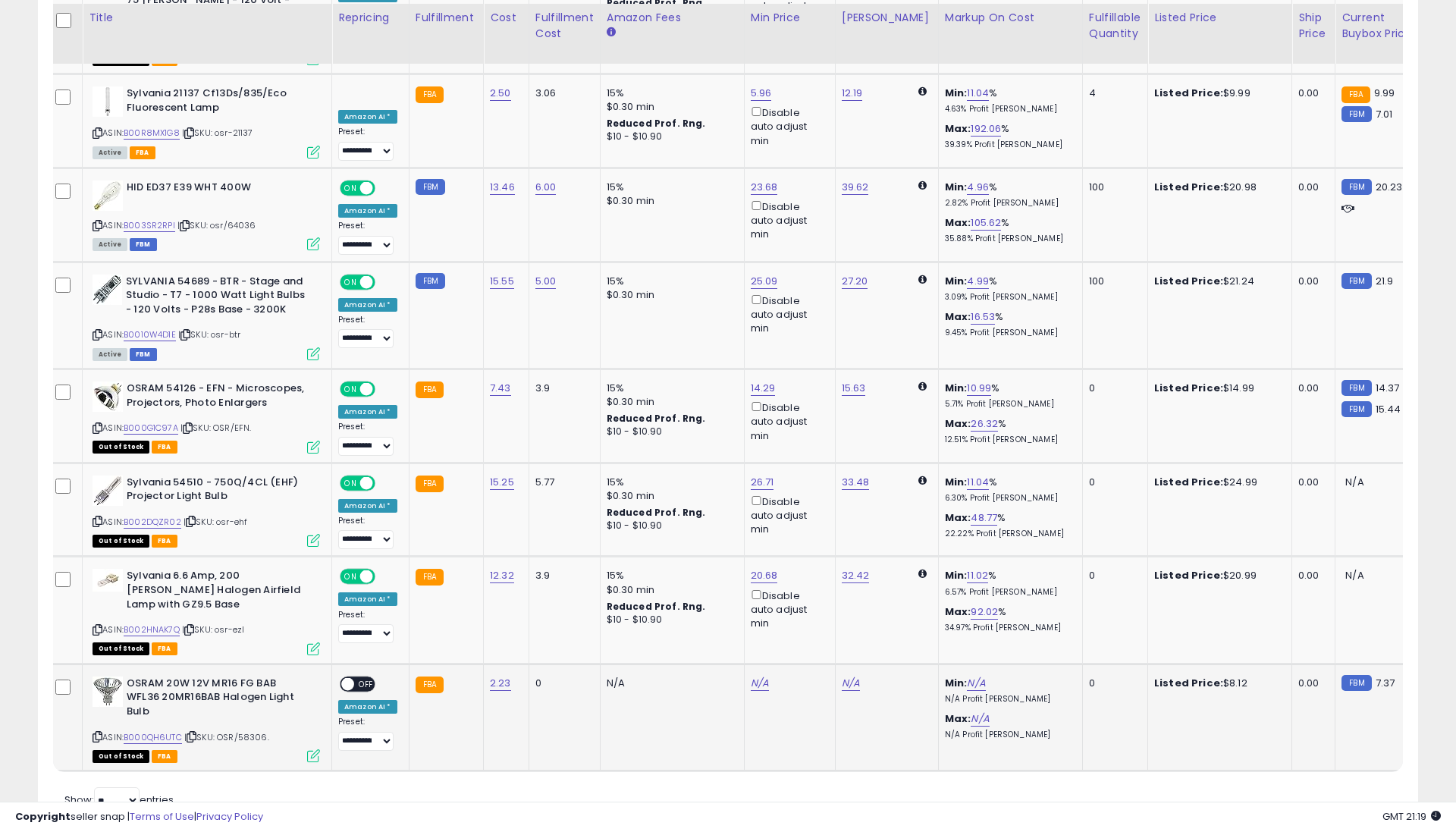
click at [162, 731] on link "B000QH6UTC" at bounding box center [153, 737] width 59 height 13
click at [366, 678] on span "OFF" at bounding box center [366, 684] width 24 height 13
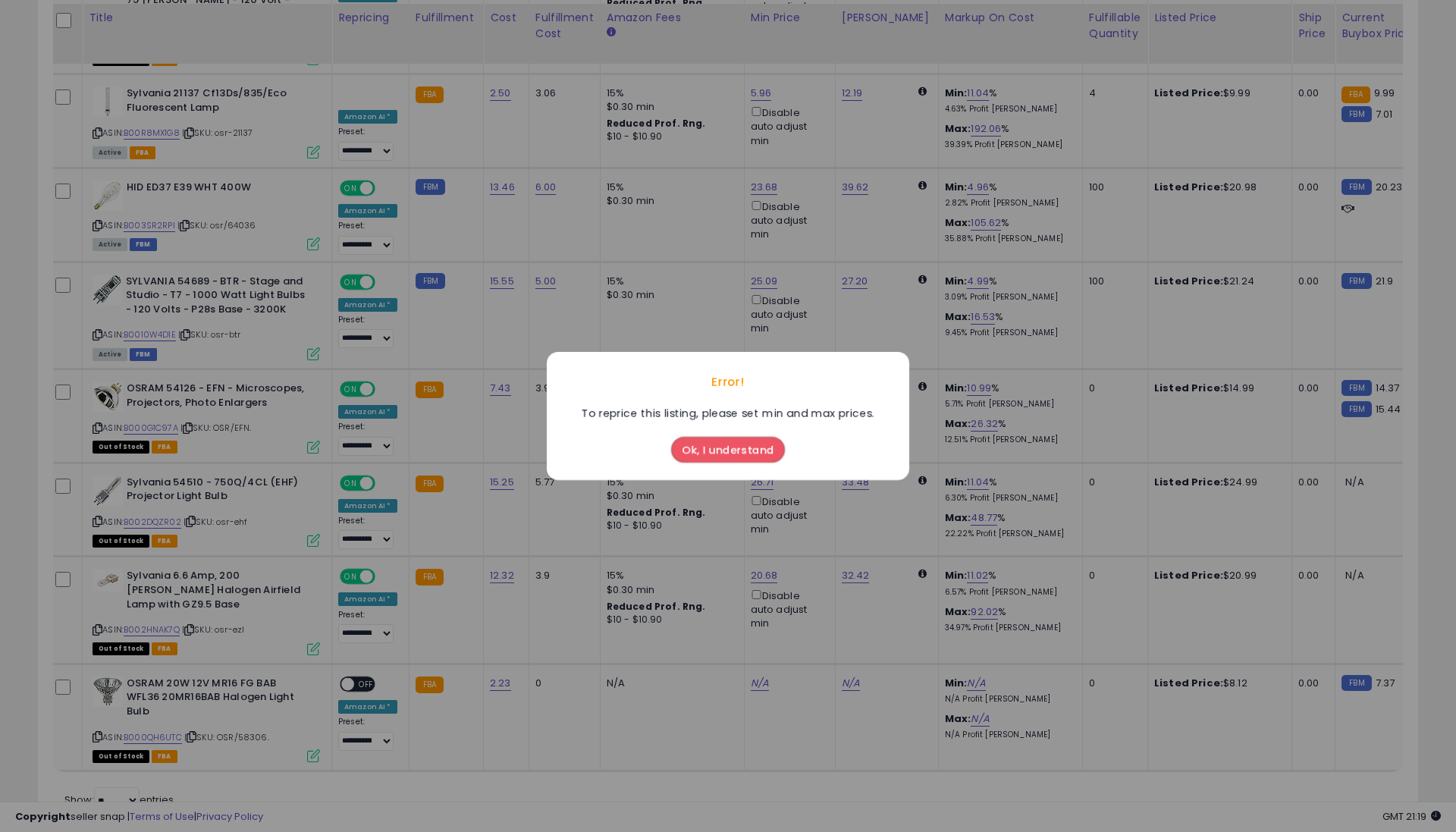
click at [747, 447] on button "Ok, I understand" at bounding box center [728, 450] width 114 height 26
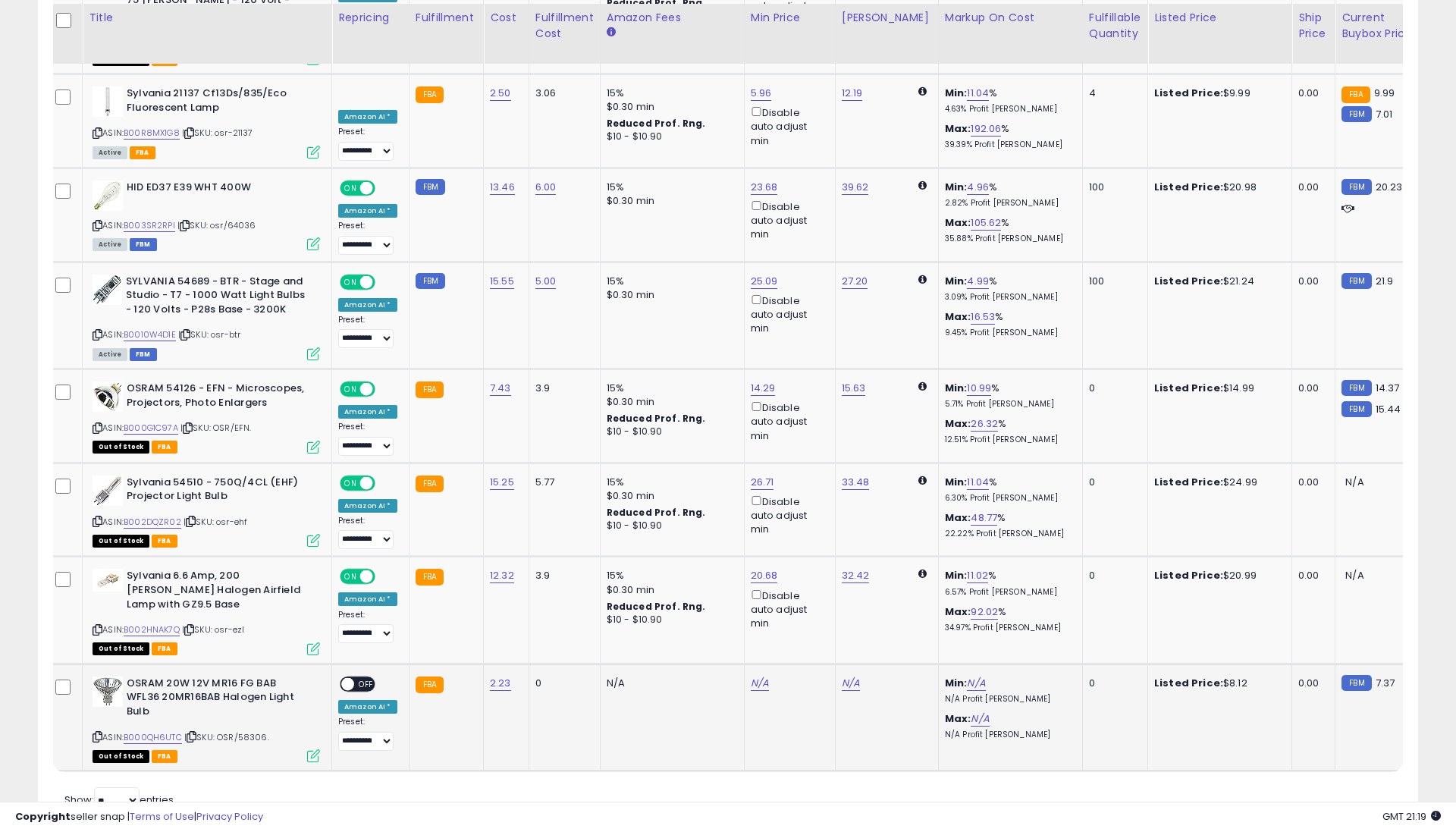
click at [607, 677] on div "N/A" at bounding box center [669, 684] width 126 height 14
click at [502, 676] on link "2.23" at bounding box center [501, 684] width 21 height 15
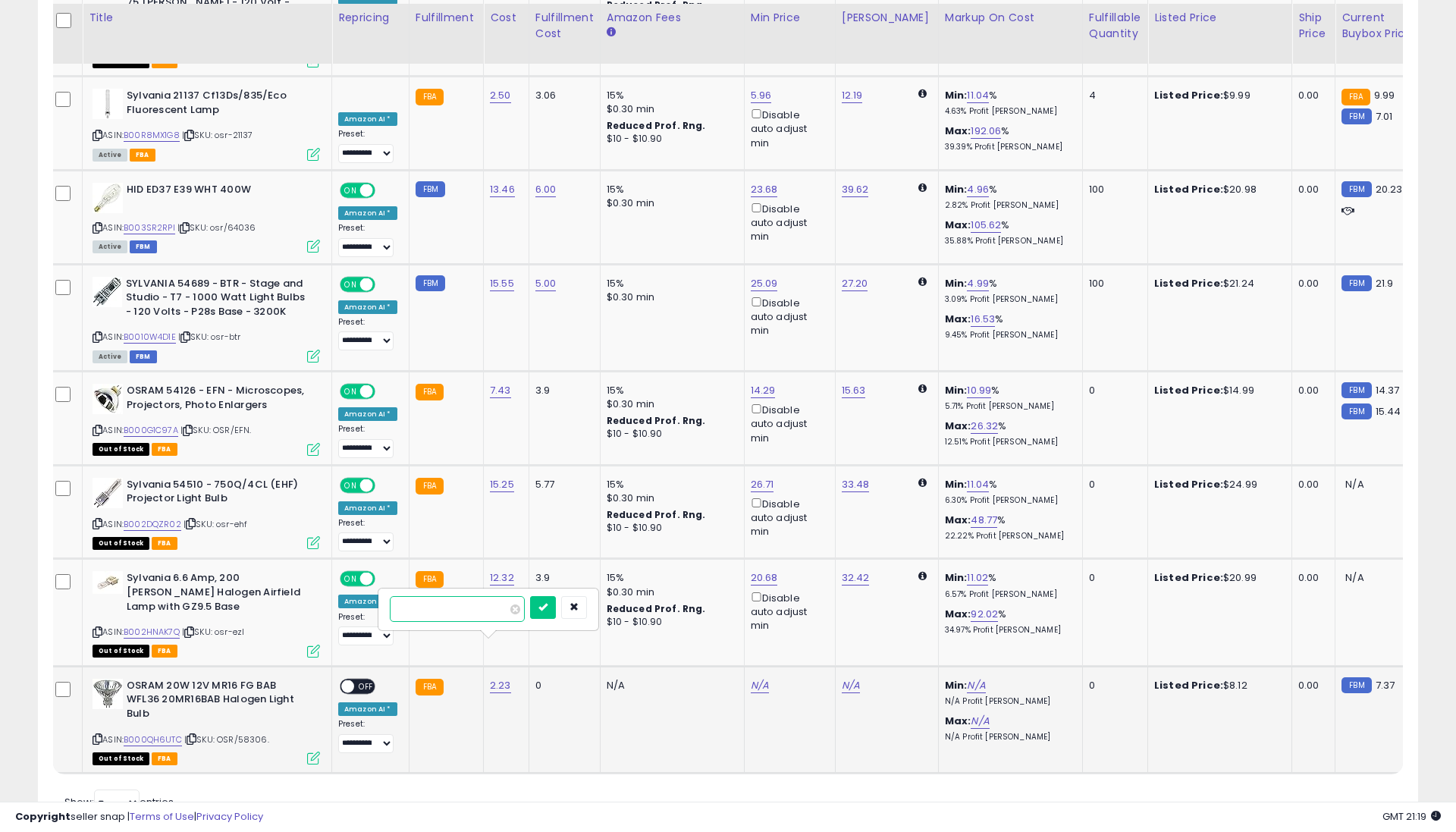
type input "*********"
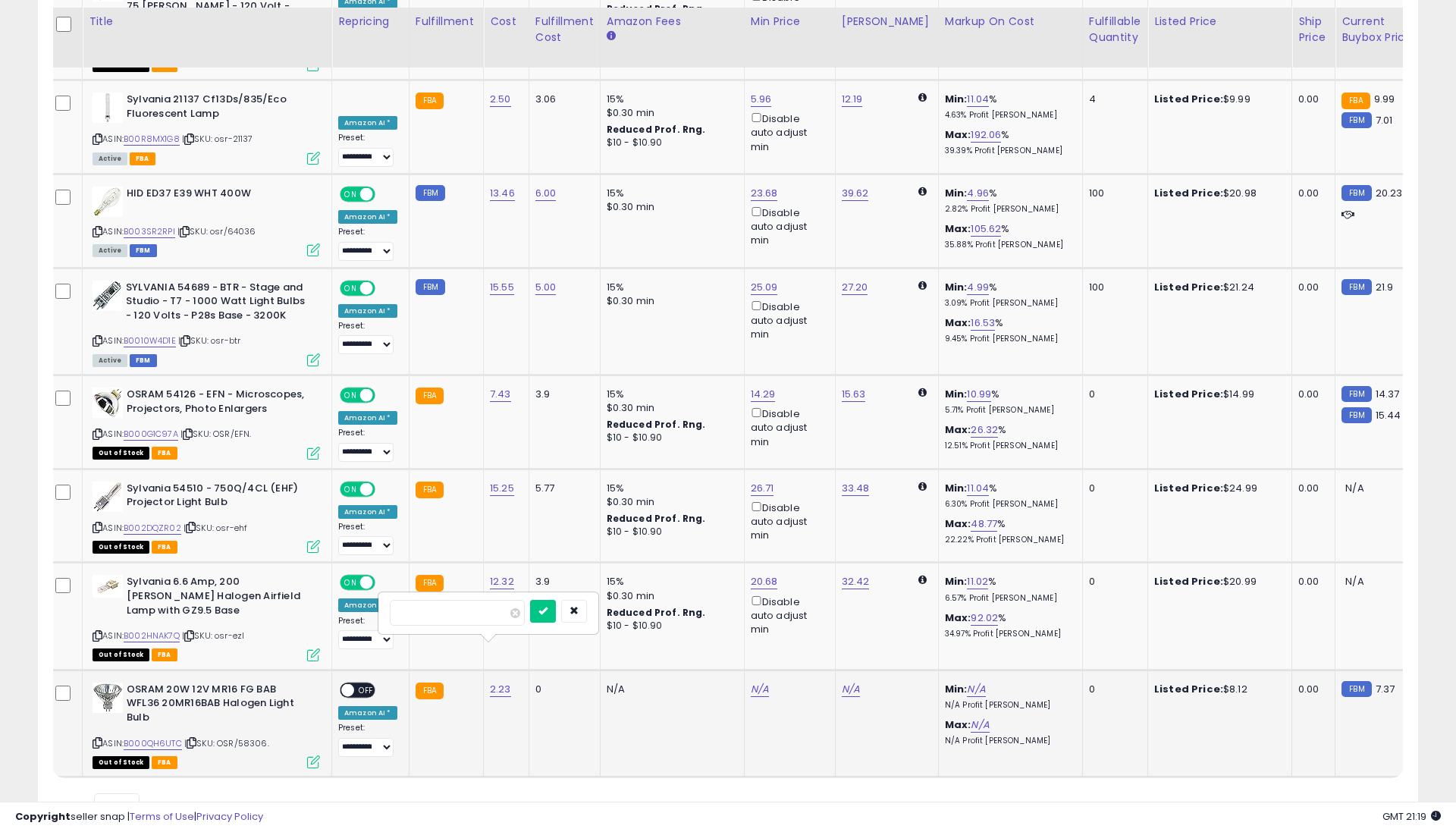
click at [224, 756] on div "Out of Stock FBA" at bounding box center [206, 762] width 227 height 11
drag, startPoint x: 222, startPoint y: 685, endPoint x: 266, endPoint y: 686, distance: 44.0
click at [266, 737] on span "| SKU: OSR/58306." at bounding box center [227, 743] width 85 height 12
copy span "OSR/58306"
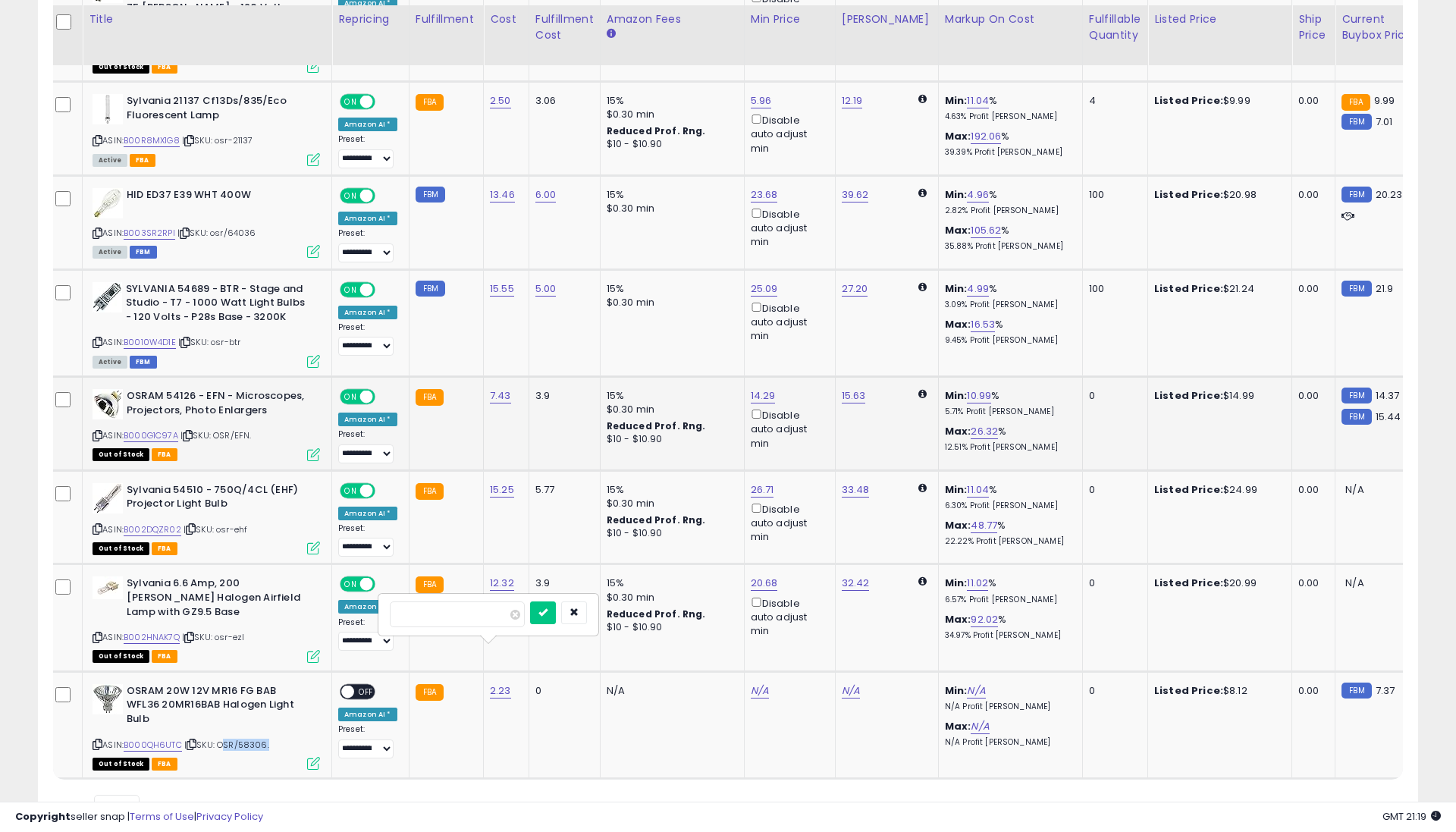
scroll to position [2194, 0]
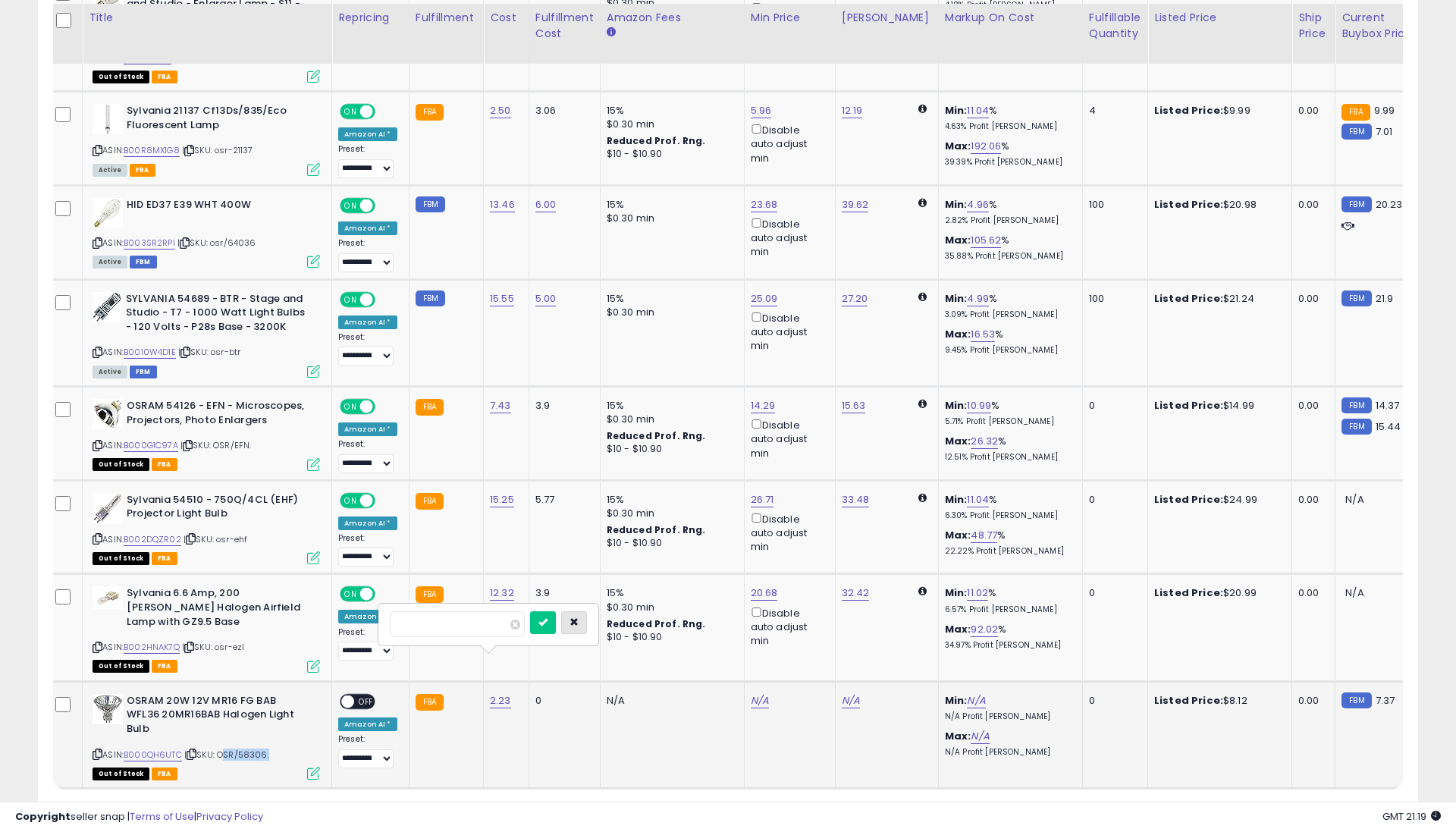
click at [578, 618] on icon "button" at bounding box center [574, 622] width 9 height 9
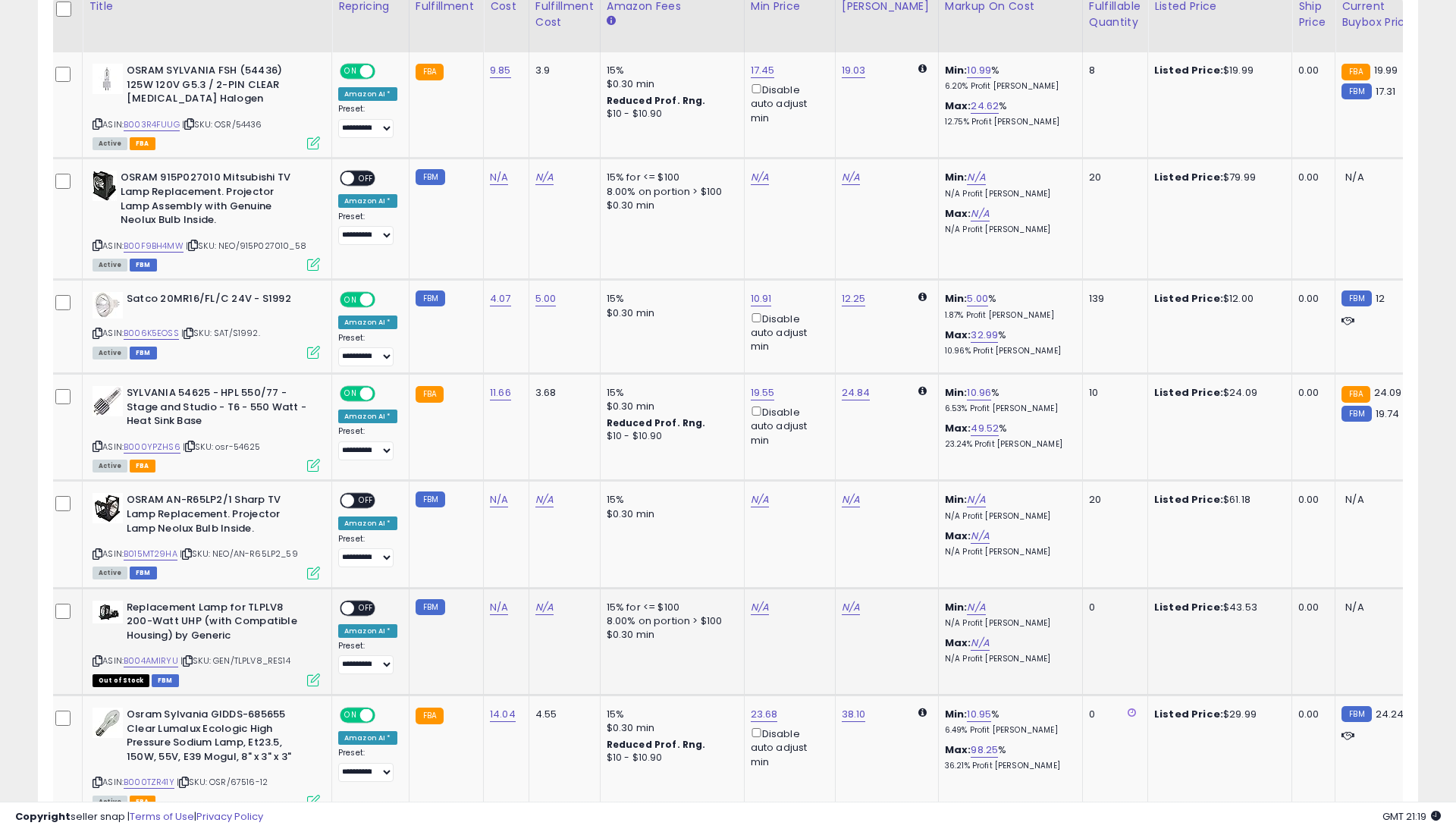
scroll to position [238, 0]
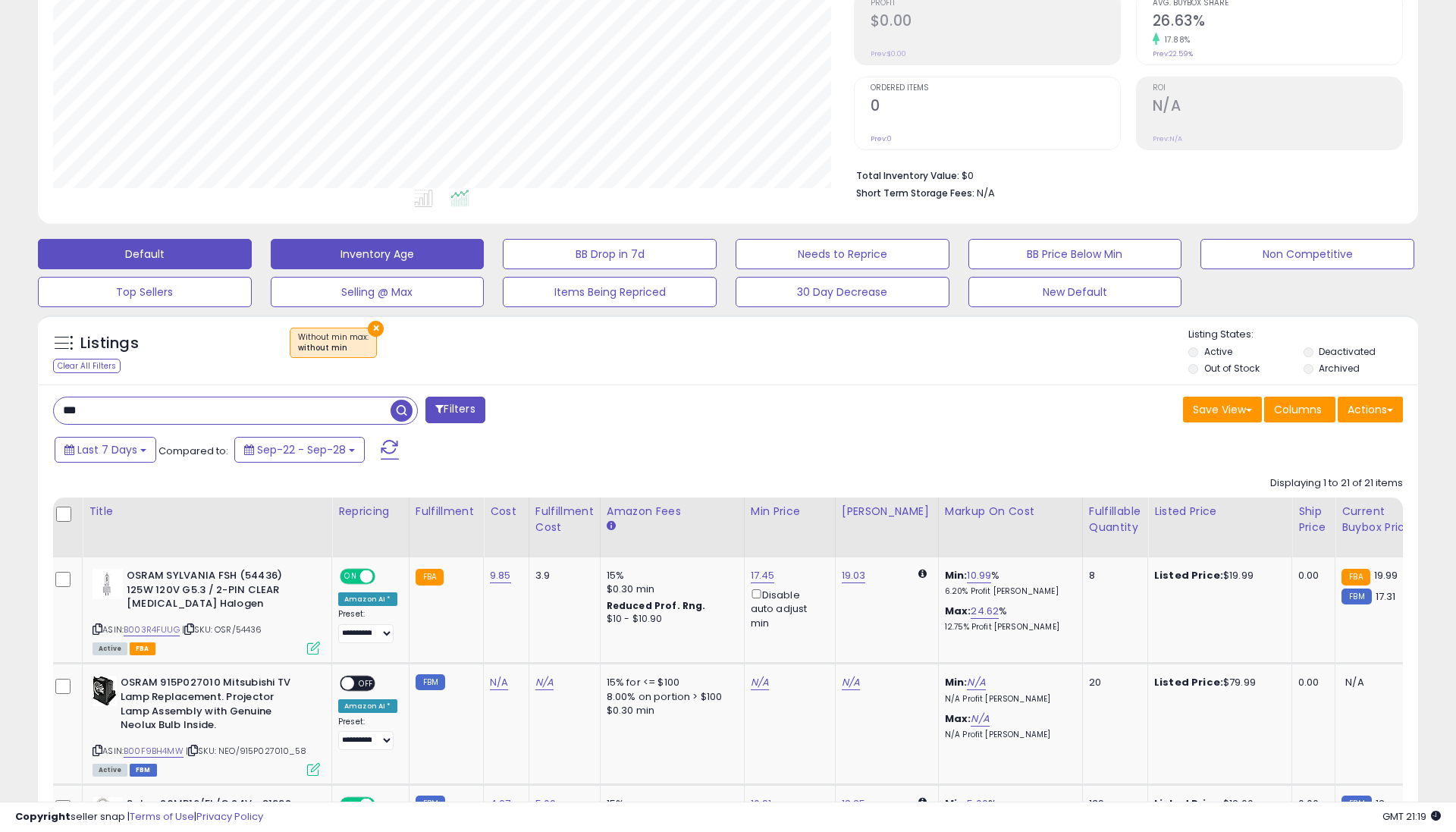
drag, startPoint x: 404, startPoint y: 408, endPoint x: 459, endPoint y: 409, distance: 55.0
click at [404, 408] on span "button" at bounding box center [401, 411] width 22 height 22
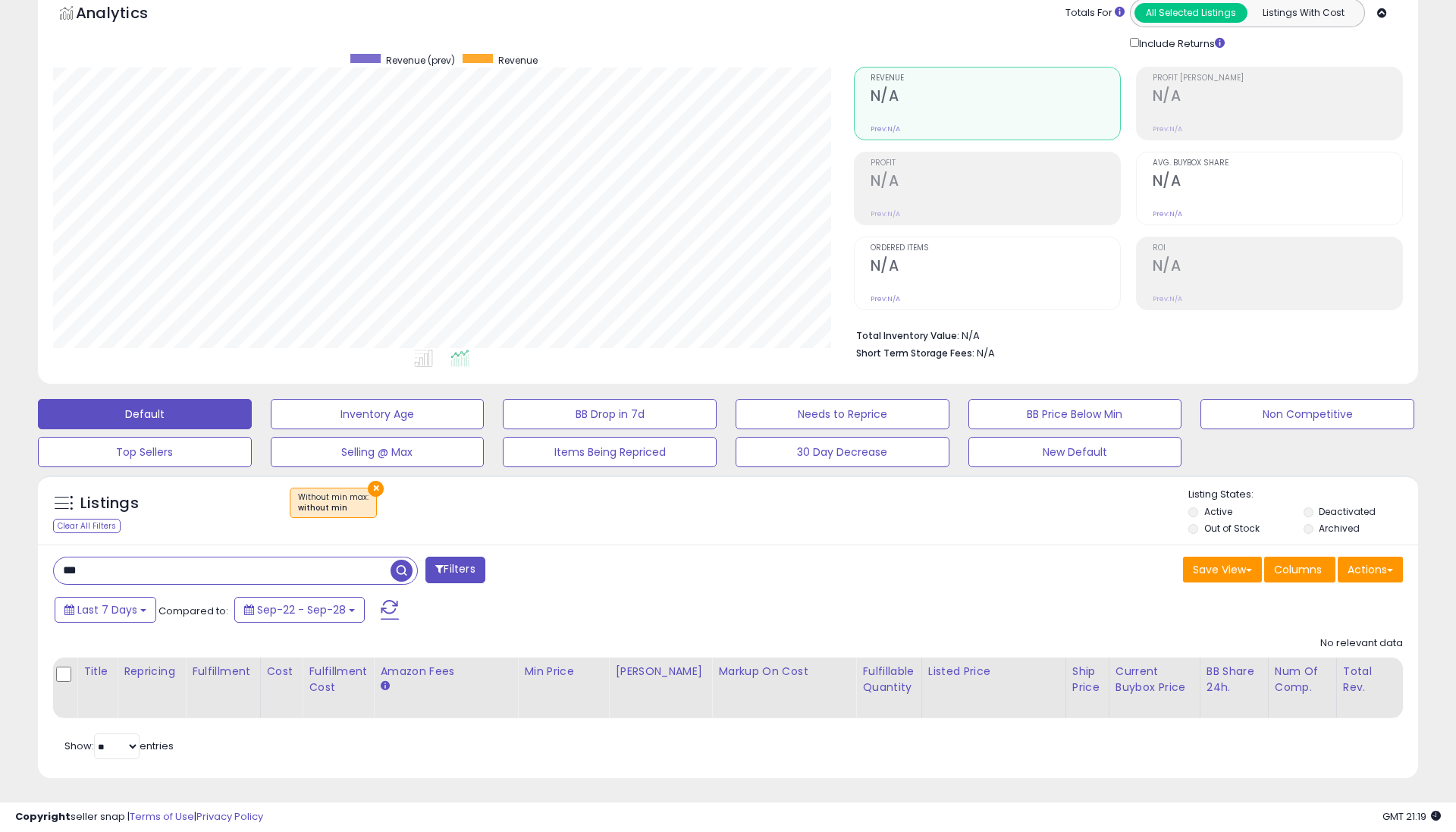
scroll to position [77, 0]
click at [324, 560] on input "***" at bounding box center [222, 572] width 337 height 27
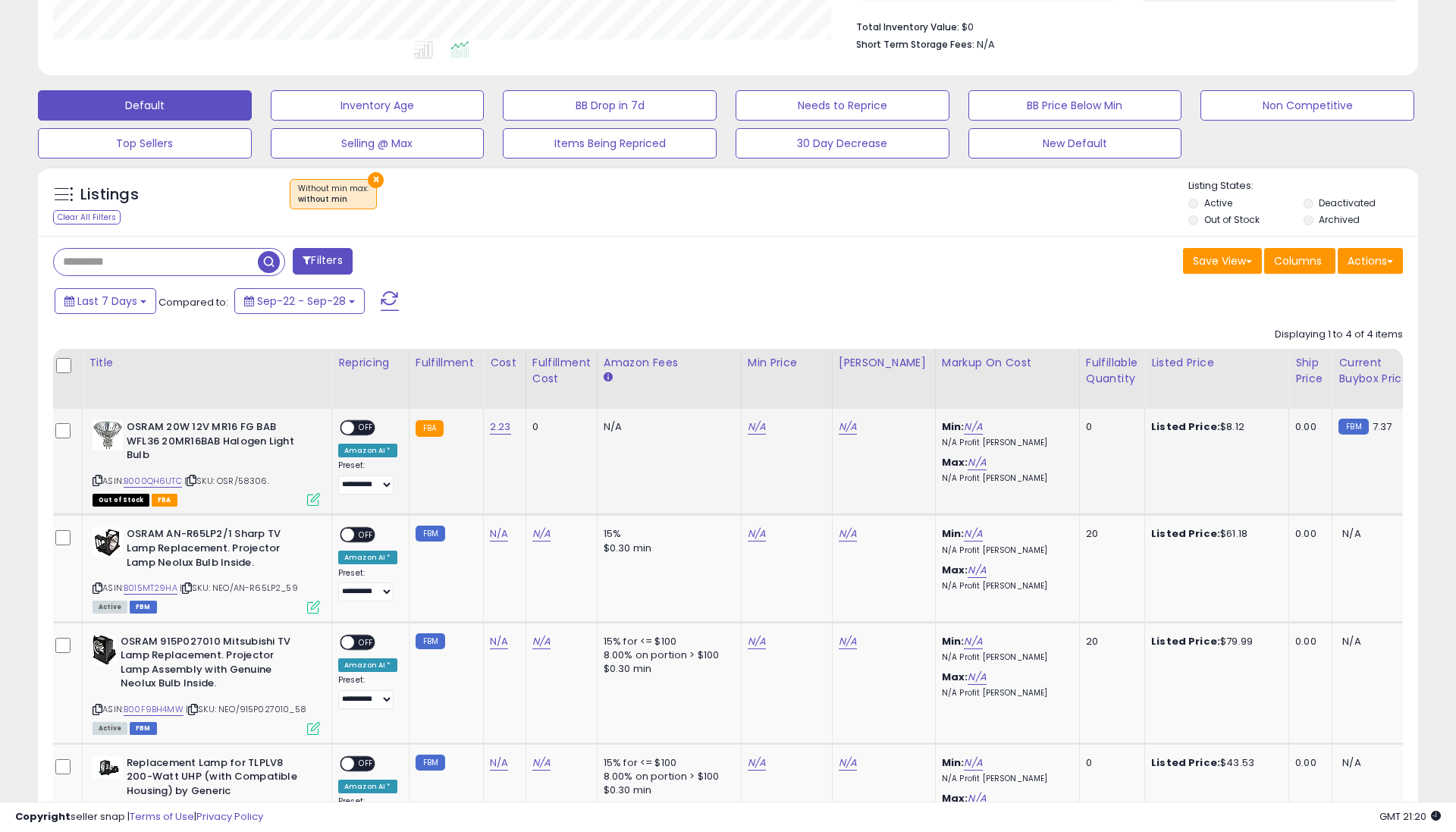
scroll to position [333, 0]
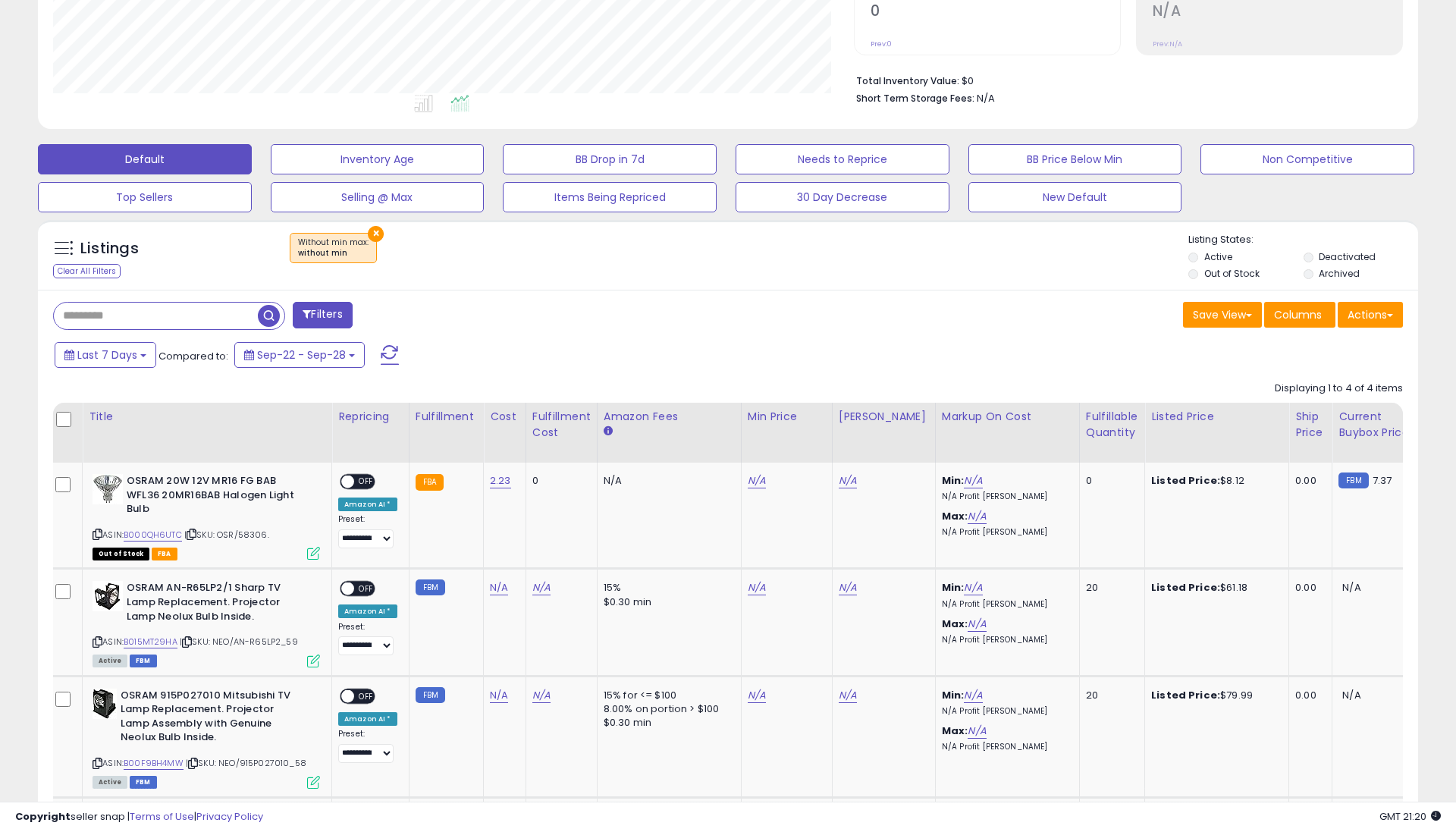
drag, startPoint x: 1019, startPoint y: 319, endPoint x: 777, endPoint y: 292, distance: 243.5
click at [1018, 319] on div "Save View Save As New View Update Current View Columns Actions Import Export Vi…" at bounding box center [1071, 317] width 687 height 30
click at [375, 227] on button "×" at bounding box center [375, 234] width 16 height 16
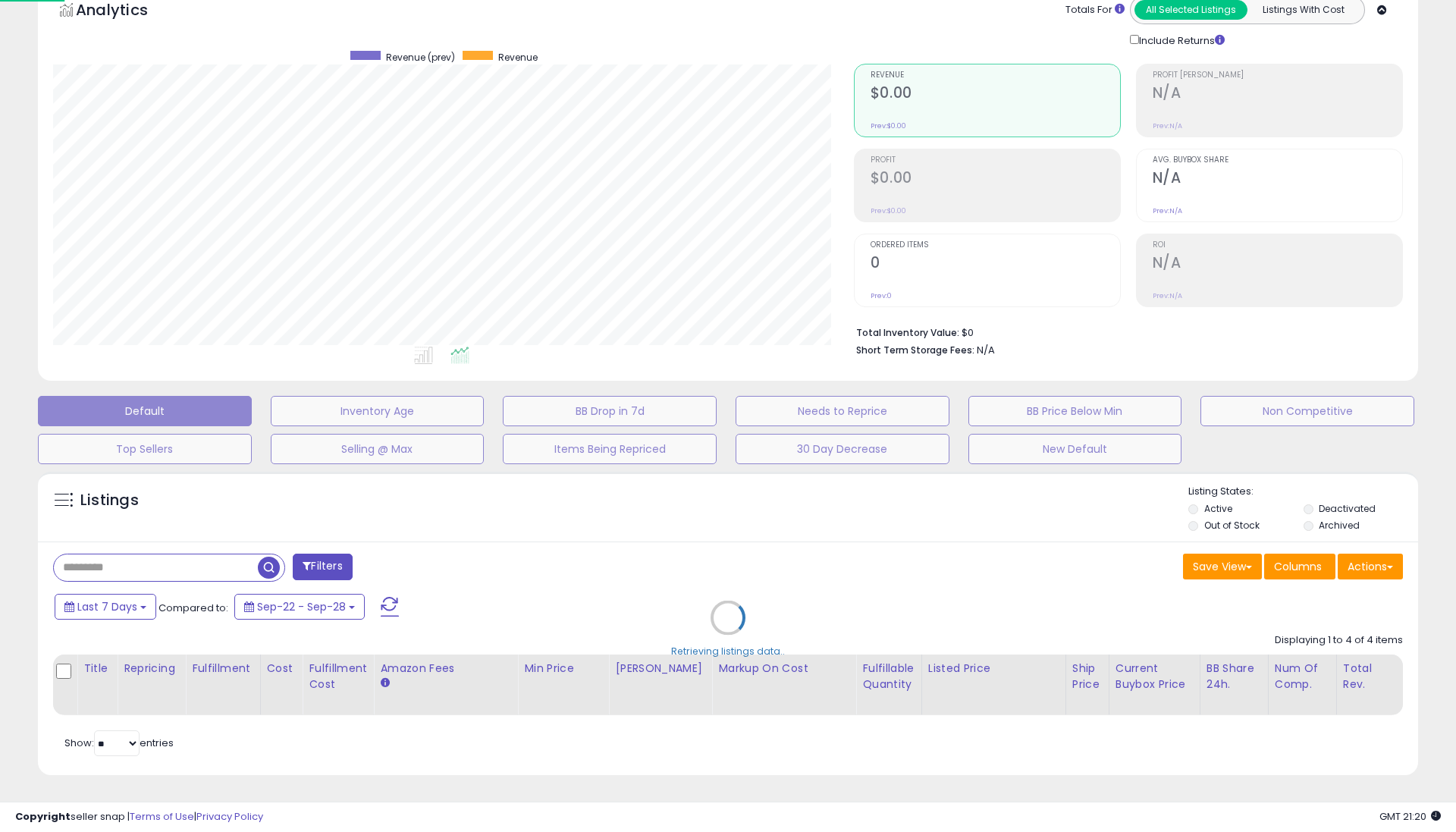
scroll to position [77, 0]
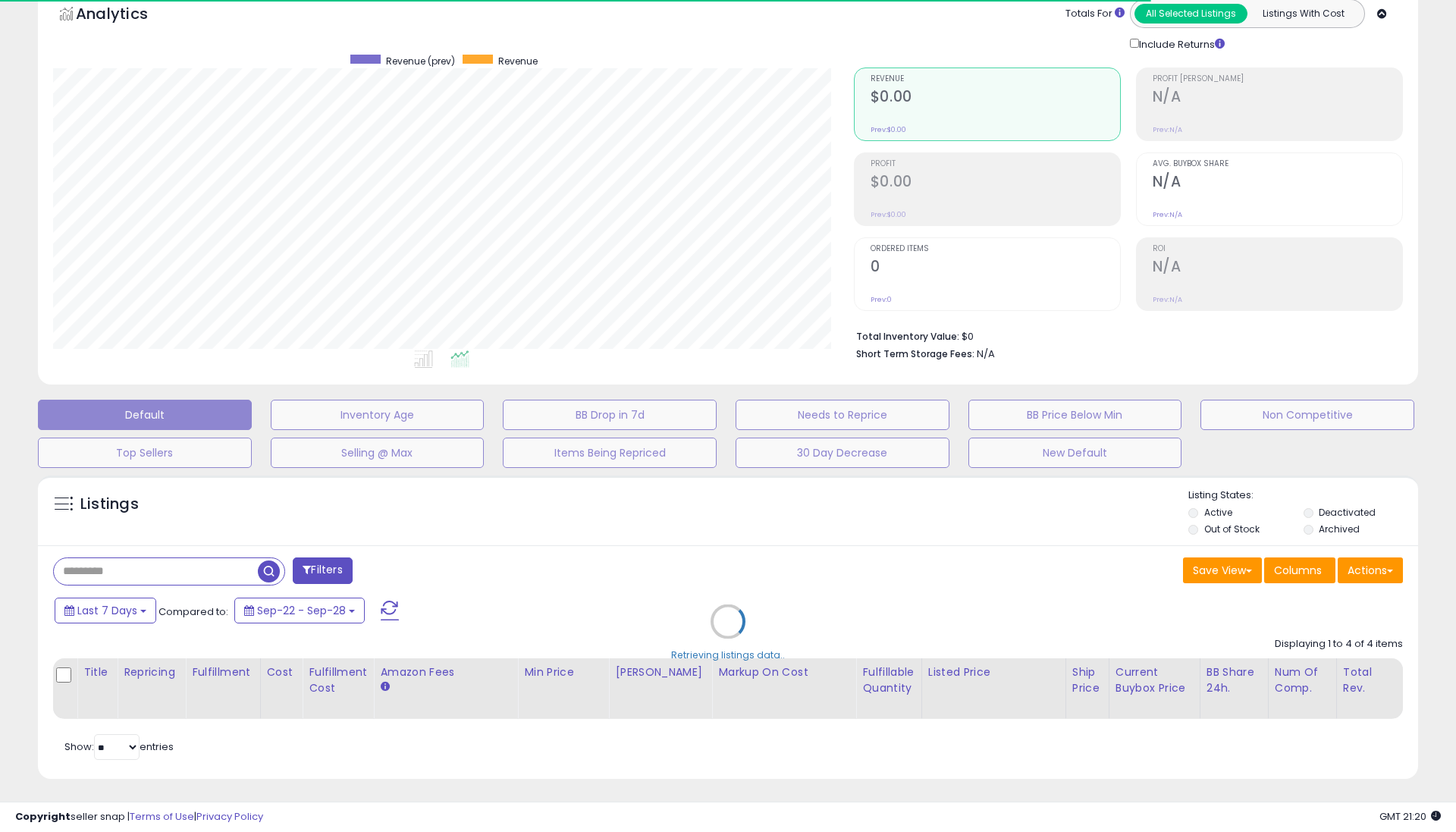
select select "*"
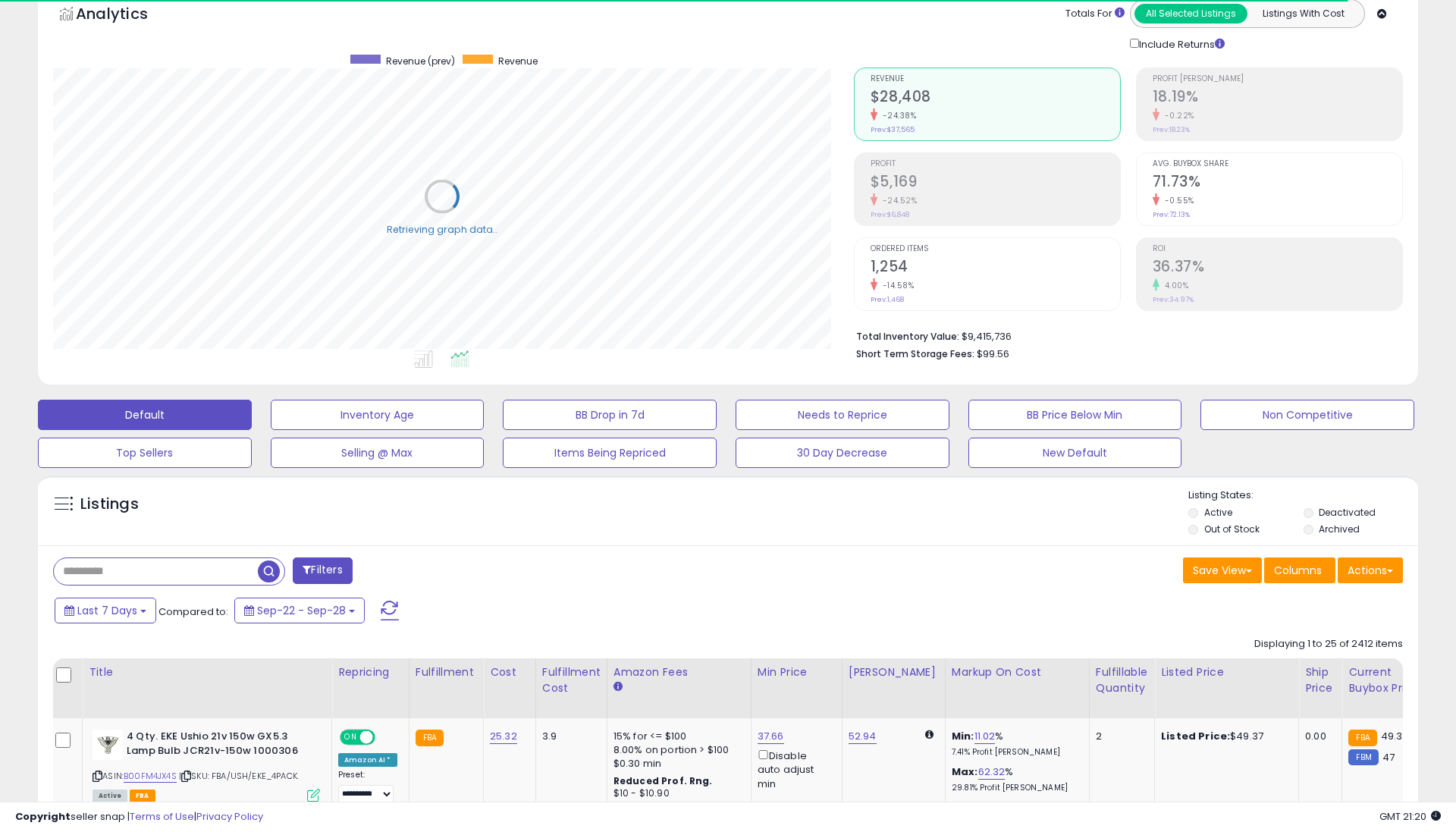
click at [341, 570] on button "Filters" at bounding box center [323, 571] width 60 height 27
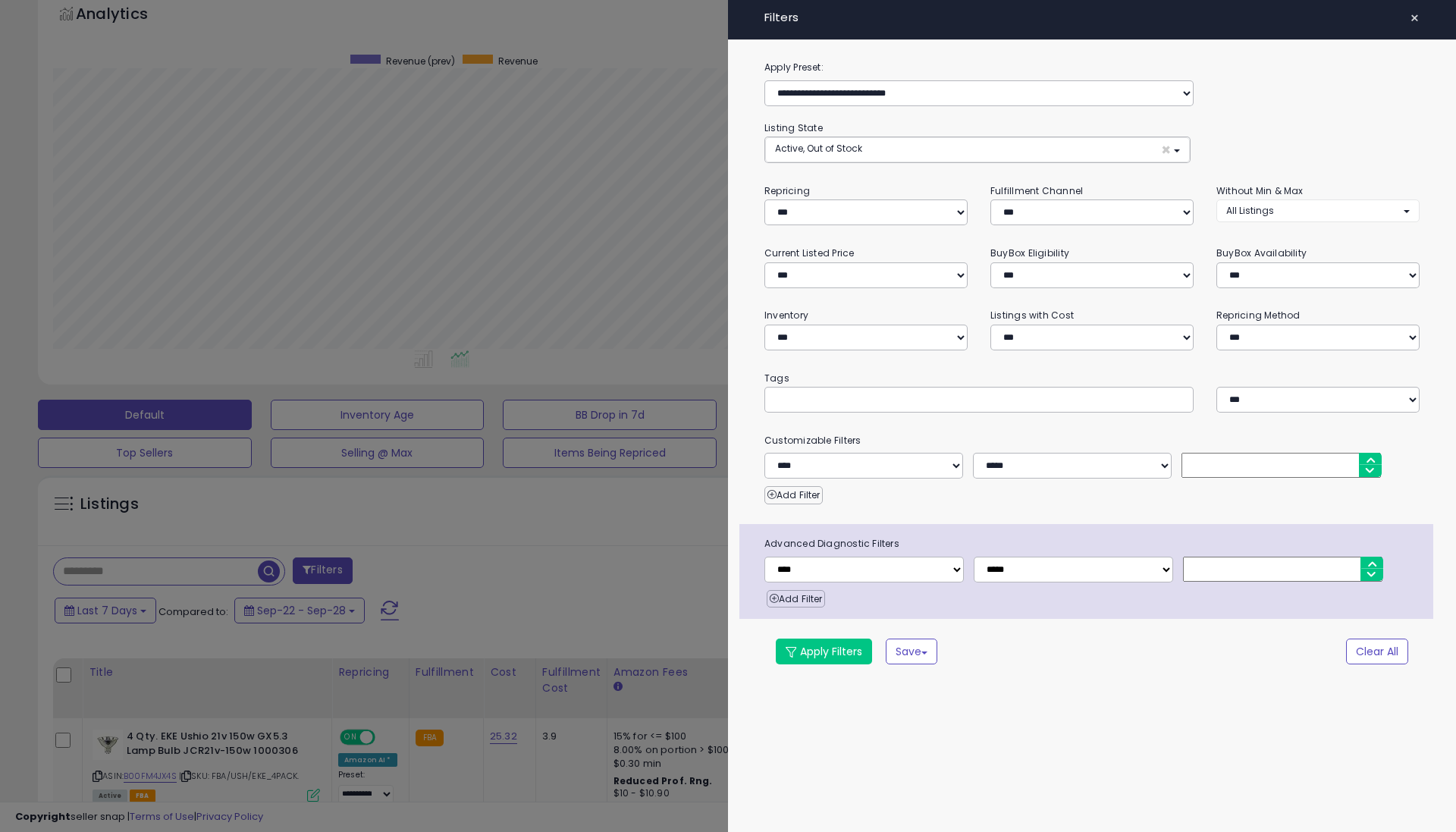
scroll to position [311, 801]
select select "***"
click at [844, 647] on button "Apply Filters" at bounding box center [824, 652] width 96 height 26
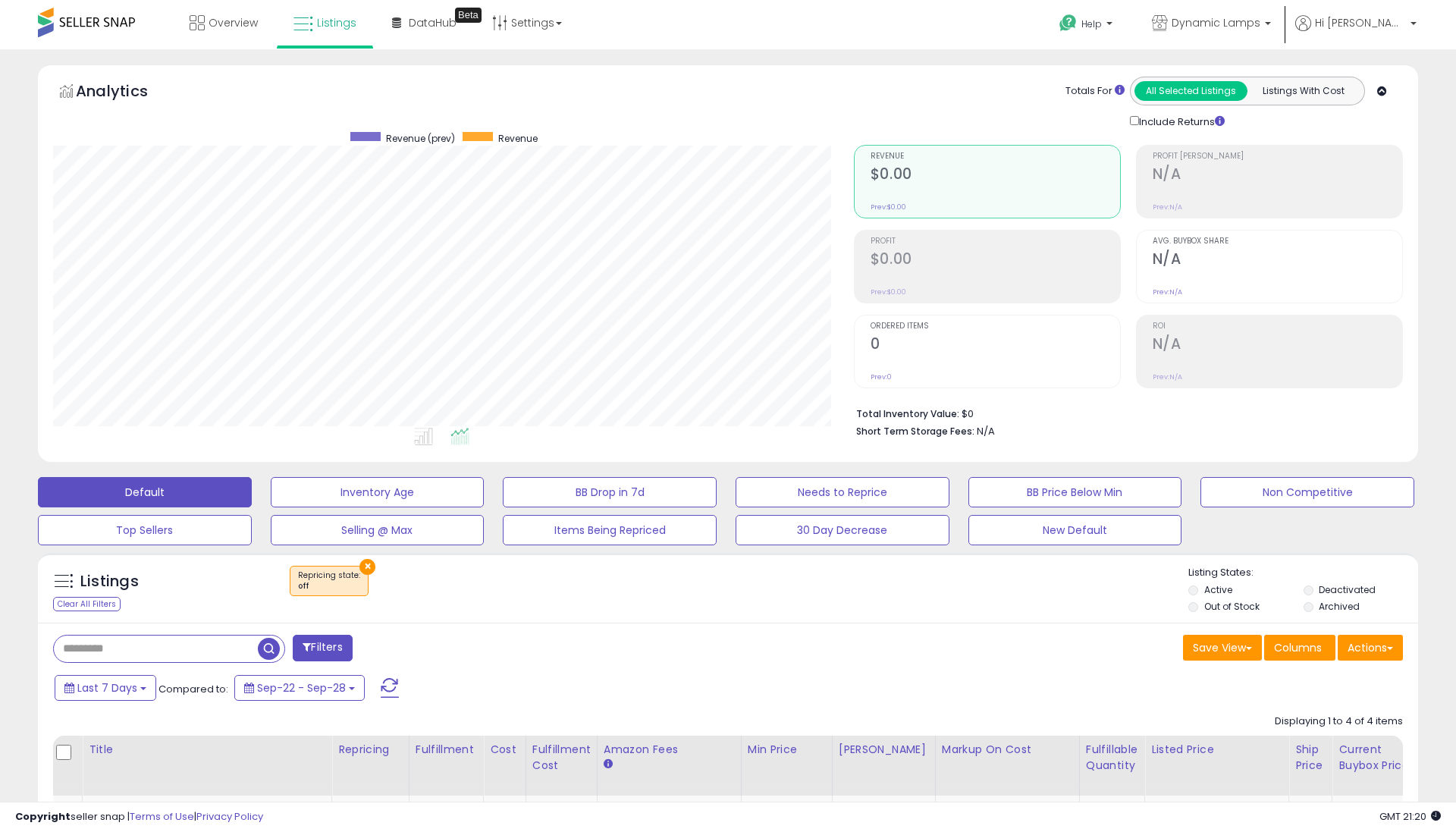
scroll to position [0, 0]
